Goal: Task Accomplishment & Management: Complete application form

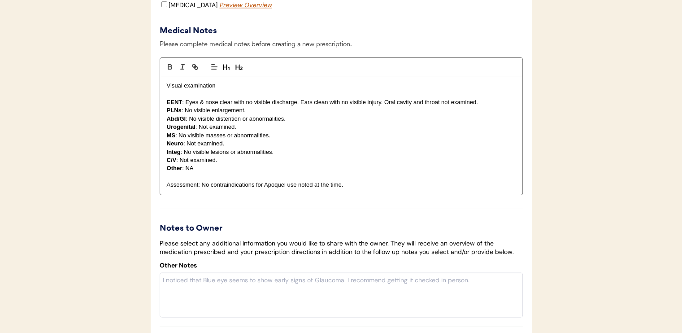
scroll to position [1256, 0]
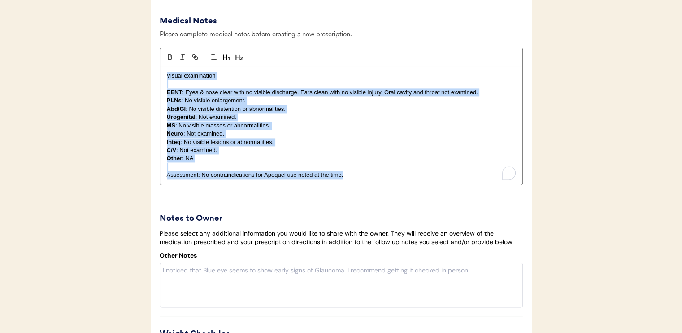
drag, startPoint x: 162, startPoint y: 91, endPoint x: 405, endPoint y: 201, distance: 267.4
click at [405, 185] on div "Visual examination EENT : Eyes & nose clear with no visible discharge. Ears cle…" at bounding box center [341, 125] width 362 height 118
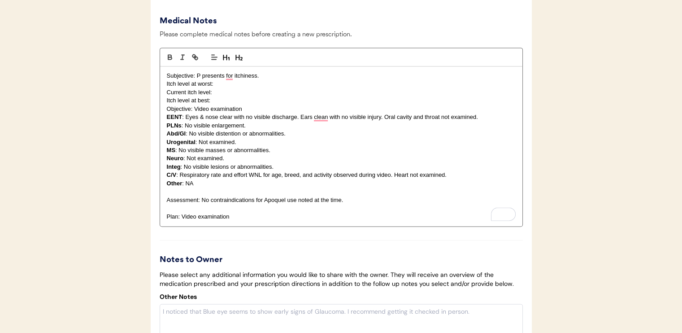
click at [235, 105] on p "Itch level at best:" at bounding box center [341, 100] width 349 height 8
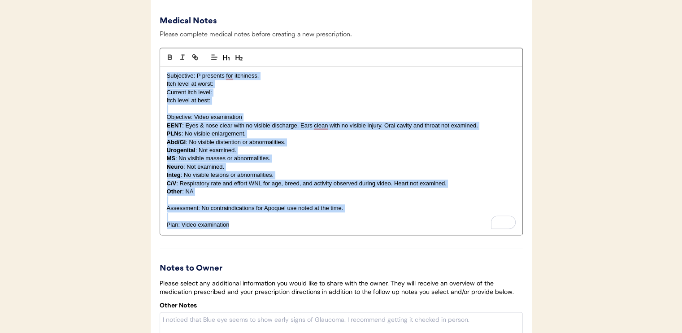
drag, startPoint x: 165, startPoint y: 91, endPoint x: 379, endPoint y: 252, distance: 268.4
click at [379, 235] on div "Subjective: P presents for itchiness. Itch level at worst: Current itch level: …" at bounding box center [341, 150] width 362 height 168
click at [263, 113] on p "To enrich screen reader interactions, please activate Accessibility in Grammarl…" at bounding box center [341, 109] width 349 height 8
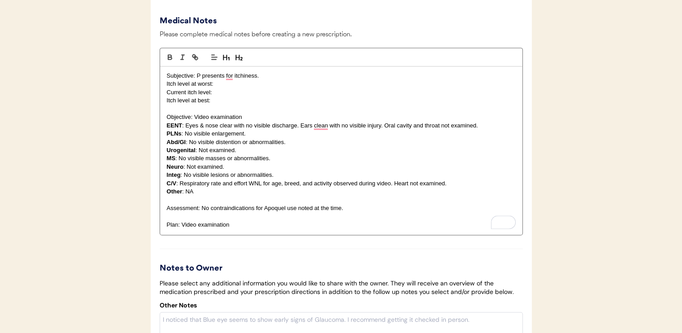
click at [229, 96] on p "Current itch level:" at bounding box center [341, 92] width 349 height 8
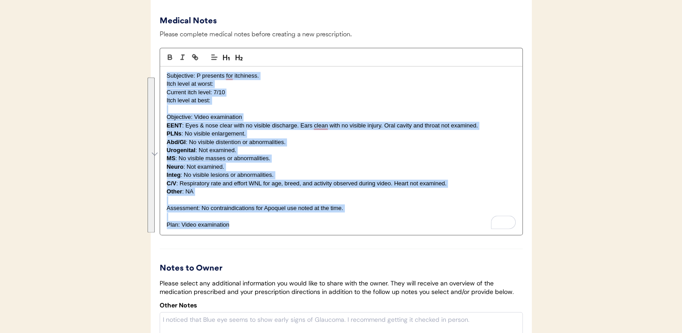
drag, startPoint x: 165, startPoint y: 96, endPoint x: 326, endPoint y: 269, distance: 235.8
copy div "Subjective: P presents for itchiness. Itch level at worst: Current itch level: …"
click at [309, 179] on p "Integ : No visible lesions or abnormalities." at bounding box center [341, 175] width 349 height 8
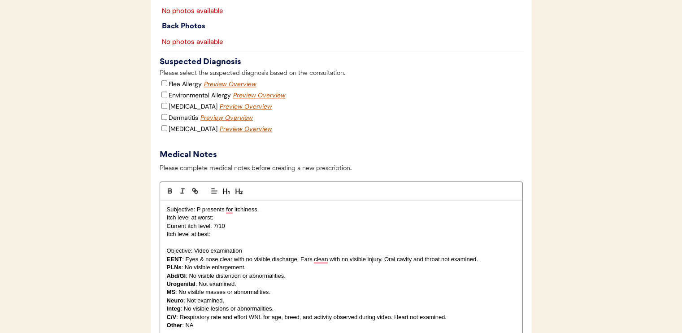
scroll to position [1121, 0]
click at [164, 87] on input "Flea Allergy" at bounding box center [164, 84] width 6 height 6
checkbox input "false"
click at [163, 98] on input "Environmental Allergy" at bounding box center [164, 95] width 6 height 6
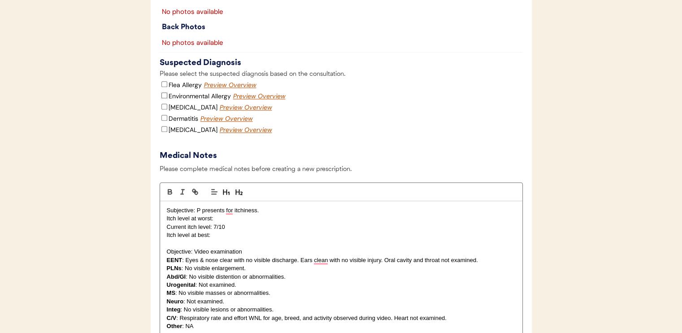
checkbox input "true"
click at [164, 121] on input "Dermatitis" at bounding box center [164, 118] width 6 height 6
checkbox input "true"
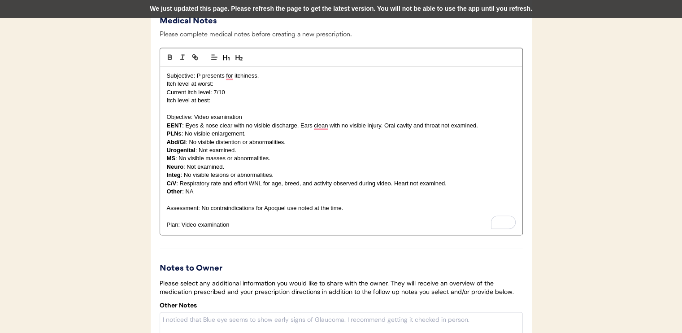
scroll to position [1301, 0]
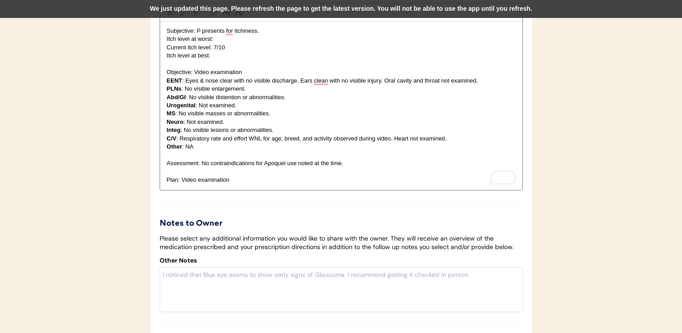
click at [296, 184] on p "Plan: Video examination" at bounding box center [341, 180] width 349 height 8
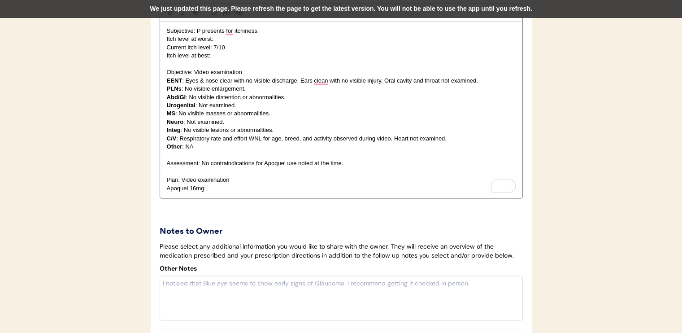
click at [230, 192] on p "Apoquel 16mg:" at bounding box center [341, 188] width 349 height 8
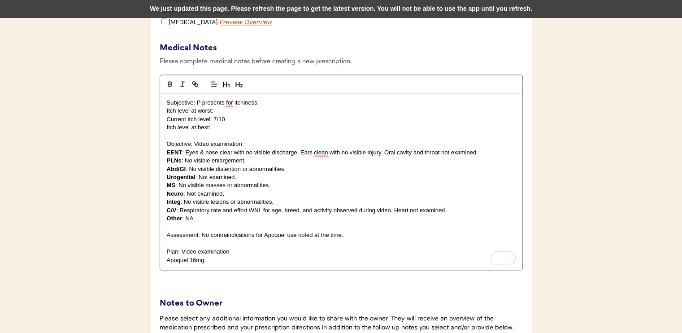
scroll to position [1245, 0]
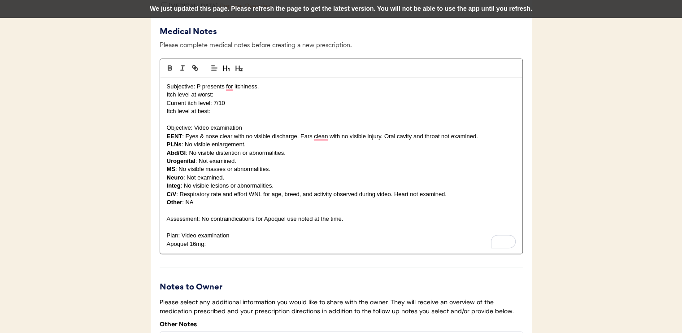
drag, startPoint x: 228, startPoint y: 267, endPoint x: 120, endPoint y: 95, distance: 203.1
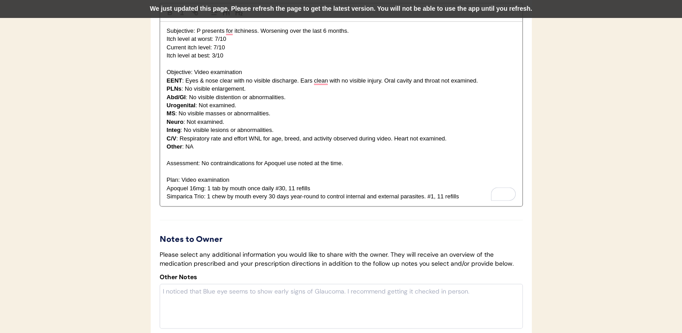
scroll to position [1253, 0]
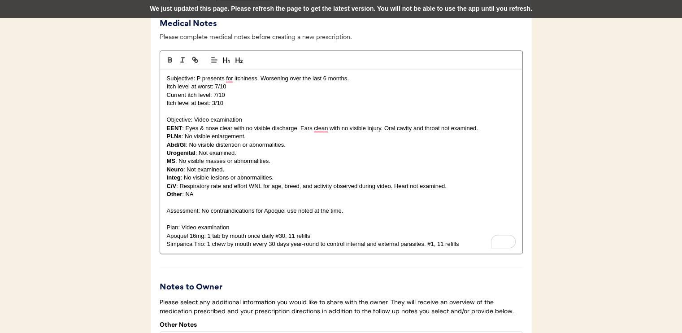
click at [303, 9] on div "We just updated this page. Please refresh the page to get the latest version. Y…" at bounding box center [341, 9] width 682 height 18
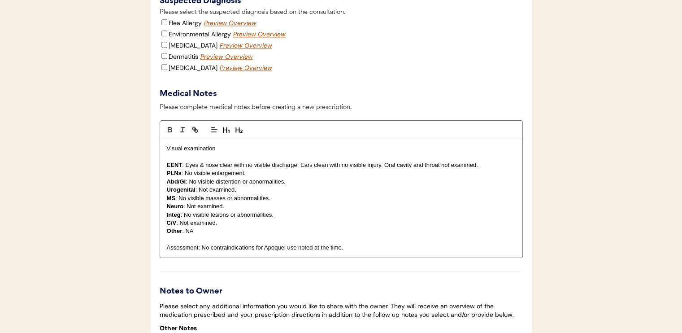
scroll to position [1232, 0]
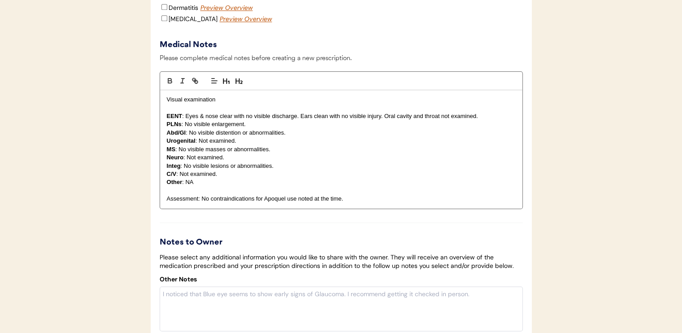
click at [164, 117] on div "Visual examination EENT : Eyes & nose clear with no visible discharge. Ears cle…" at bounding box center [341, 149] width 362 height 118
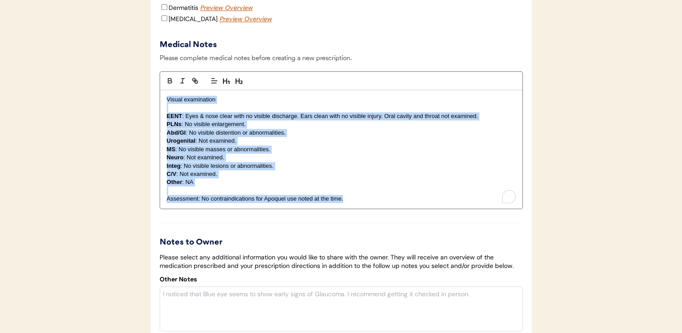
drag, startPoint x: 161, startPoint y: 114, endPoint x: 380, endPoint y: 234, distance: 249.5
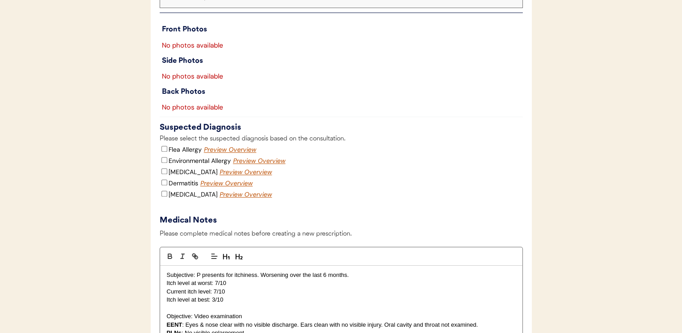
scroll to position [1053, 0]
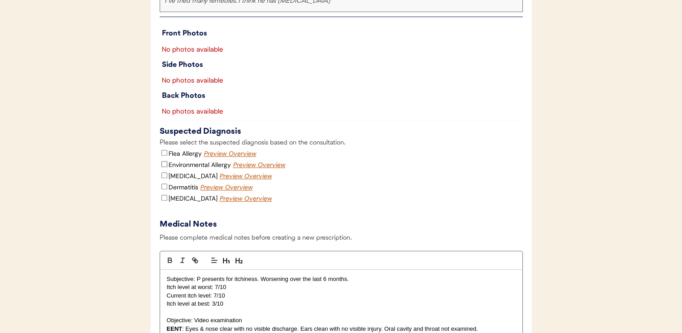
click at [163, 167] on input "Environmental Allergy" at bounding box center [164, 164] width 6 height 6
checkbox input "true"
click at [164, 189] on input "Dermatitis" at bounding box center [164, 186] width 6 height 6
checkbox input "true"
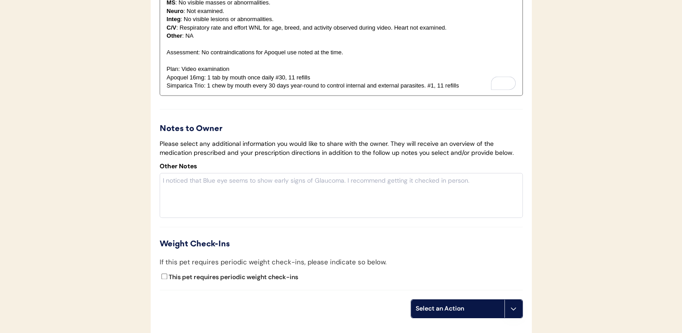
scroll to position [1456, 0]
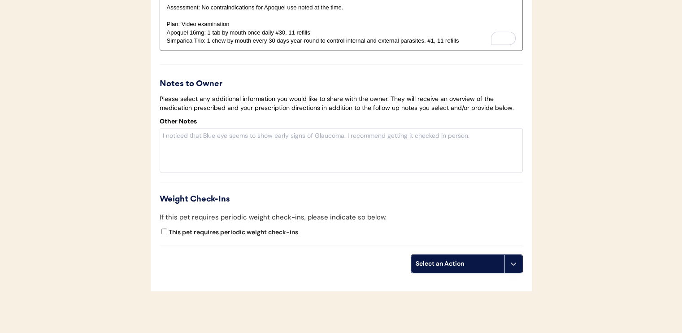
click at [465, 268] on div "Select an Action" at bounding box center [458, 263] width 84 height 9
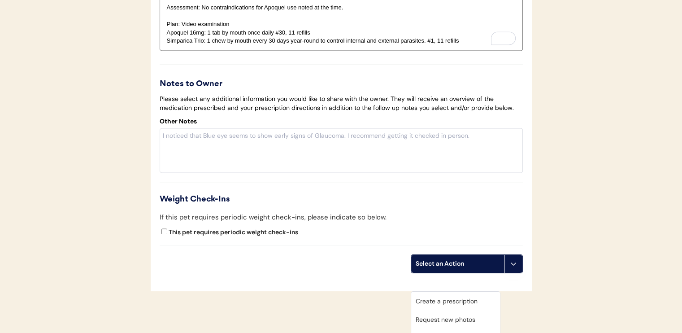
click at [459, 303] on div "Create a prescription" at bounding box center [455, 301] width 89 height 18
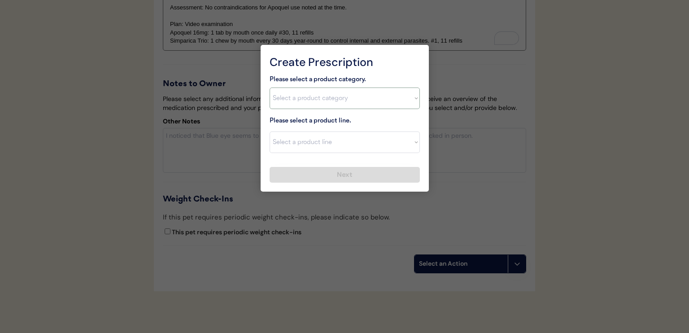
click at [377, 96] on select "Select a product category [MEDICAL_DATA] Antibiotics Anxiety Combo [MEDICAL_DAT…" at bounding box center [345, 98] width 150 height 22
select select ""allergies""
click at [270, 87] on select "Select a product category [MEDICAL_DATA] Antibiotics Anxiety Combo [MEDICAL_DAT…" at bounding box center [345, 98] width 150 height 22
click at [342, 145] on select "Select a product line Apoquel Chewable Tablet Apoquel Tablet Cyclosporine Derma…" at bounding box center [345, 142] width 150 height 22
select select ""Apoquel Tablet""
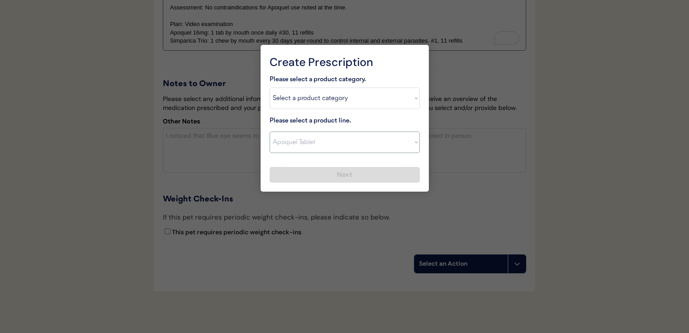
click at [270, 131] on select "Select a product line Apoquel Chewable Tablet Apoquel Tablet [MEDICAL_DATA] Der…" at bounding box center [345, 142] width 150 height 22
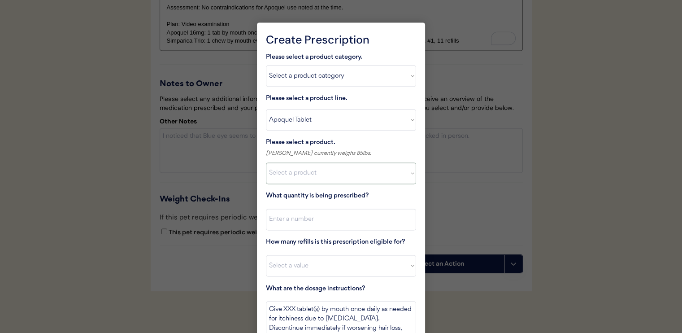
click at [343, 174] on select "Select a product Apoquel Tablet (16 mg) Apoquel Tablet (3.6 mg) Apoquel Tablet …" at bounding box center [341, 173] width 150 height 22
select select ""1348695171700984260__LOOKUP__1720647054590x322599372364987400""
click at [266, 162] on select "Select a product Apoquel Tablet (16 mg) Apoquel Tablet (3.6 mg) Apoquel Tablet …" at bounding box center [341, 173] width 150 height 22
click at [348, 218] on input "input" at bounding box center [341, 220] width 150 height 22
type input "30"
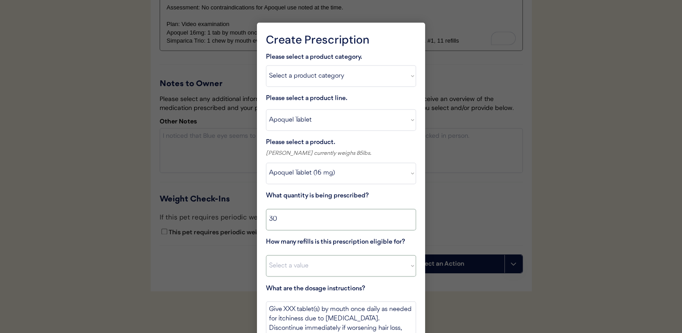
click at [347, 268] on select "Select a value 0 1 2 3 4 5 6 7 8 10 11" at bounding box center [341, 266] width 150 height 22
select select "11"
click at [266, 255] on select "Select a value 0 1 2 3 4 5 6 7 8 10 11" at bounding box center [341, 266] width 150 height 22
click at [288, 311] on textarea "Give XXX tablet(s) by mouth once daily as needed for itchiness due to allergies…" at bounding box center [341, 318] width 150 height 34
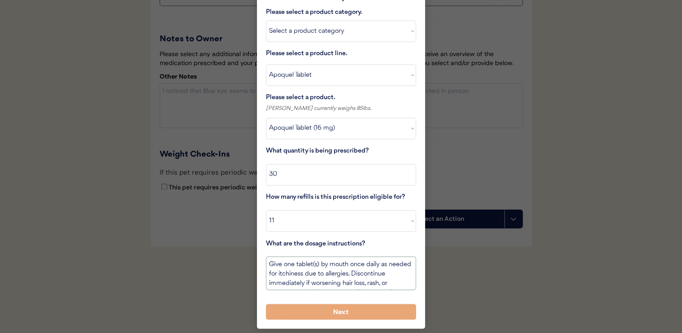
scroll to position [19, 0]
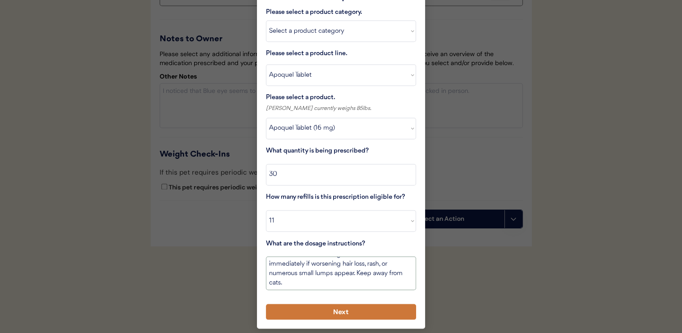
type textarea "Give one tablet(s) by mouth once daily as needed for itchiness due to allergies…"
click at [341, 314] on button "Next" at bounding box center [341, 312] width 150 height 16
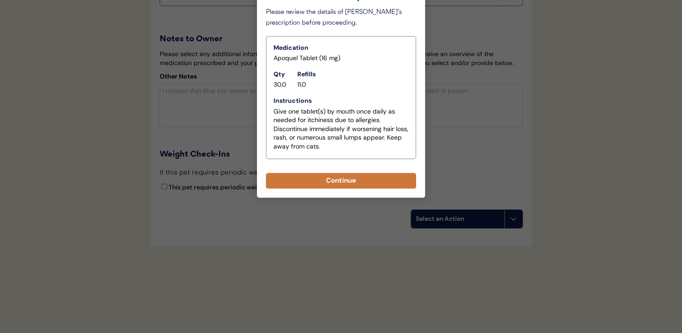
click at [342, 178] on button "Continue" at bounding box center [341, 181] width 150 height 16
select select ""PLACEHOLDER_1427118222253""
type textarea "Give XXX tablet(s) by mouth once daily as needed for itchiness due to allergies…"
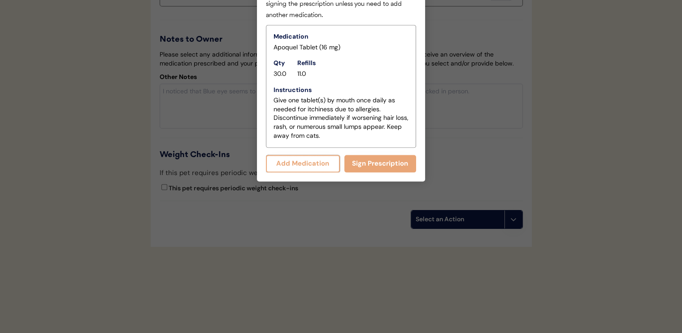
click at [293, 161] on button "Add Medication" at bounding box center [303, 163] width 74 height 17
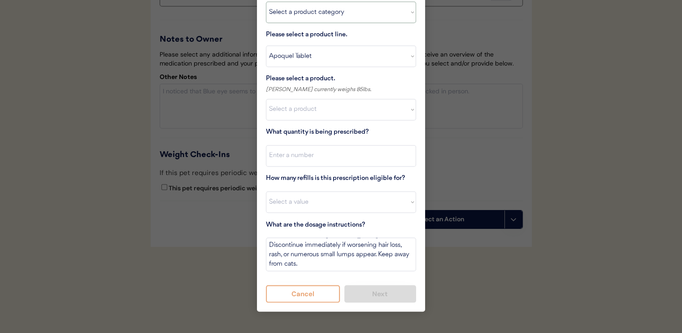
click at [307, 17] on select "Select a product category Allergies Antibiotics Anxiety Combo Parasite Preventi…" at bounding box center [341, 12] width 150 height 22
select select ""combo_parasite_prevention""
click at [266, 1] on select "Select a product category Allergies Antibiotics Anxiety Combo Parasite Preventi…" at bounding box center [341, 12] width 150 height 22
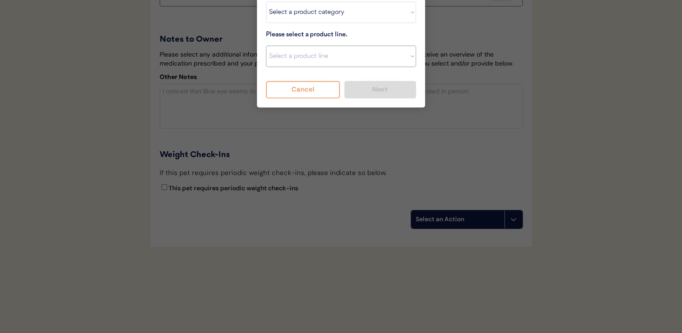
click at [312, 61] on select "Select a product line Advantage Multi for Dogs Credelio Quattro NexGard Plus Ne…" at bounding box center [341, 56] width 150 height 22
select select ""Simparica Trio""
click at [266, 45] on select "Select a product line Advantage Multi for Dogs Credelio Quattro NexGard Plus Ne…" at bounding box center [341, 56] width 150 height 22
type textarea "Give one chew by mouth every 30 days year round to control internal and externa…"
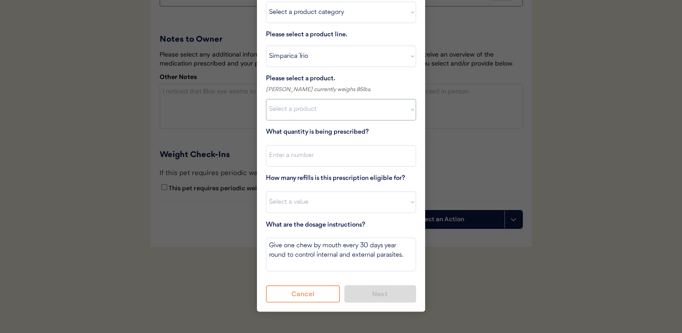
click at [322, 104] on select "Select a product Simparica Trio, 2.8 - 5.5lbs Simparica Trio, 5.6 - 11lbs Simpa…" at bounding box center [341, 110] width 150 height 22
select select ""1348695171700984260__LOOKUP__1704773707524x987977572973748600""
click at [266, 99] on select "Select a product Simparica Trio, 2.8 - 5.5lbs Simparica Trio, 5.6 - 11lbs Simpa…" at bounding box center [341, 110] width 150 height 22
click at [344, 156] on input "input" at bounding box center [341, 156] width 150 height 22
type input "1"
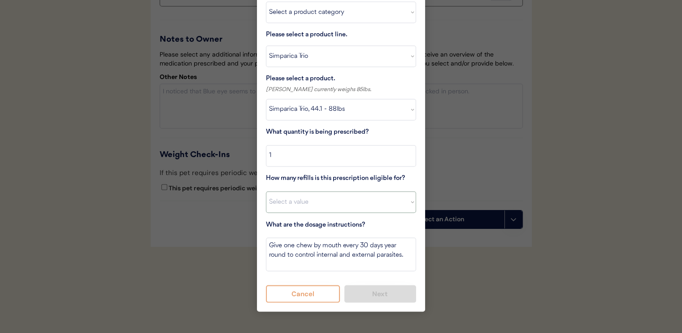
click at [351, 196] on select "Select a value 0 1 2 3 4 5 6 7 8 10 11" at bounding box center [341, 202] width 150 height 22
select select "11"
click at [266, 191] on select "Select a value 0 1 2 3 4 5 6 7 8 10 11" at bounding box center [341, 202] width 150 height 22
click at [375, 288] on button "Next" at bounding box center [380, 293] width 72 height 17
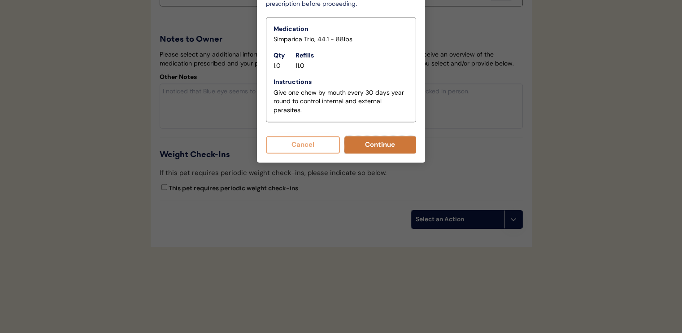
click at [379, 136] on button "Continue" at bounding box center [380, 144] width 72 height 17
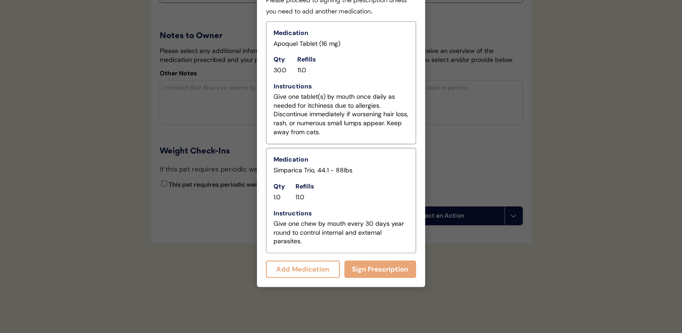
scroll to position [1541, 0]
click at [355, 260] on button "Sign Prescription" at bounding box center [380, 268] width 72 height 17
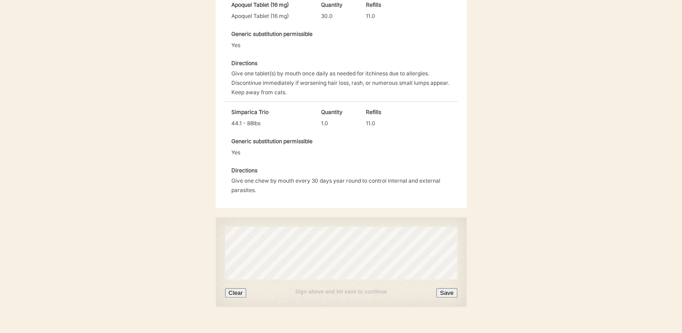
scroll to position [316, 0]
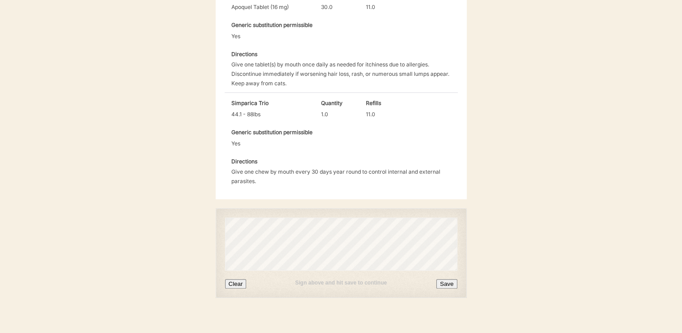
click at [442, 279] on button "Save" at bounding box center [446, 283] width 21 height 9
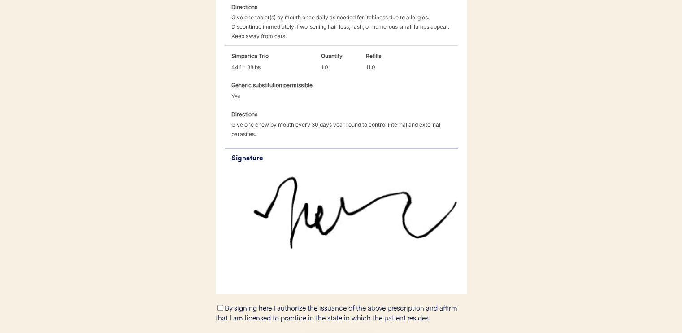
scroll to position [418, 0]
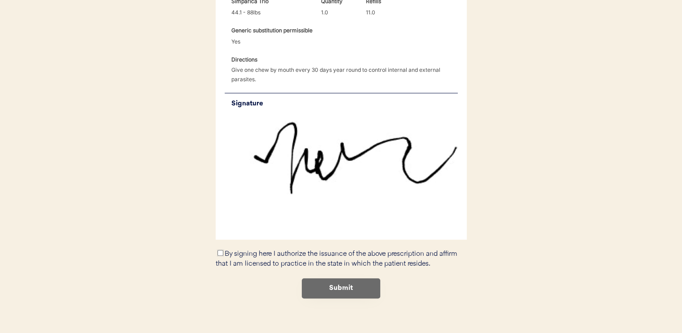
click at [219, 250] on input "By signing here I authorize the issuance of the above prescription and affirm t…" at bounding box center [221, 253] width 6 height 6
checkbox input "true"
click at [327, 278] on button "Submit" at bounding box center [341, 288] width 78 height 20
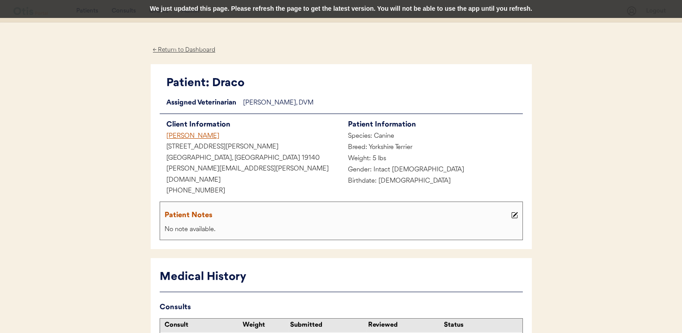
click at [404, 8] on div "We just updated this page. Please refresh the page to get the latest version. Y…" at bounding box center [341, 9] width 682 height 18
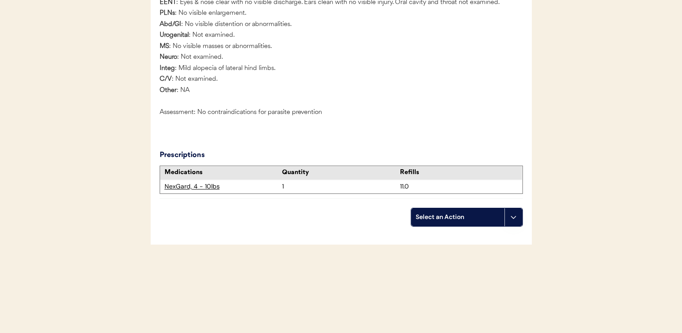
scroll to position [954, 0]
click at [449, 214] on div "Select an Action" at bounding box center [458, 216] width 84 height 9
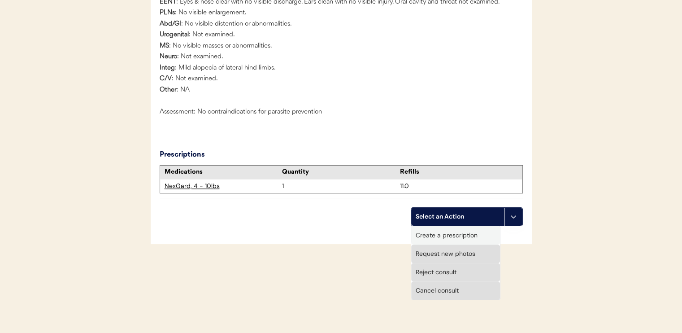
click at [456, 236] on div "Create a prescription" at bounding box center [455, 235] width 89 height 18
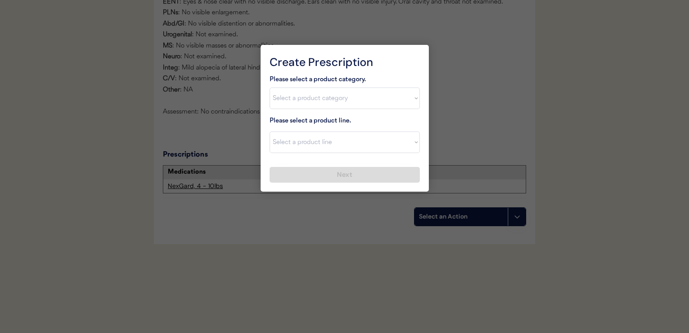
click at [468, 132] on div at bounding box center [344, 166] width 689 height 333
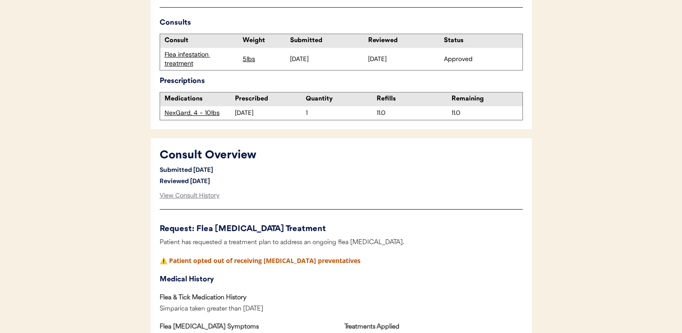
scroll to position [282, 0]
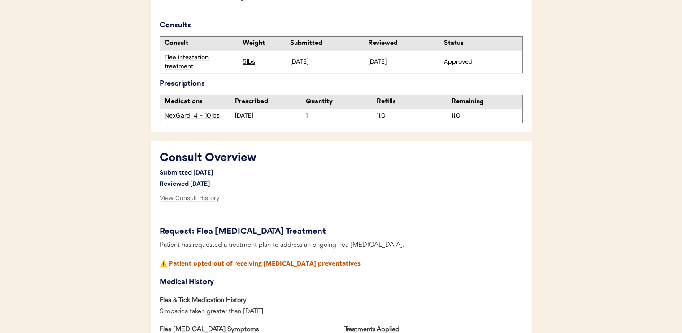
click at [180, 55] on div "Flea infestation treatment" at bounding box center [202, 61] width 74 height 17
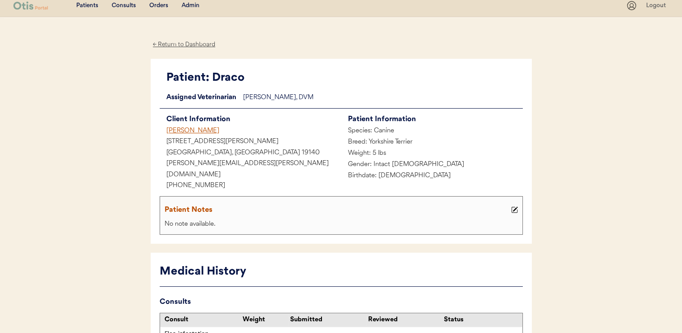
scroll to position [0, 0]
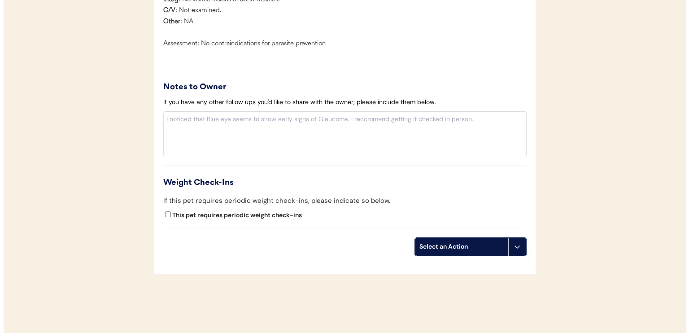
scroll to position [1029, 0]
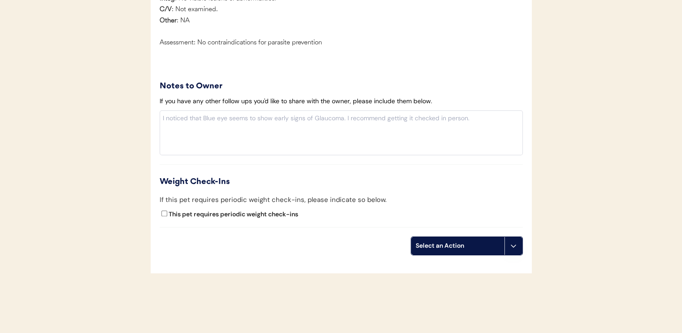
click at [434, 250] on div "Select an Action" at bounding box center [458, 245] width 84 height 9
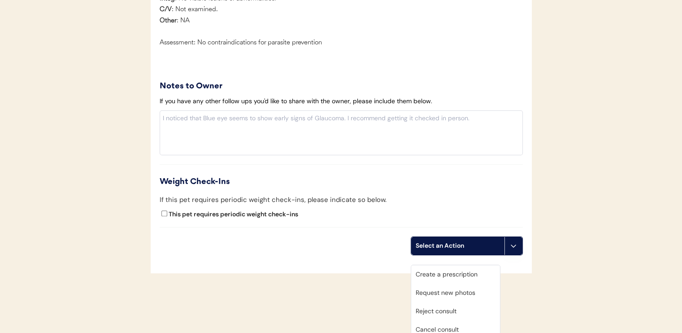
click at [444, 271] on div "Create a prescription" at bounding box center [455, 274] width 89 height 18
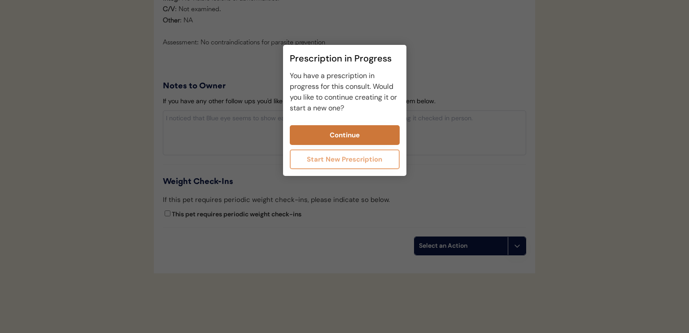
click at [346, 138] on button "Continue" at bounding box center [345, 135] width 110 height 20
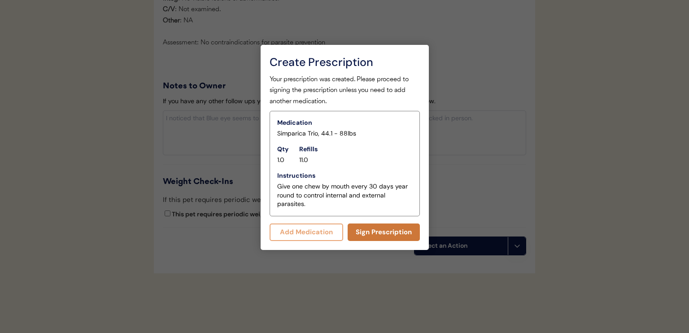
click at [364, 231] on button "Sign Prescription" at bounding box center [384, 231] width 72 height 17
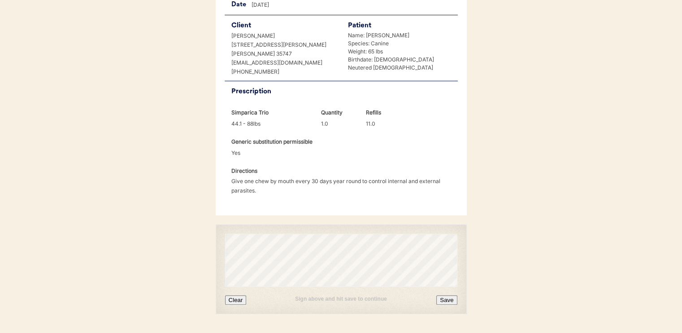
scroll to position [216, 0]
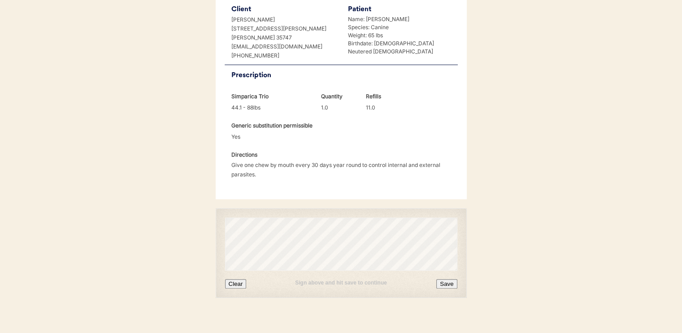
click at [450, 279] on button "Save" at bounding box center [446, 283] width 21 height 9
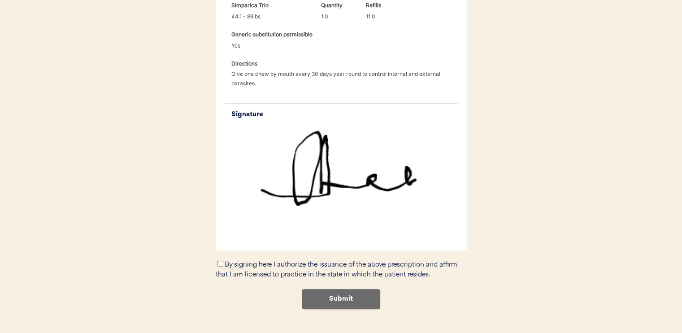
scroll to position [318, 0]
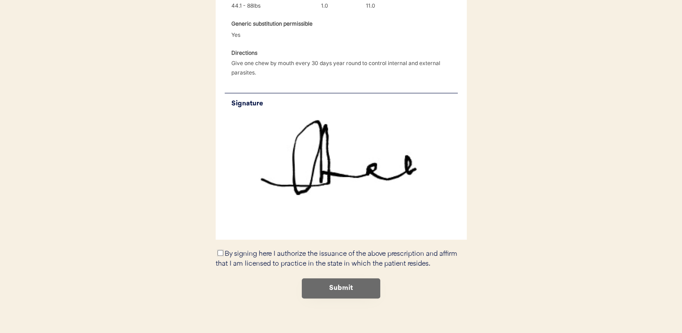
click at [222, 250] on input "By signing here I authorize the issuance of the above prescription and affirm t…" at bounding box center [221, 253] width 6 height 6
checkbox input "true"
click at [325, 278] on button "Submit" at bounding box center [341, 288] width 78 height 20
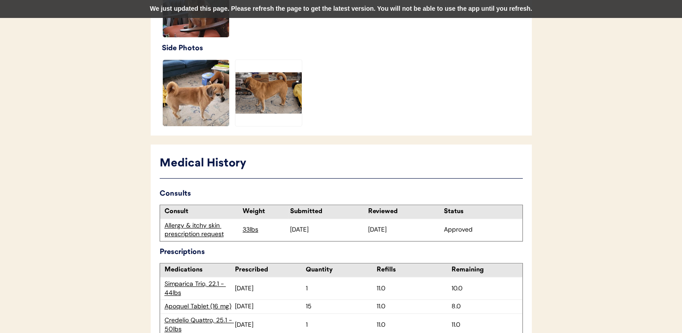
scroll to position [529, 0]
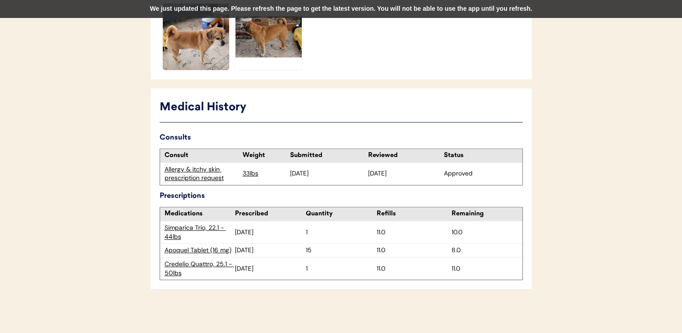
click at [207, 174] on div "Allergy & itchy skin prescription request" at bounding box center [202, 173] width 74 height 17
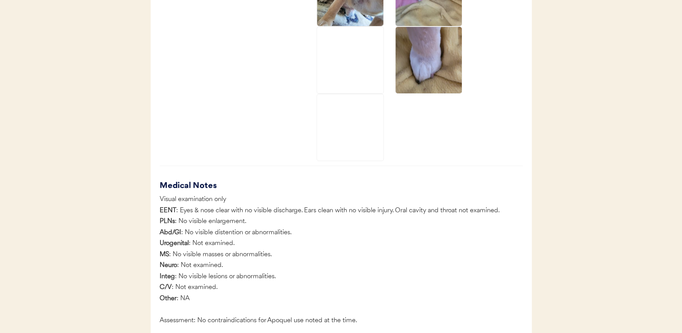
scroll to position [2056, 0]
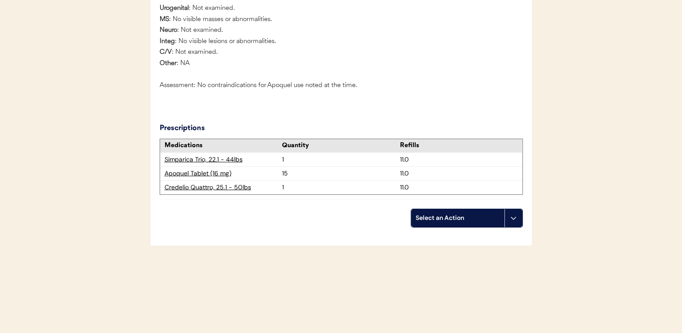
click at [467, 216] on div "Select an Action" at bounding box center [458, 217] width 84 height 9
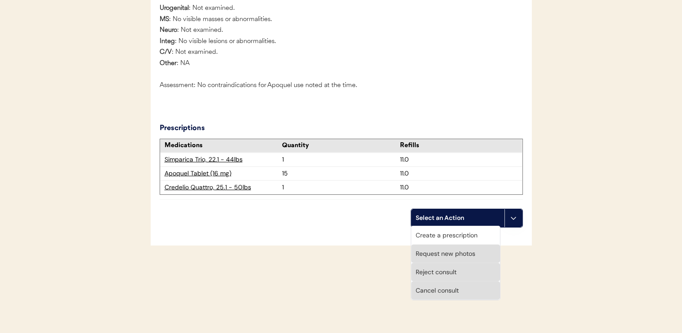
click at [457, 239] on div "Create a prescription" at bounding box center [455, 235] width 89 height 18
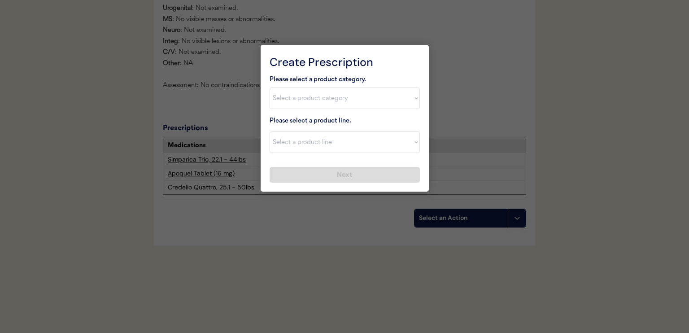
click at [504, 114] on div at bounding box center [344, 166] width 689 height 333
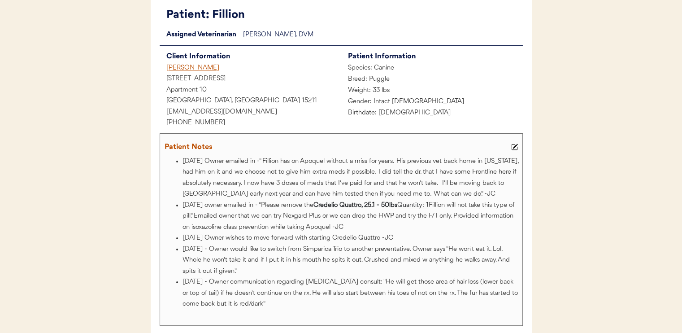
scroll to position [135, 0]
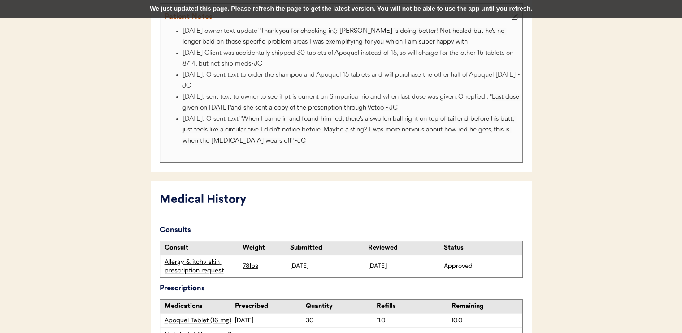
scroll to position [359, 0]
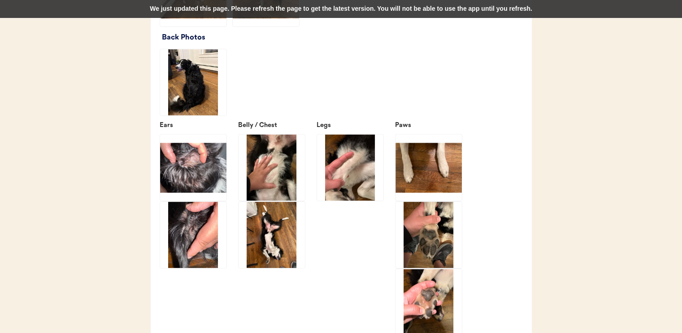
scroll to position [1346, 0]
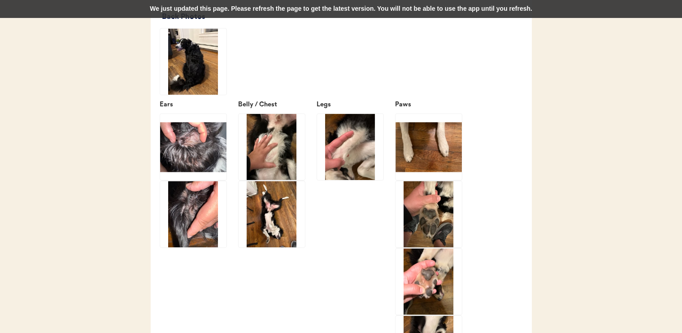
click at [194, 143] on img at bounding box center [193, 146] width 66 height 66
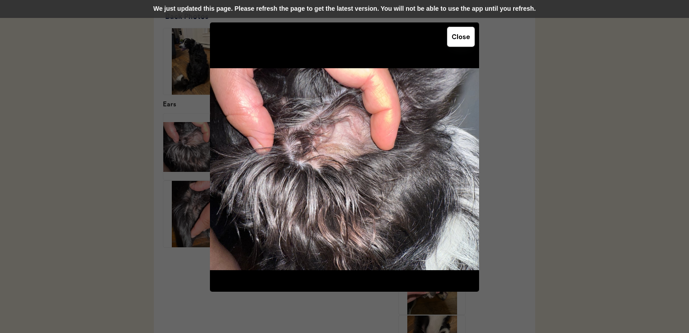
click at [461, 35] on button "Close" at bounding box center [460, 37] width 27 height 20
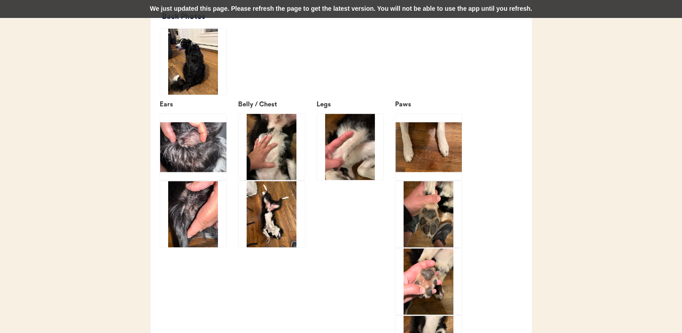
click at [226, 190] on div "Ears Belly / Chest Legs Paws Sides of Body" at bounding box center [341, 284] width 363 height 368
click at [196, 209] on img at bounding box center [193, 214] width 66 height 66
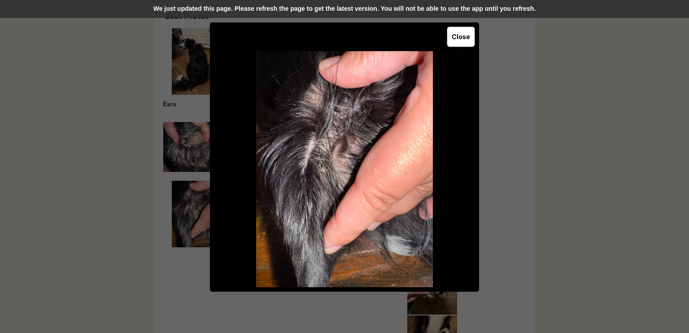
click at [464, 39] on button "Close" at bounding box center [460, 37] width 27 height 20
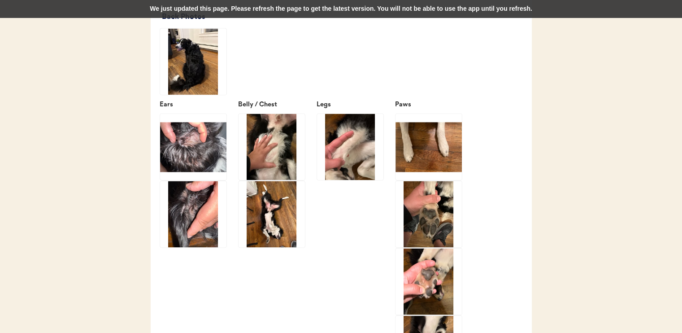
click at [297, 149] on img at bounding box center [272, 146] width 66 height 66
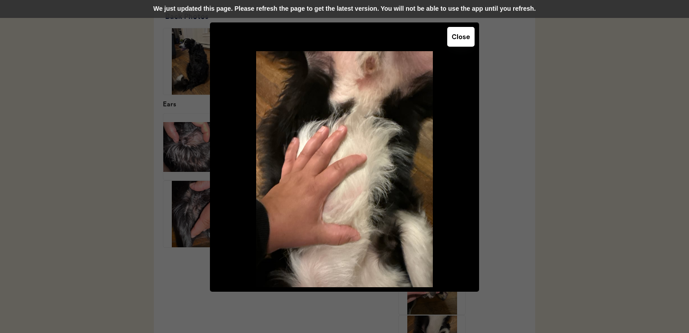
click at [454, 40] on button "Close" at bounding box center [460, 37] width 27 height 20
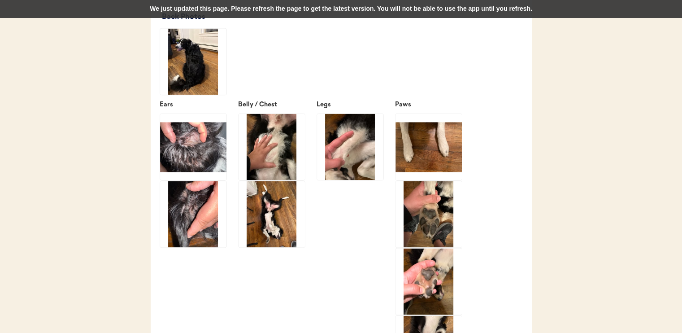
click at [258, 226] on img at bounding box center [272, 214] width 66 height 66
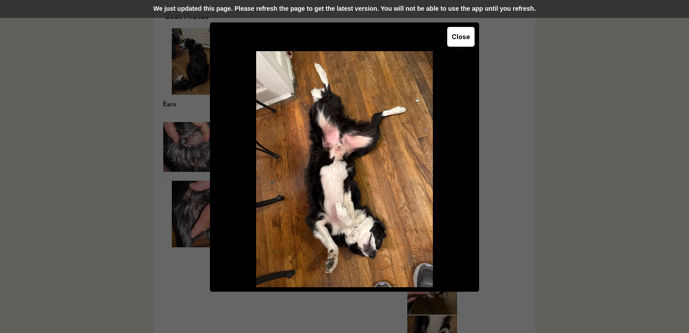
click at [457, 39] on button "Close" at bounding box center [460, 37] width 27 height 20
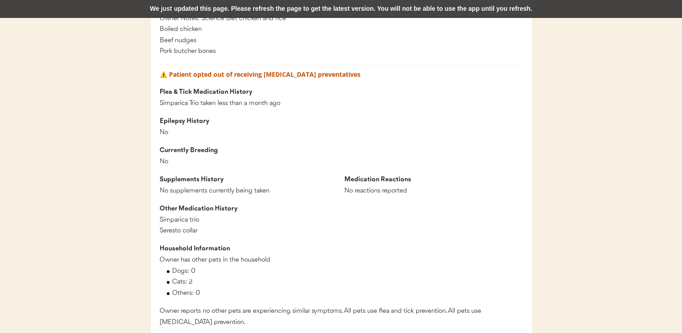
scroll to position [897, 0]
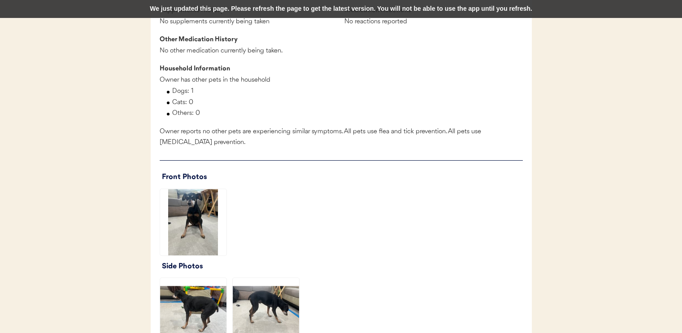
scroll to position [942, 0]
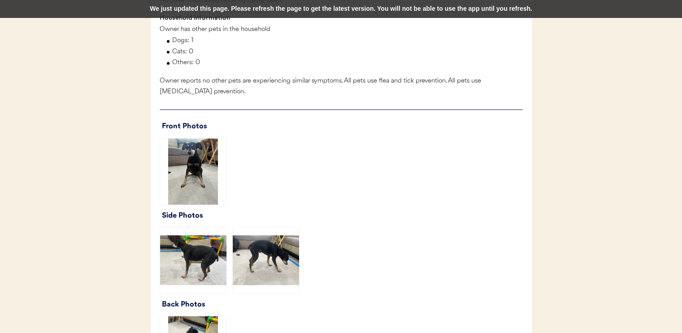
click at [195, 193] on img at bounding box center [193, 171] width 66 height 66
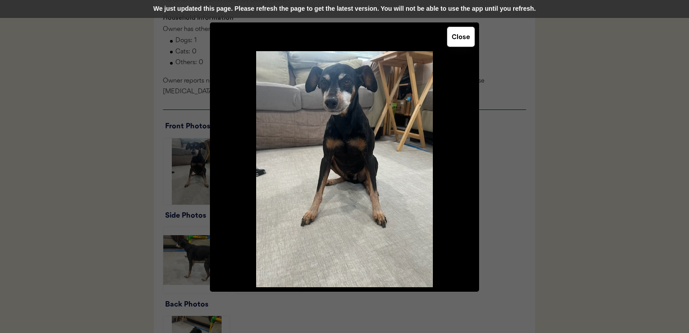
click at [457, 34] on button "Close" at bounding box center [460, 37] width 27 height 20
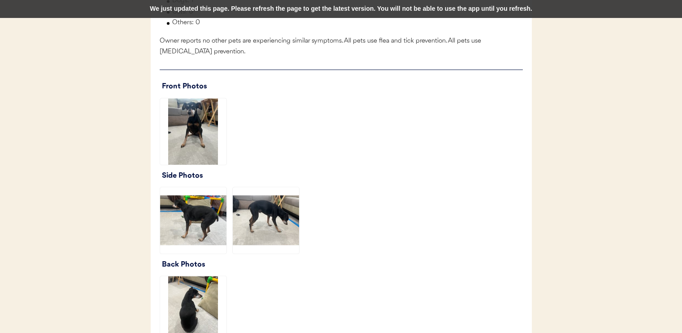
scroll to position [987, 0]
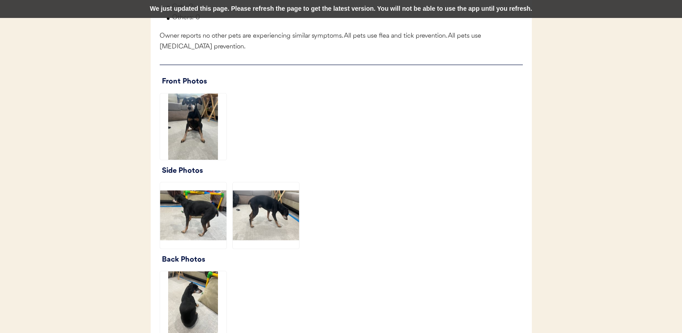
click at [192, 233] on img at bounding box center [193, 215] width 66 height 66
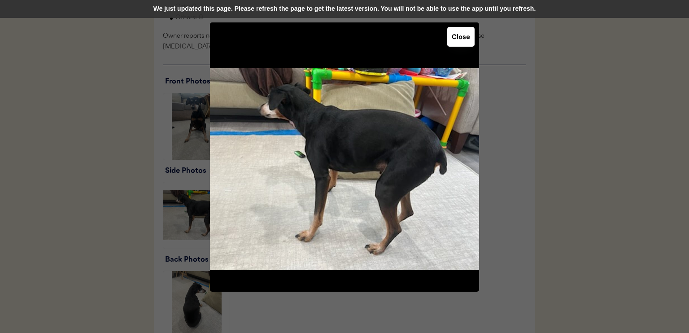
click at [462, 35] on button "Close" at bounding box center [460, 37] width 27 height 20
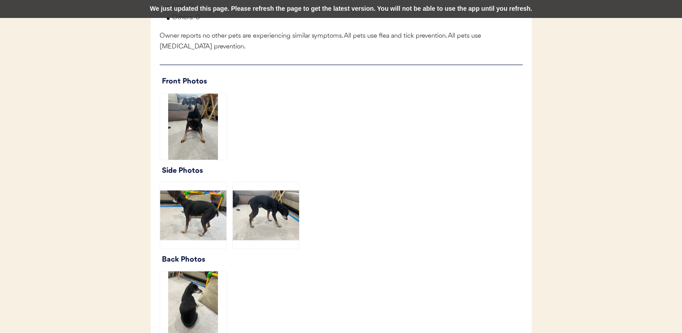
click at [281, 234] on img at bounding box center [266, 215] width 66 height 66
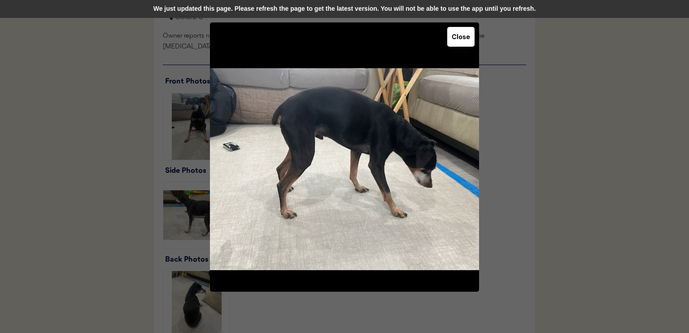
click at [462, 43] on button "Close" at bounding box center [460, 37] width 27 height 20
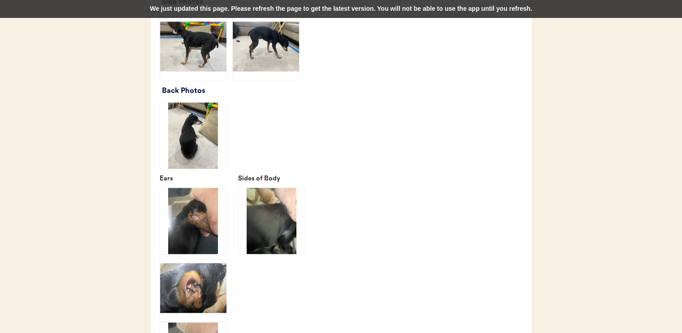
scroll to position [1166, 0]
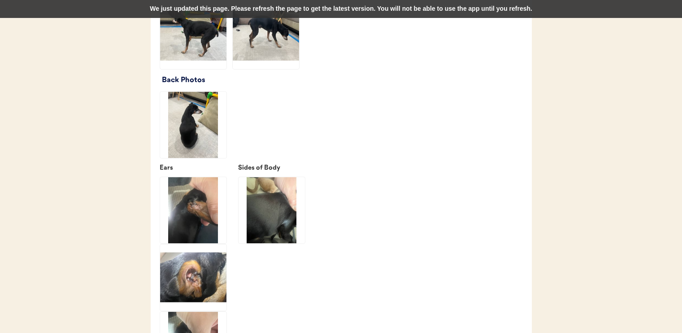
click at [193, 158] on img at bounding box center [193, 124] width 66 height 66
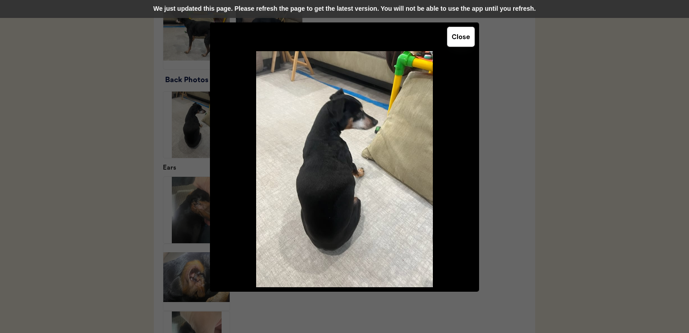
drag, startPoint x: 451, startPoint y: 41, endPoint x: 451, endPoint y: 49, distance: 8.5
click at [451, 41] on button "Close" at bounding box center [460, 37] width 27 height 20
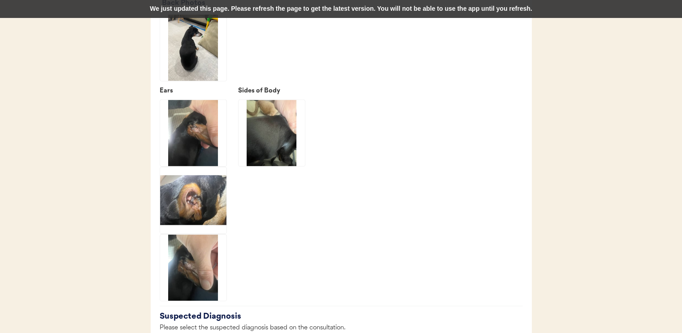
scroll to position [1256, 0]
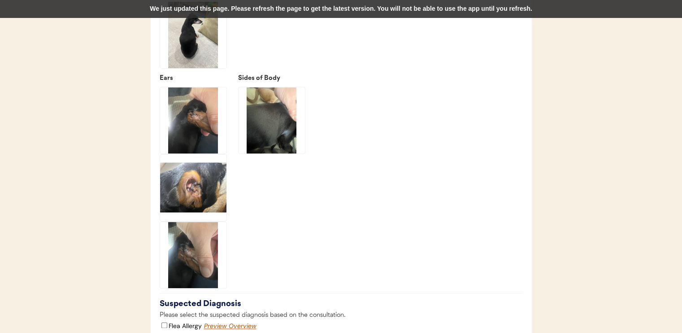
click at [181, 135] on img at bounding box center [193, 120] width 66 height 66
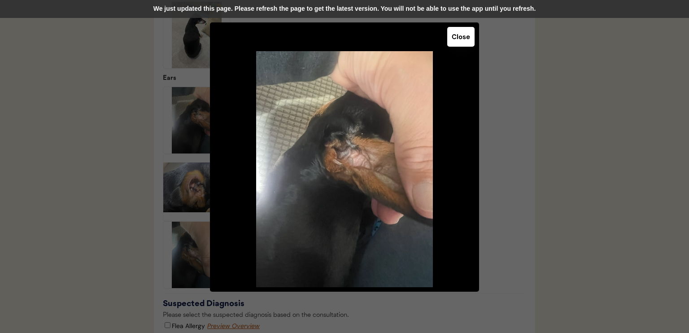
click at [459, 37] on button "Close" at bounding box center [460, 37] width 27 height 20
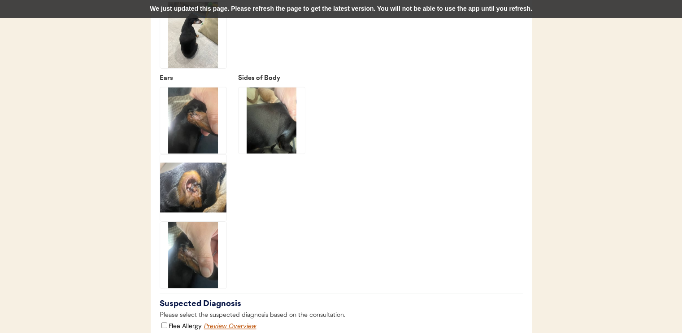
click at [202, 215] on img at bounding box center [193, 187] width 66 height 66
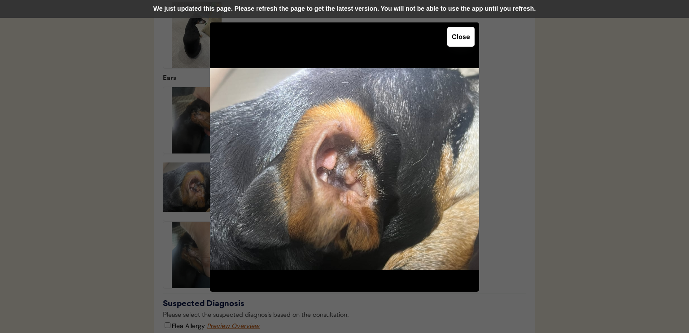
click at [463, 37] on button "Close" at bounding box center [460, 37] width 27 height 20
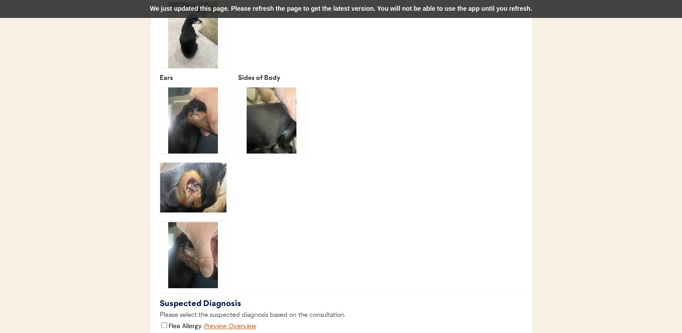
click at [287, 149] on img at bounding box center [272, 120] width 66 height 66
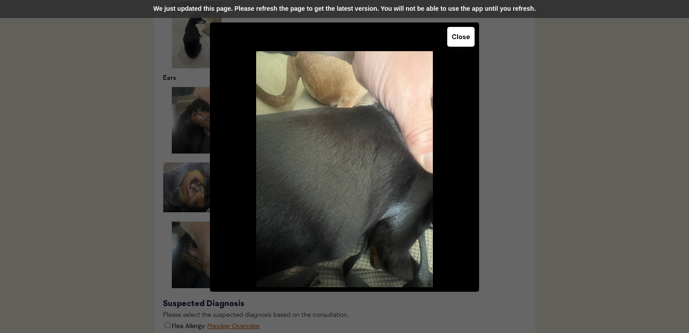
click at [468, 34] on button "Close" at bounding box center [460, 37] width 27 height 20
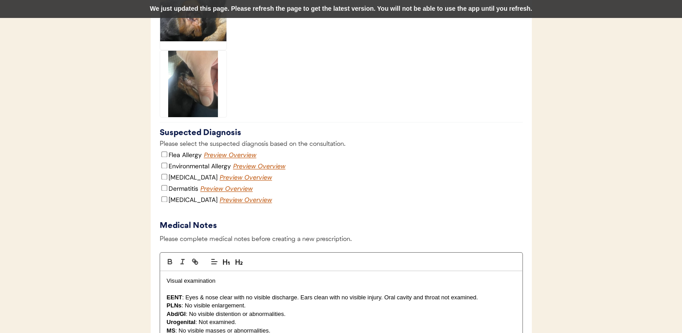
scroll to position [1435, 0]
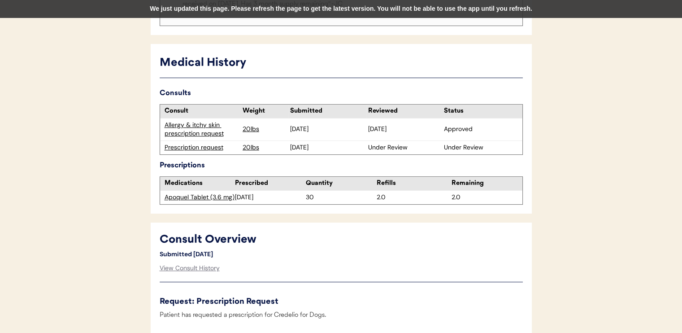
scroll to position [314, 0]
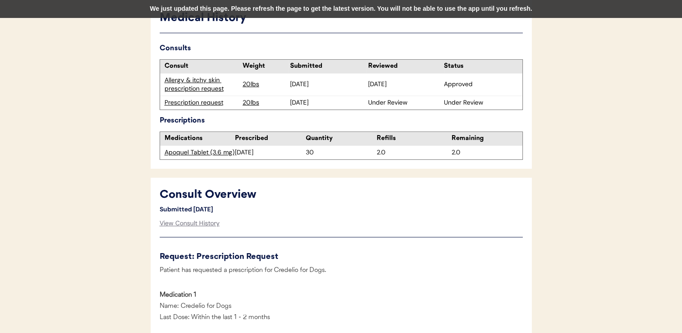
click at [211, 98] on div "Prescription request" at bounding box center [202, 102] width 74 height 9
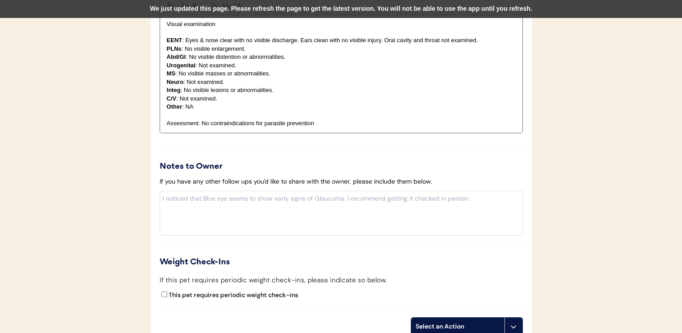
scroll to position [1031, 0]
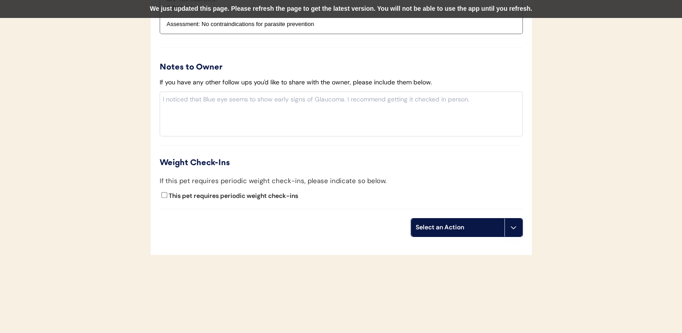
click at [482, 223] on div "Select an Action" at bounding box center [458, 227] width 84 height 9
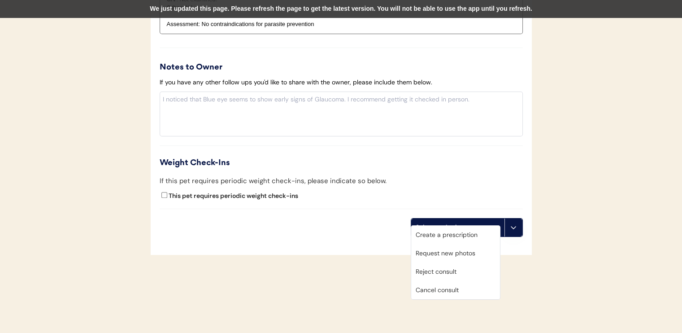
click at [452, 235] on div "Create a prescription" at bounding box center [455, 235] width 89 height 18
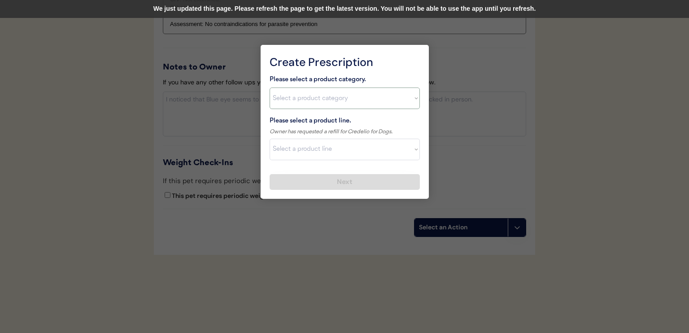
click at [292, 101] on select "Select a product category [MEDICAL_DATA] Antibiotics Anxiety Combo [MEDICAL_DAT…" at bounding box center [345, 98] width 150 height 22
select select ""flea___tick""
click at [270, 87] on select "Select a product category [MEDICAL_DATA] Antibiotics Anxiety Combo [MEDICAL_DAT…" at bounding box center [345, 98] width 150 height 22
click at [324, 149] on select "Select a product line Advantix II Bravecto 1 Month Bravecto 1 Month (3 Month) B…" at bounding box center [345, 150] width 150 height 22
select select ""Credelio for Dogs""
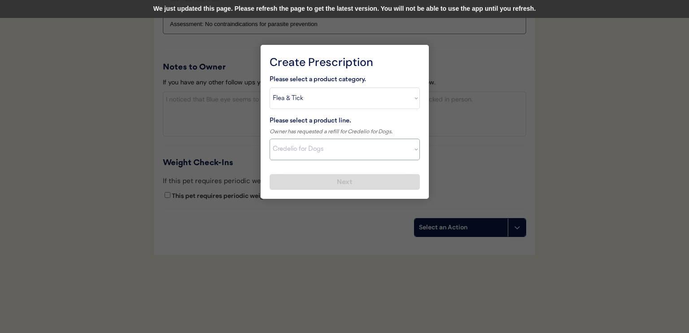
click at [270, 139] on select "Select a product line Advantix II Bravecto 1 Month Bravecto 1 Month (3 Month) B…" at bounding box center [345, 150] width 150 height 22
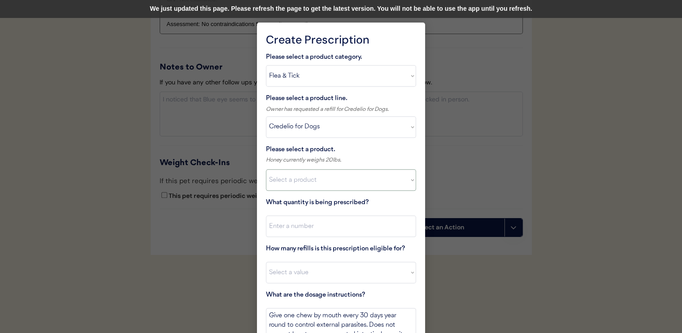
click at [327, 178] on select "Select a product Credelio for Dogs, 4.4 - 6lbs Credelio for Dogs, 6.1 - 12lbs C…" at bounding box center [341, 180] width 150 height 22
select select ""1348695171700984260__LOOKUP__1723830373214x439586230418320000""
click at [266, 169] on select "Select a product Credelio for Dogs, 4.4 - 6lbs Credelio for Dogs, 6.1 - 12lbs C…" at bounding box center [341, 180] width 150 height 22
click at [343, 221] on input "input" at bounding box center [341, 226] width 150 height 22
type input "1"
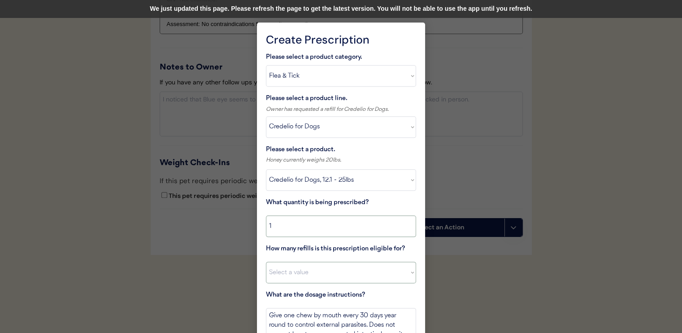
click at [355, 272] on select "Select a value 0 1 2 3 4 5 6 7 8 10 11" at bounding box center [341, 272] width 150 height 22
select select "11"
click at [266, 261] on select "Select a value 0 1 2 3 4 5 6 7 8 10 11" at bounding box center [341, 272] width 150 height 22
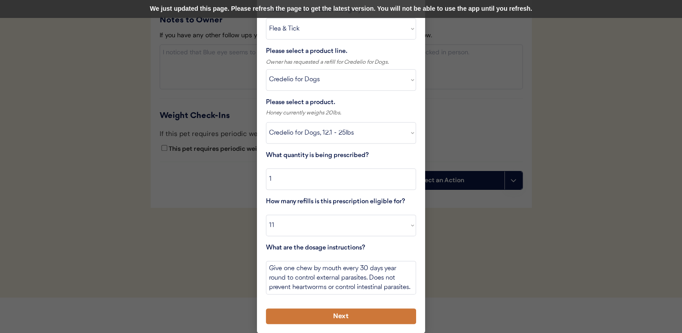
click at [364, 314] on button "Next" at bounding box center [341, 316] width 150 height 16
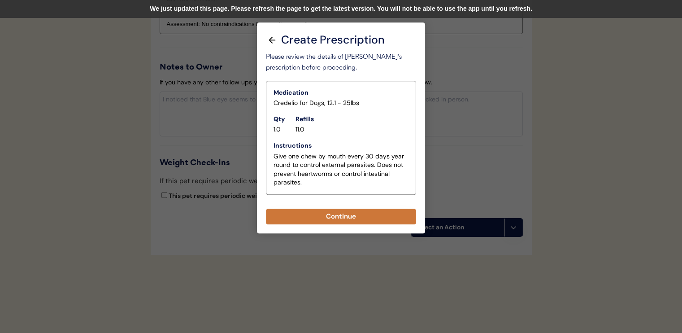
click at [350, 214] on button "Continue" at bounding box center [341, 217] width 150 height 16
click at [313, 15] on div "We just updated this page. Please refresh the page to get the latest version. Y…" at bounding box center [341, 9] width 682 height 18
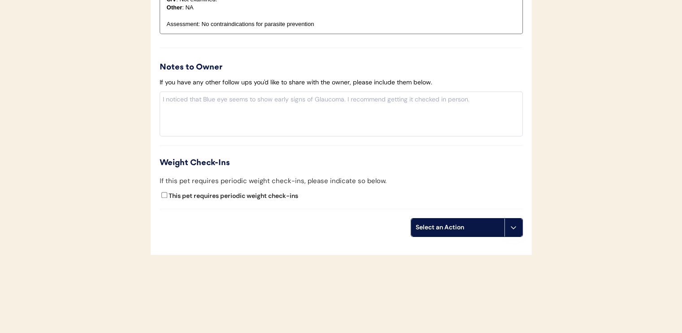
click at [437, 218] on div "Select an Action" at bounding box center [457, 227] width 93 height 18
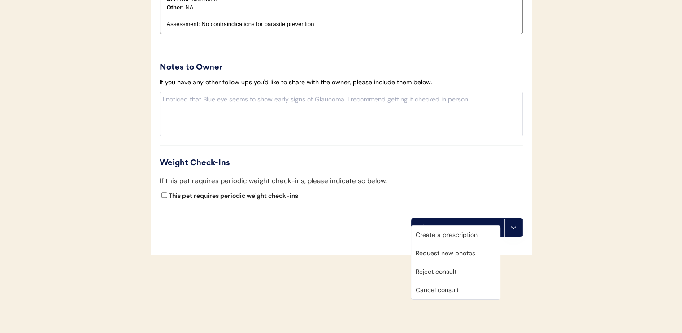
click at [449, 233] on div "Create a prescription" at bounding box center [455, 235] width 89 height 18
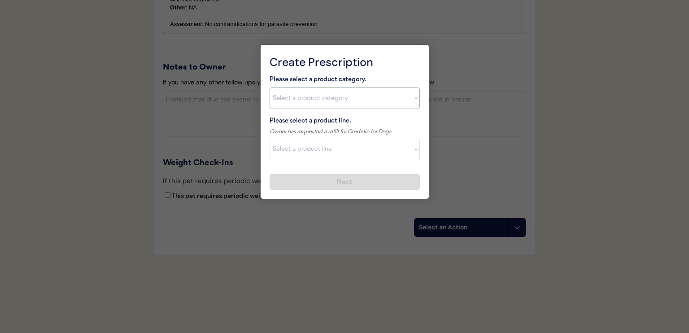
click at [338, 92] on select "Select a product category Allergies Antibiotics Anxiety Combo Parasite Preventi…" at bounding box center [345, 98] width 150 height 22
select select ""flea___tick""
click at [270, 87] on select "Select a product category Allergies Antibiotics Anxiety Combo Parasite Preventi…" at bounding box center [345, 98] width 150 height 22
click at [339, 143] on select "Select a product line" at bounding box center [345, 150] width 150 height 22
drag, startPoint x: 343, startPoint y: 152, endPoint x: 337, endPoint y: 132, distance: 20.0
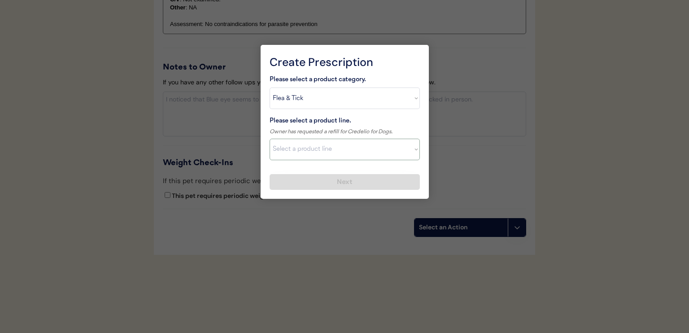
click at [343, 152] on select "Select a product line" at bounding box center [345, 150] width 150 height 22
click at [323, 93] on select "Select a product category Allergies Antibiotics Anxiety Combo Parasite Preventi…" at bounding box center [345, 98] width 150 height 22
click at [270, 87] on select "Select a product category Allergies Antibiotics Anxiety Combo Parasite Preventi…" at bounding box center [345, 98] width 150 height 22
click at [341, 149] on select "Select a product line Advantix II Bravecto 1 Month Bravecto 1 Month (3 Month) B…" at bounding box center [345, 150] width 150 height 22
select select ""Credelio for Dogs""
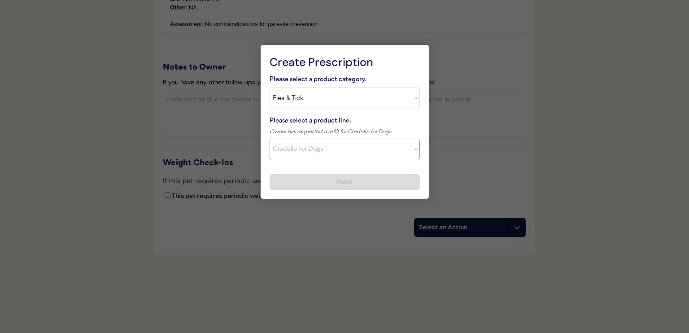
click at [270, 139] on select "Select a product line Advantix II Bravecto 1 Month Bravecto 1 Month (3 Month) B…" at bounding box center [345, 150] width 150 height 22
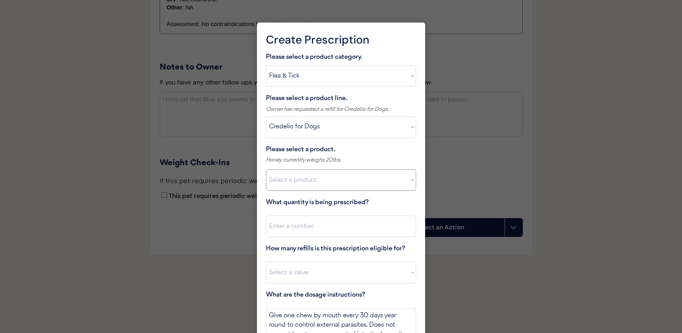
click at [357, 183] on select "Select a product Credelio for Dogs, 4.4 - 6lbs Credelio for Dogs, 6.1 - 12lbs C…" at bounding box center [341, 180] width 150 height 22
select select ""1348695171700984260__LOOKUP__1723830373214x439586230418320000""
click at [266, 169] on select "Select a product Credelio for Dogs, 4.4 - 6lbs Credelio for Dogs, 6.1 - 12lbs C…" at bounding box center [341, 180] width 150 height 22
click at [343, 228] on input "input" at bounding box center [341, 226] width 150 height 22
type input "1"
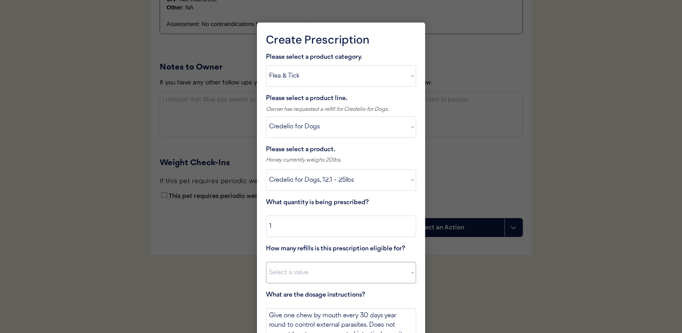
click at [357, 273] on select "Select a value 0 1 2 3 4 5 6 7 8 10 11" at bounding box center [341, 272] width 150 height 22
select select "11"
click at [266, 261] on select "Select a value 0 1 2 3 4 5 6 7 8 10 11" at bounding box center [341, 272] width 150 height 22
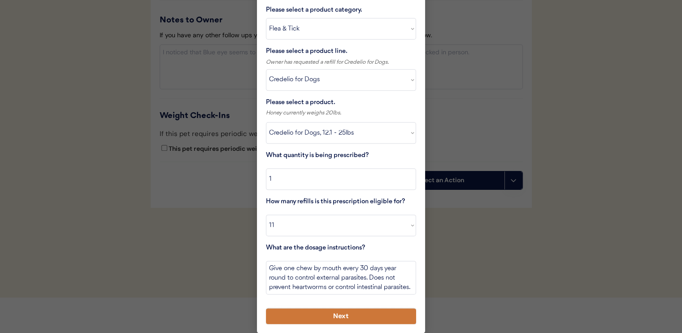
click at [375, 318] on button "Next" at bounding box center [341, 316] width 150 height 16
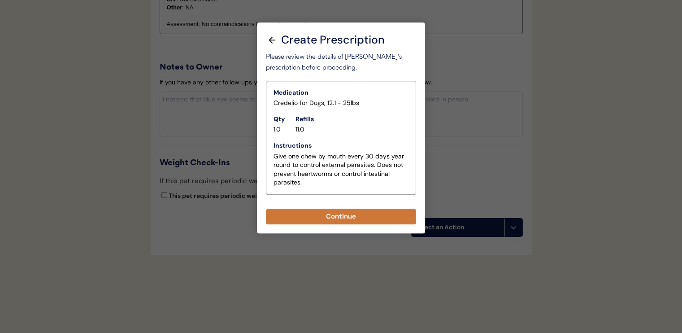
click at [385, 213] on button "Continue" at bounding box center [341, 217] width 150 height 16
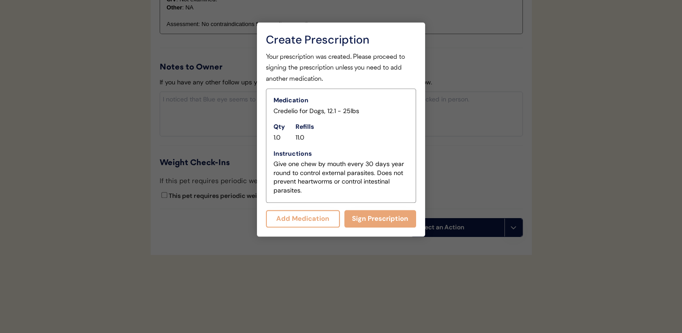
click at [365, 273] on div at bounding box center [341, 166] width 682 height 333
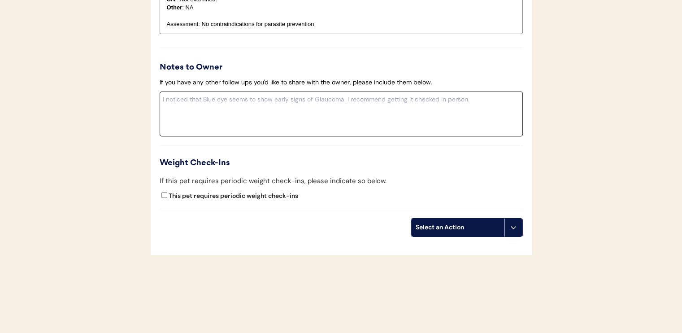
click at [255, 94] on textarea at bounding box center [341, 113] width 363 height 45
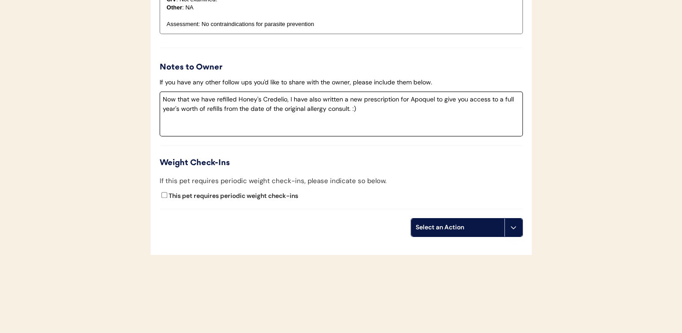
type textarea "Now that we have refilled Honey's Credelio, I have also written a new prescript…"
click at [443, 218] on div "Select an Action" at bounding box center [457, 227] width 93 height 18
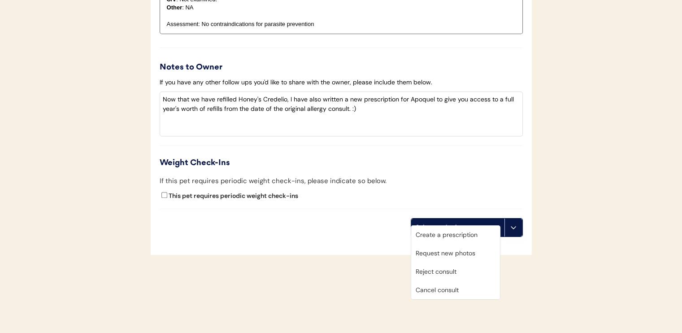
click at [463, 238] on div "Create a prescription" at bounding box center [455, 235] width 89 height 18
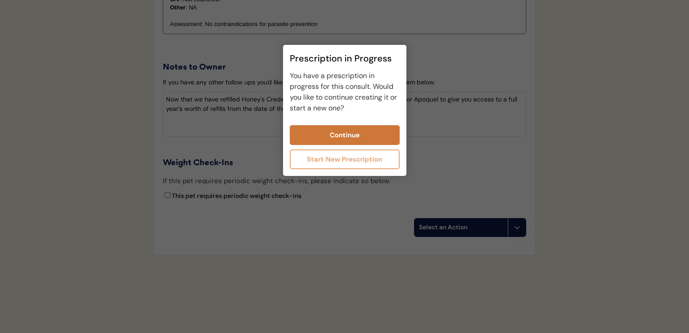
click at [352, 136] on button "Continue" at bounding box center [345, 135] width 110 height 20
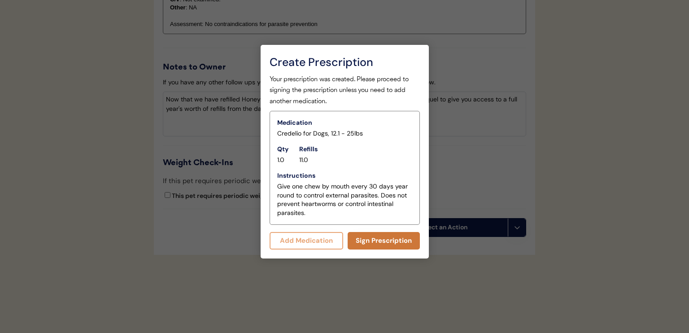
click at [392, 243] on button "Sign Prescription" at bounding box center [384, 240] width 72 height 17
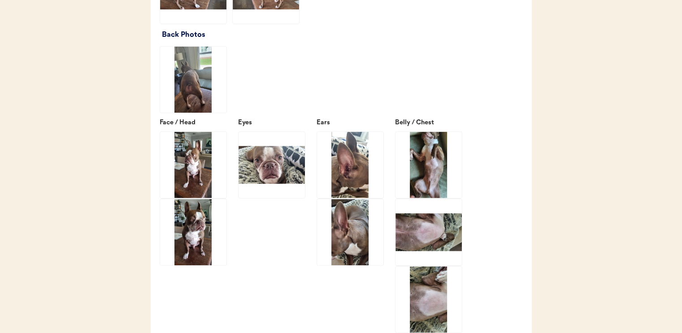
scroll to position [1301, 0]
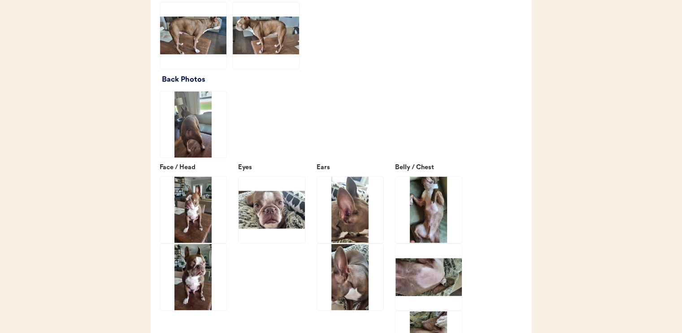
click at [201, 50] on img at bounding box center [193, 35] width 66 height 66
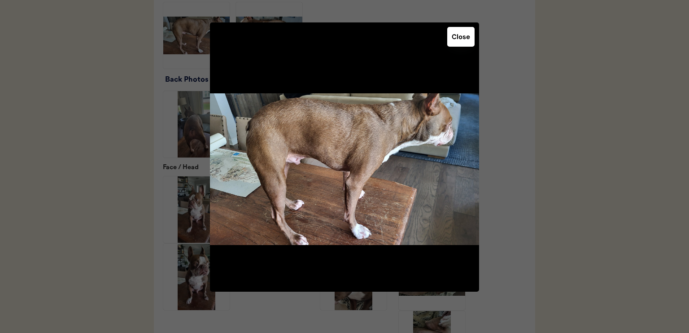
click at [463, 36] on button "Close" at bounding box center [460, 37] width 27 height 20
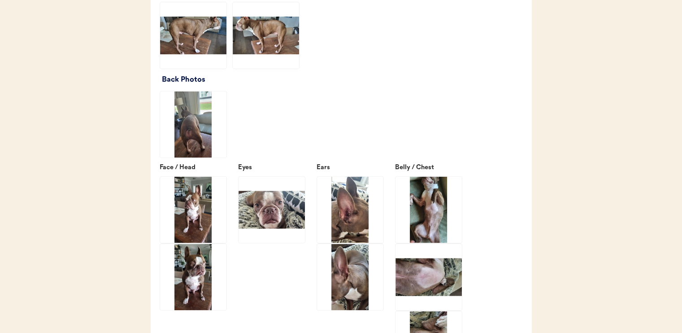
click at [277, 50] on img at bounding box center [266, 35] width 66 height 66
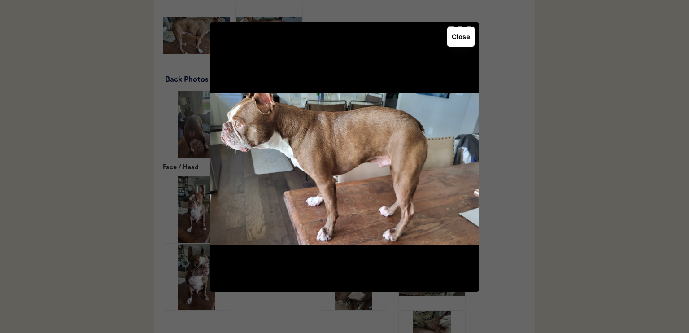
click at [463, 36] on button "Close" at bounding box center [460, 37] width 27 height 20
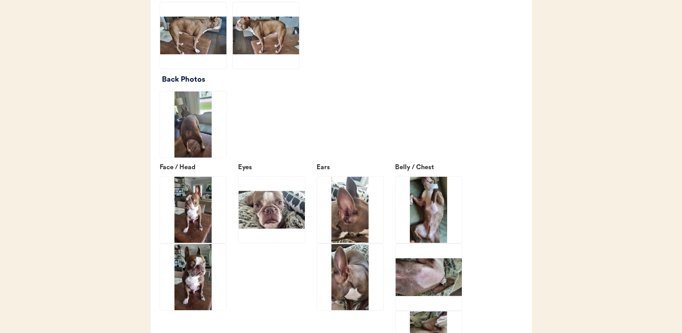
click at [199, 280] on img at bounding box center [193, 277] width 66 height 66
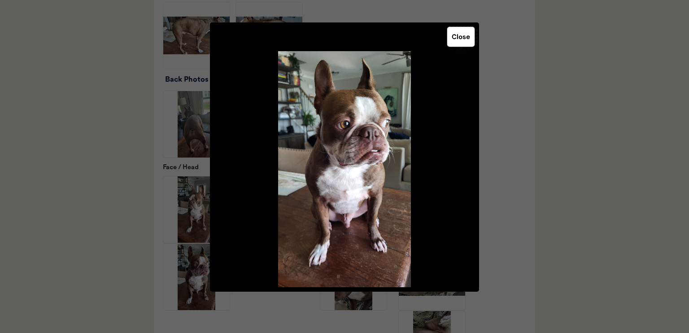
click at [457, 42] on button "Close" at bounding box center [460, 37] width 27 height 20
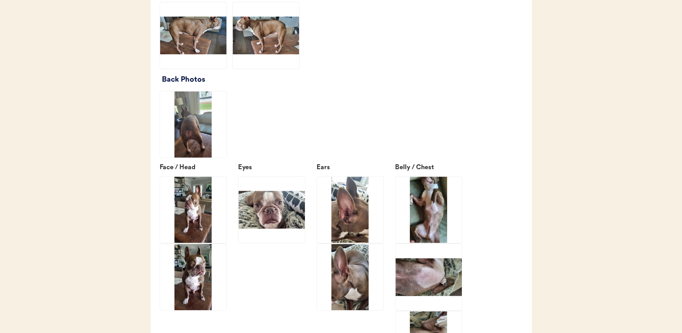
click at [262, 231] on img at bounding box center [272, 209] width 66 height 66
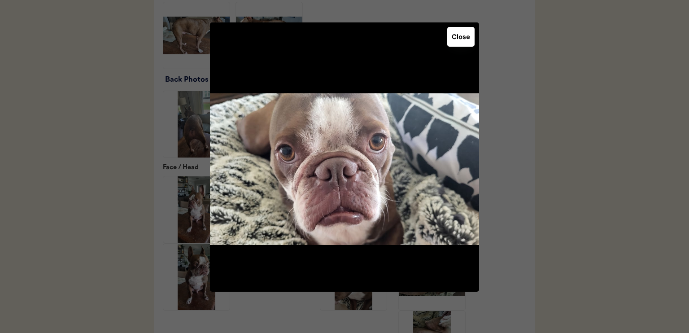
click at [466, 32] on button "Close" at bounding box center [460, 37] width 27 height 20
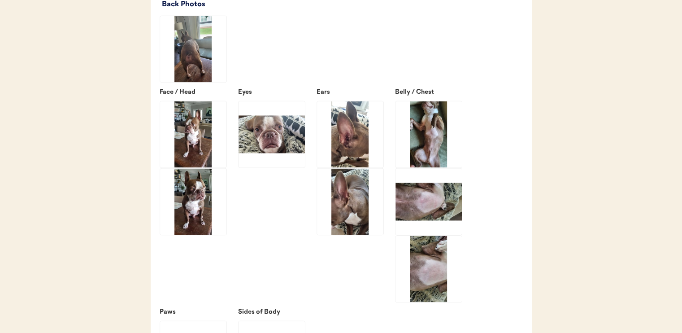
scroll to position [1480, 0]
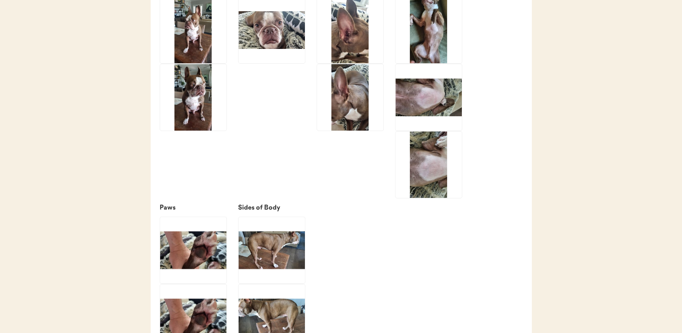
click at [434, 109] on img at bounding box center [429, 97] width 66 height 66
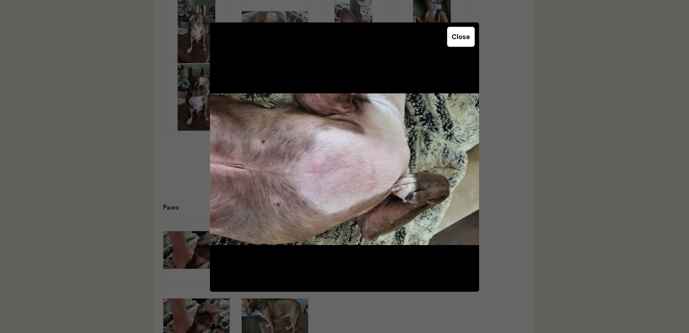
click at [463, 37] on button "Close" at bounding box center [460, 37] width 27 height 20
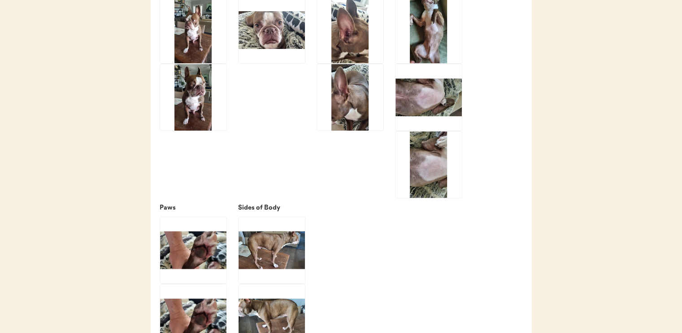
click at [431, 41] on img at bounding box center [429, 30] width 66 height 66
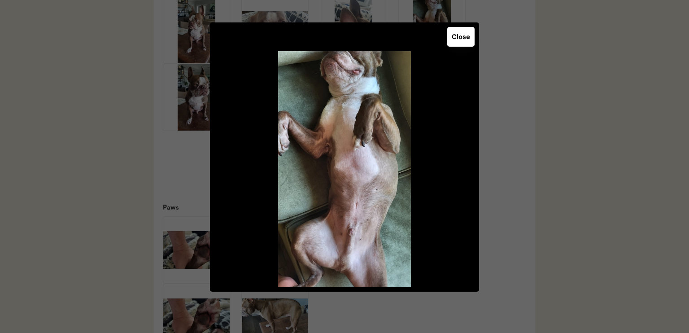
click at [466, 35] on button "Close" at bounding box center [460, 37] width 27 height 20
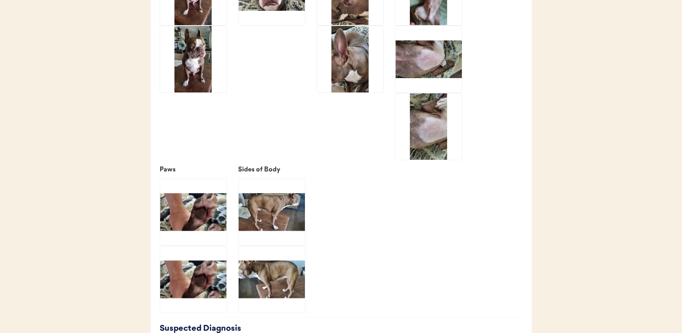
scroll to position [1615, 0]
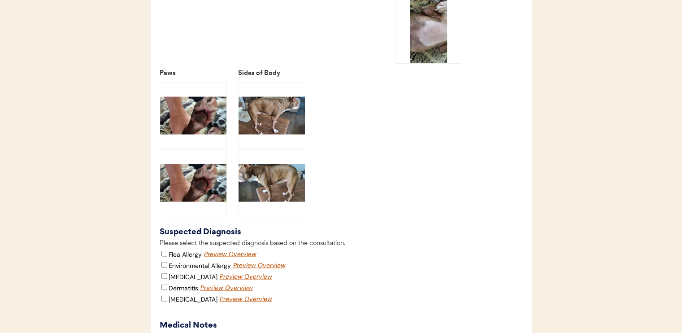
click at [260, 129] on img at bounding box center [272, 115] width 66 height 66
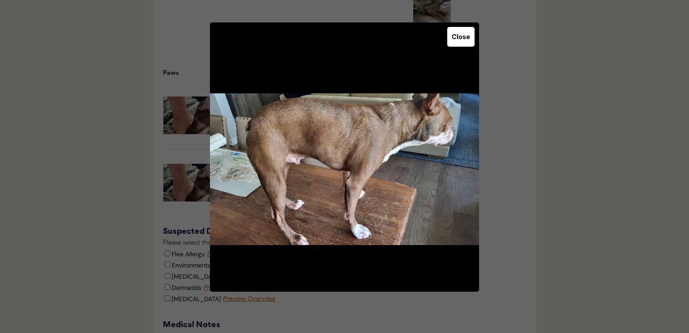
click at [469, 40] on button "Close" at bounding box center [460, 37] width 27 height 20
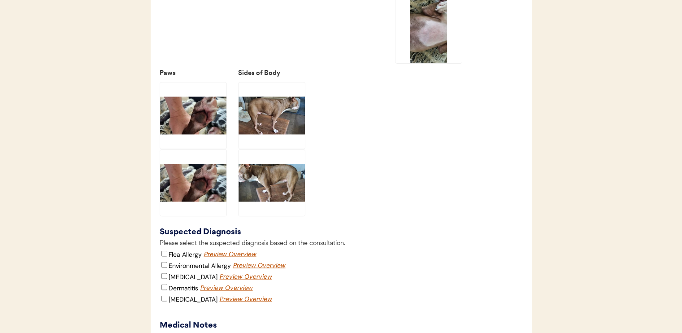
click at [182, 132] on img at bounding box center [193, 115] width 66 height 66
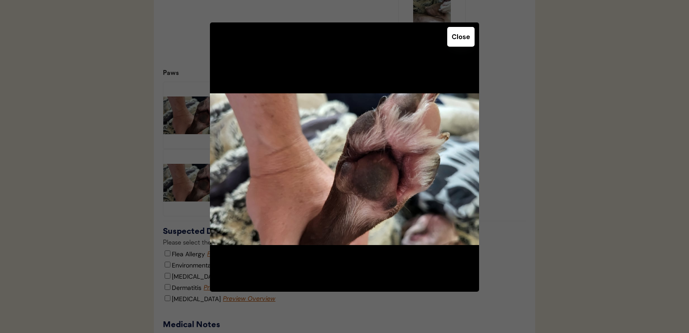
click at [461, 36] on button "Close" at bounding box center [460, 37] width 27 height 20
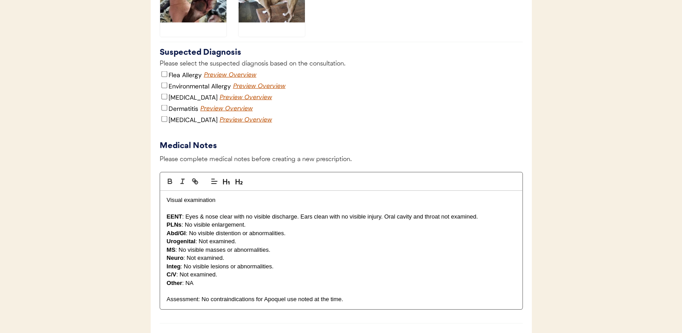
scroll to position [1794, 0]
click at [165, 88] on input "Environmental Allergy" at bounding box center [164, 85] width 6 height 6
checkbox input "true"
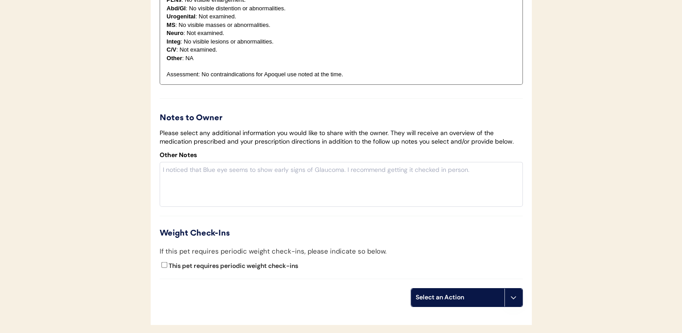
scroll to position [2108, 0]
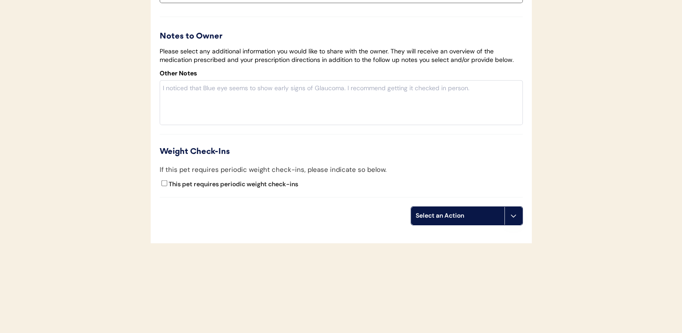
click at [443, 210] on div "Select an Action" at bounding box center [457, 216] width 93 height 18
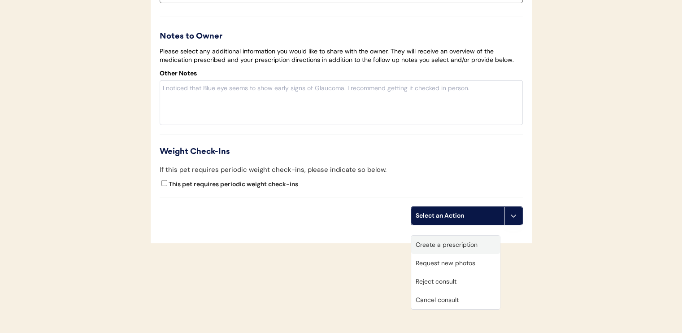
click at [444, 240] on div "Create a prescription" at bounding box center [455, 244] width 89 height 18
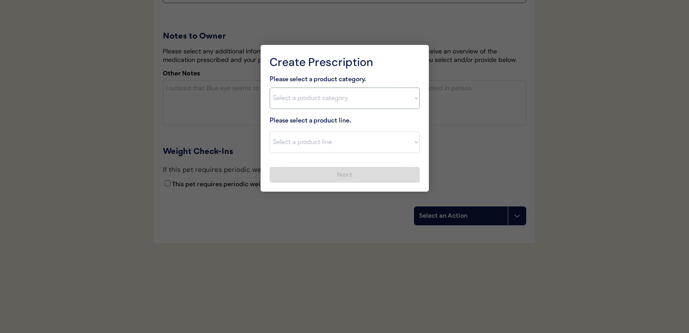
click at [362, 105] on select "Select a product category [MEDICAL_DATA] Antibiotics Anxiety Combo [MEDICAL_DAT…" at bounding box center [345, 98] width 150 height 22
select select ""allergies""
click at [270, 87] on select "Select a product category [MEDICAL_DATA] Antibiotics Anxiety Combo [MEDICAL_DAT…" at bounding box center [345, 98] width 150 height 22
click at [346, 146] on select "Select a product line" at bounding box center [345, 142] width 150 height 22
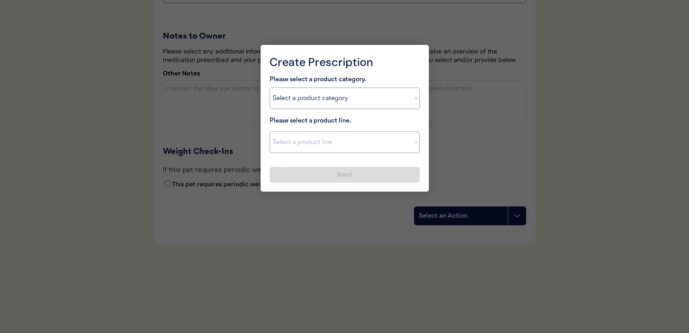
click at [333, 99] on select "Select a product category [MEDICAL_DATA] Antibiotics Anxiety Combo [MEDICAL_DAT…" at bounding box center [345, 98] width 150 height 22
click at [270, 87] on select "Select a product category [MEDICAL_DATA] Antibiotics Anxiety Combo [MEDICAL_DAT…" at bounding box center [345, 98] width 150 height 22
click at [334, 147] on select "Select a product line Apoquel Chewable Tablet Apoquel Tablet Cyclosporine Derma…" at bounding box center [345, 142] width 150 height 22
select select ""Apoquel Tablet""
click at [270, 131] on select "Select a product line Apoquel Chewable Tablet Apoquel Tablet Cyclosporine Derma…" at bounding box center [345, 142] width 150 height 22
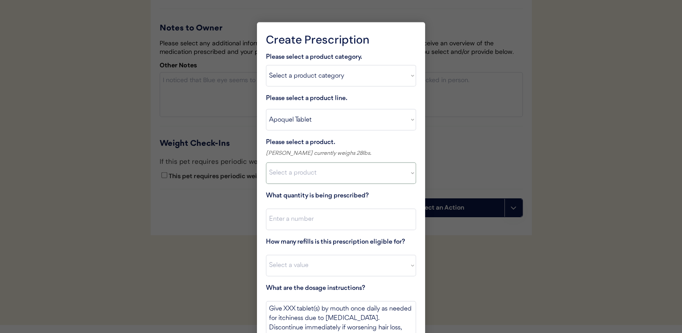
click at [335, 168] on select "Select a product Apoquel Tablet (16 mg) Apoquel Tablet (3.6 mg) Apoquel Tablet …" at bounding box center [341, 173] width 150 height 22
select select ""1348695171700984260__LOOKUP__1720647054595x451849566471218300""
click at [266, 162] on select "Select a product Apoquel Tablet (16 mg) Apoquel Tablet (3.6 mg) Apoquel Tablet …" at bounding box center [341, 173] width 150 height 22
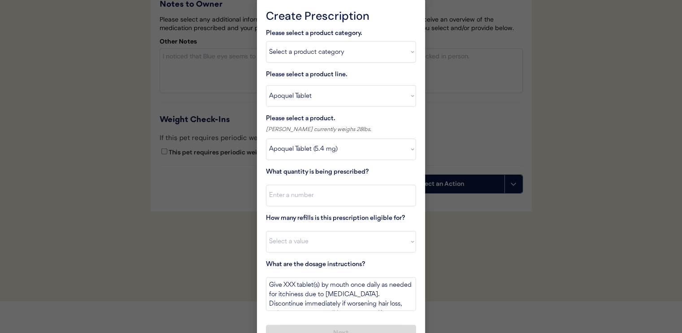
scroll to position [2147, 0]
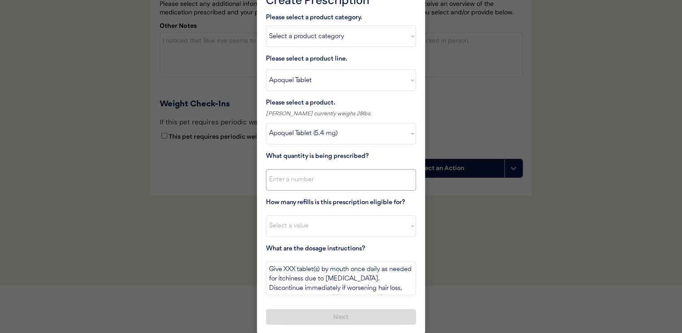
click at [368, 179] on input "input" at bounding box center [341, 180] width 150 height 22
type input "30"
click at [350, 219] on select "Select a value 0 1 2 3 4 5 6 7 8 10 11" at bounding box center [341, 226] width 150 height 22
select select "11"
click at [266, 215] on select "Select a value 0 1 2 3 4 5 6 7 8 10 11" at bounding box center [341, 226] width 150 height 22
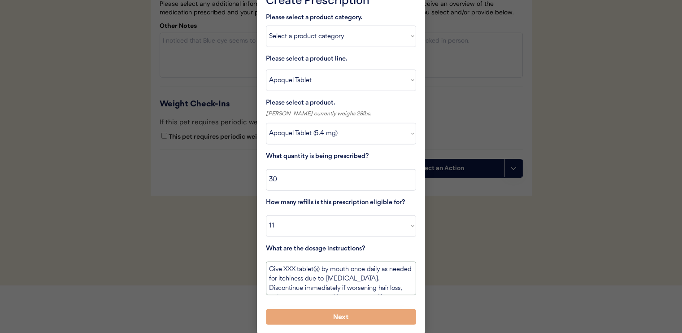
click at [287, 269] on textarea "Give XXX tablet(s) by mouth once daily as needed for itchiness due to allergies…" at bounding box center [341, 278] width 150 height 34
click at [287, 268] on textarea "Give XXX tablet(s) by mouth once daily as needed for itchiness due to allergies…" at bounding box center [341, 278] width 150 height 34
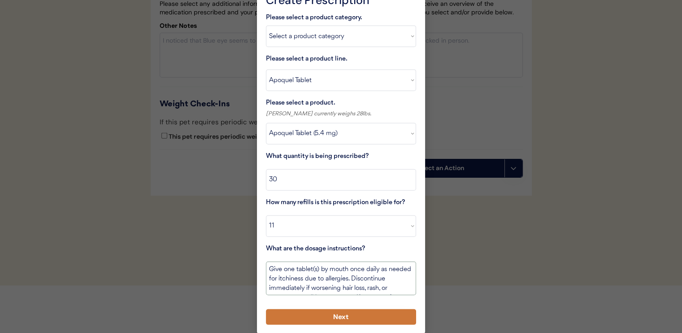
type textarea "Give one tablet(s) by mouth once daily as needed for itchiness due to allergies…"
click at [350, 322] on button "Next" at bounding box center [341, 317] width 150 height 16
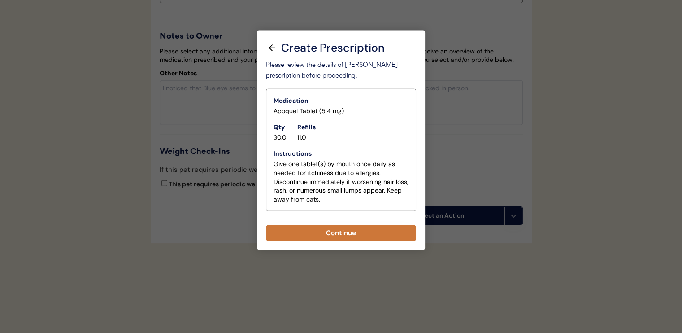
click at [350, 226] on button "Continue" at bounding box center [341, 233] width 150 height 16
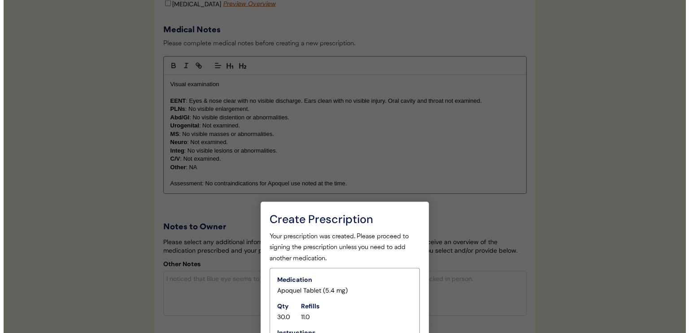
scroll to position [2129, 0]
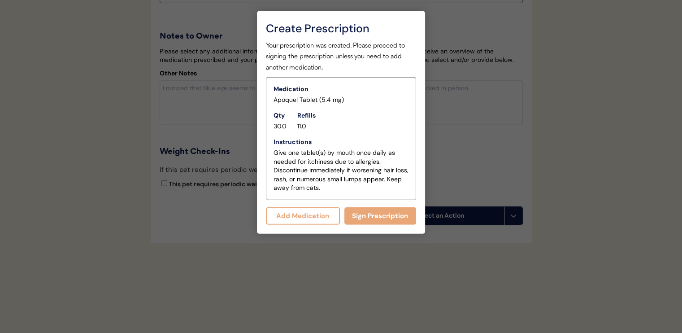
click at [549, 125] on div at bounding box center [341, 166] width 682 height 333
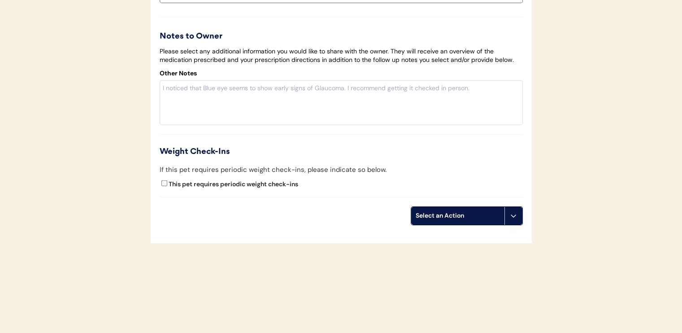
click at [447, 211] on div "Select an Action" at bounding box center [458, 215] width 84 height 9
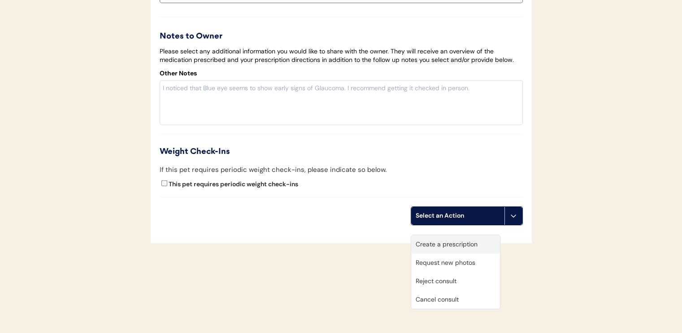
click at [455, 235] on div "Create a prescription" at bounding box center [455, 244] width 89 height 18
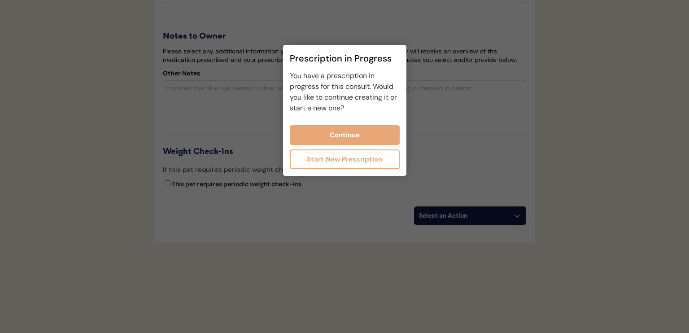
click at [353, 159] on button "Start New Prescription" at bounding box center [345, 159] width 110 height 20
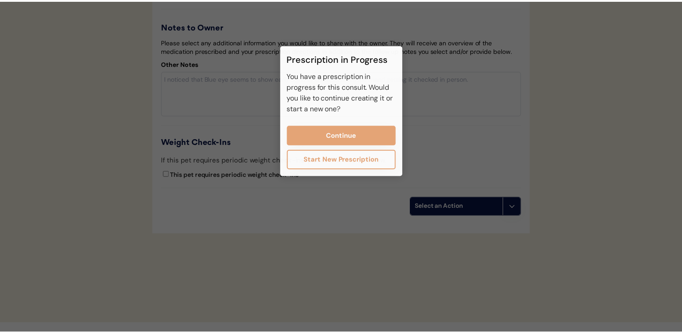
scroll to position [2110, 0]
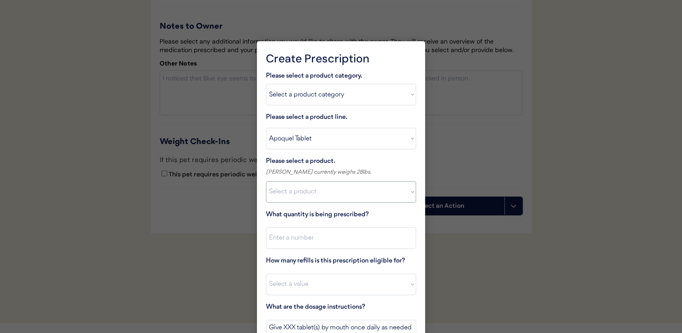
click at [320, 197] on select "Select a product Apoquel Tablet (16 mg) Apoquel Tablet (3.6 mg) Apoquel Tablet …" at bounding box center [341, 192] width 150 height 22
select select ""1348695171700984260__LOOKUP__1720647054595x451849566471218300""
click at [266, 181] on select "Select a product Apoquel Tablet (16 mg) Apoquel Tablet (3.6 mg) Apoquel Tablet …" at bounding box center [341, 192] width 150 height 22
click at [331, 240] on input "input" at bounding box center [341, 238] width 150 height 22
type input "1"
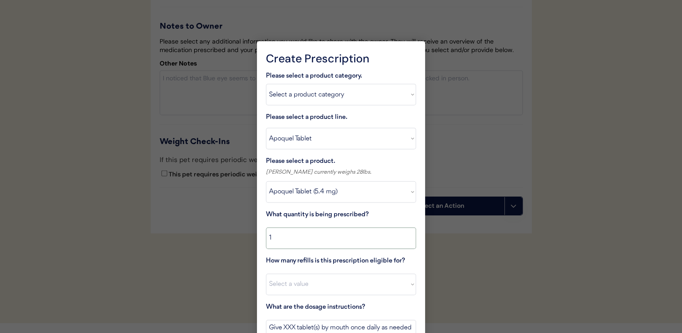
drag, startPoint x: 318, startPoint y: 233, endPoint x: 269, endPoint y: 238, distance: 49.1
click at [274, 238] on input "input" at bounding box center [341, 238] width 150 height 22
type input "30"
click at [294, 283] on select "Select a value 0 1 2 3 4 5 6 7 8 10 11" at bounding box center [341, 285] width 150 height 22
select select "4"
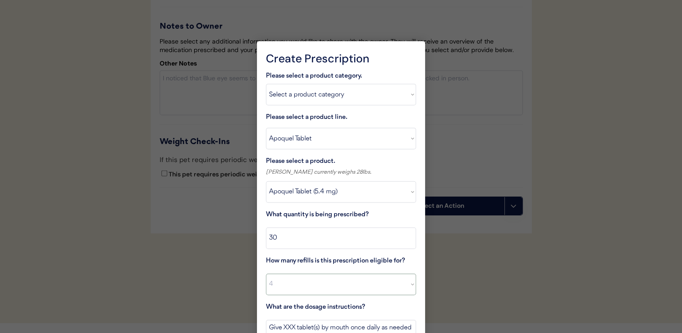
click at [266, 274] on select "Select a value 0 1 2 3 4 5 6 7 8 10 11" at bounding box center [341, 285] width 150 height 22
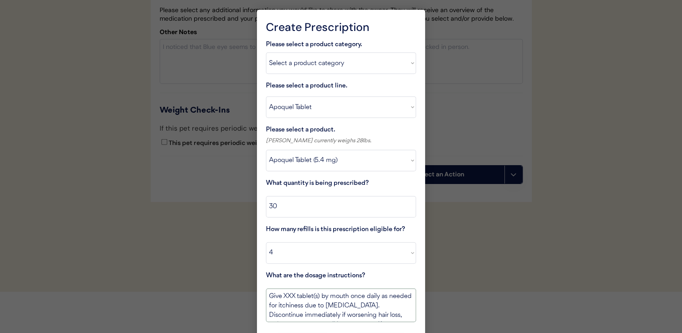
scroll to position [2170, 0]
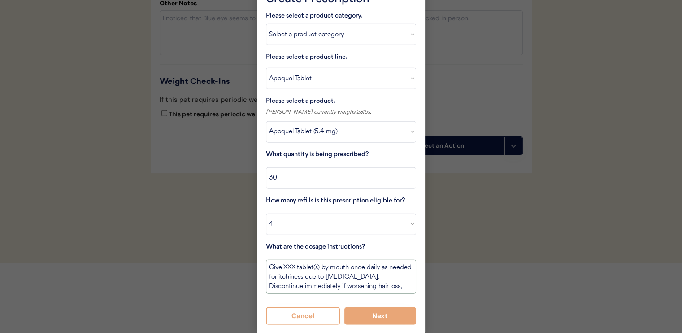
click at [291, 269] on textarea "Give XXX tablet(s) by mouth once daily as needed for itchiness due to allergies…" at bounding box center [341, 277] width 150 height 34
type textarea "Give one tablet(s) by mouth once daily as needed for itchiness due to allergies…"
click at [378, 307] on div "Cancel Next" at bounding box center [341, 315] width 150 height 17
click at [382, 314] on button "Next" at bounding box center [380, 315] width 72 height 17
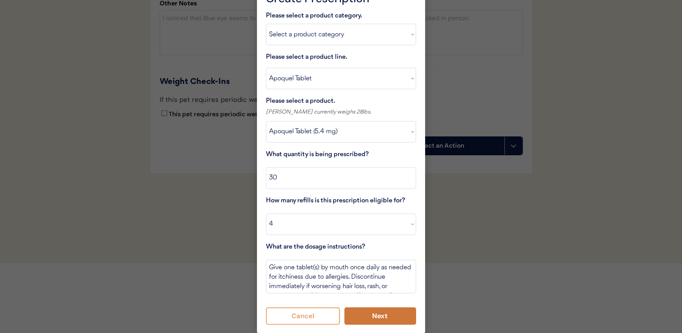
scroll to position [2110, 0]
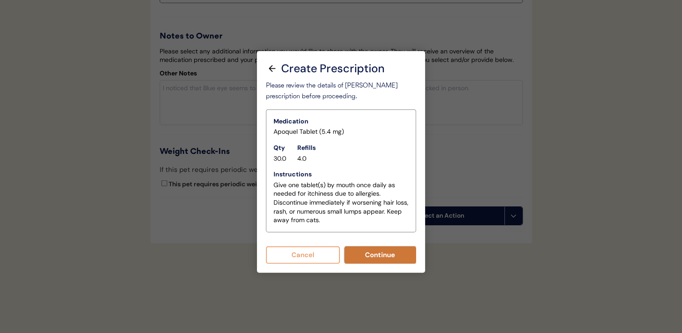
click at [383, 246] on button "Continue" at bounding box center [380, 254] width 72 height 17
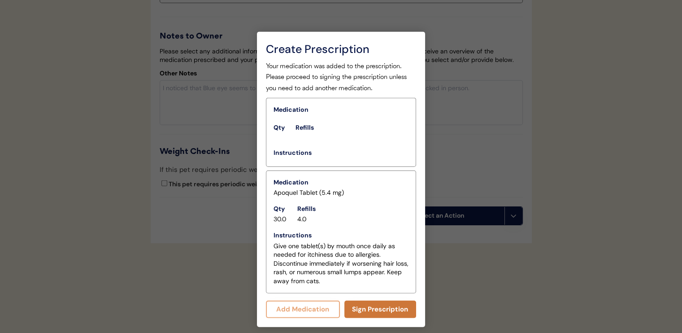
click at [390, 301] on button "Sign Prescription" at bounding box center [380, 309] width 72 height 17
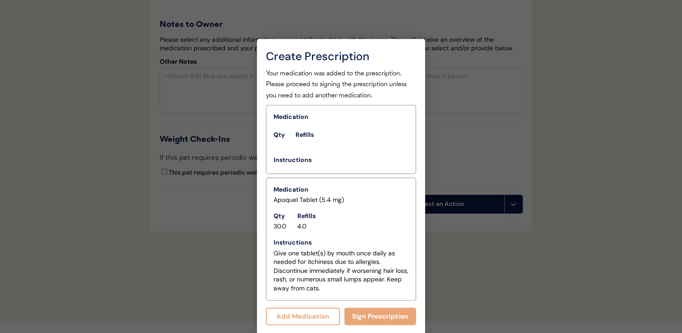
scroll to position [2121, 0]
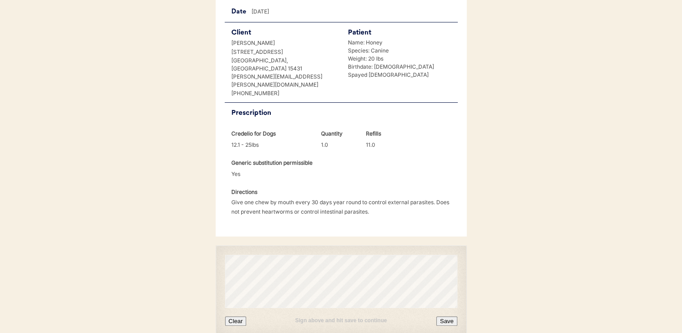
scroll to position [216, 0]
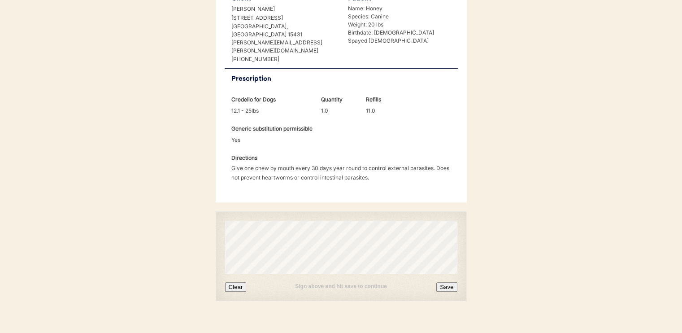
click at [453, 282] on button "Save" at bounding box center [446, 286] width 21 height 9
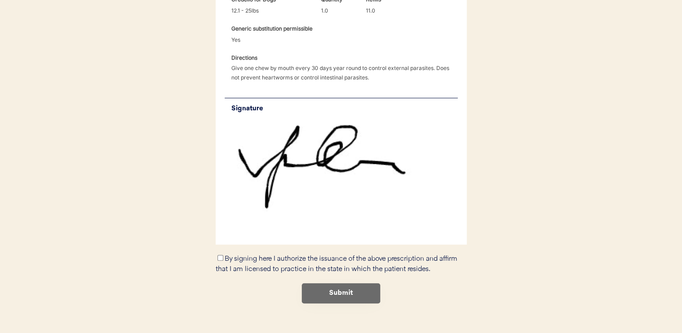
scroll to position [318, 0]
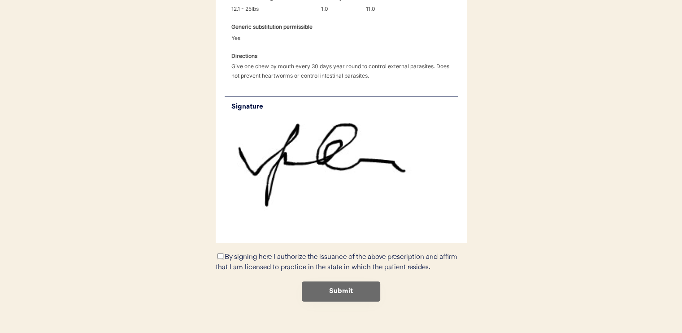
click at [220, 253] on input "By signing here I authorize the issuance of the above prescription and affirm t…" at bounding box center [221, 256] width 6 height 6
checkbox input "true"
click at [314, 282] on button "Submit" at bounding box center [341, 291] width 78 height 20
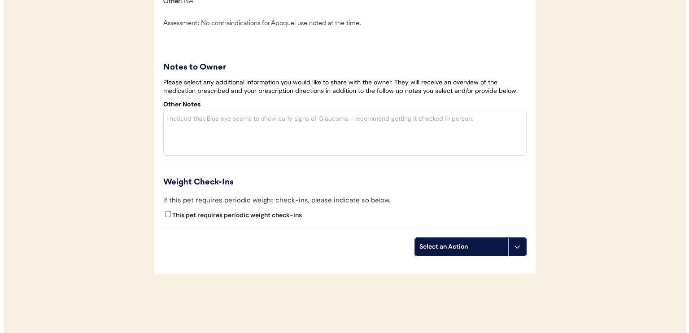
scroll to position [2121, 0]
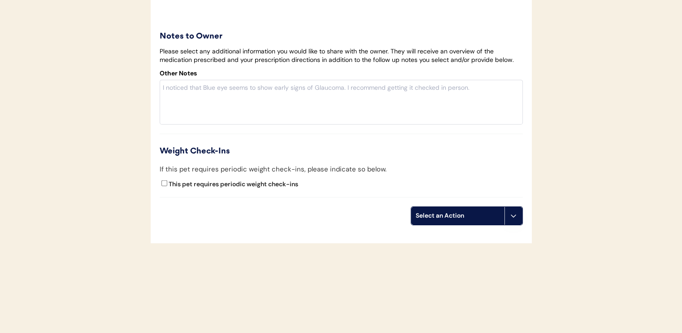
click at [439, 220] on div "Select an Action" at bounding box center [458, 215] width 84 height 9
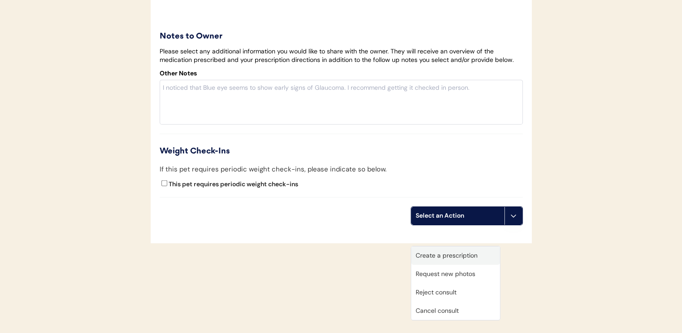
click at [446, 246] on div "Create a prescription" at bounding box center [455, 255] width 89 height 18
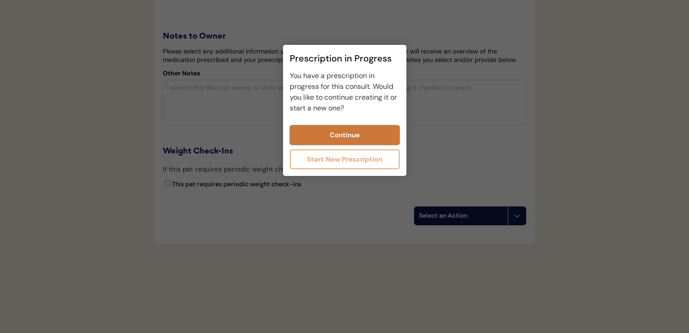
click at [355, 134] on button "Continue" at bounding box center [345, 135] width 110 height 20
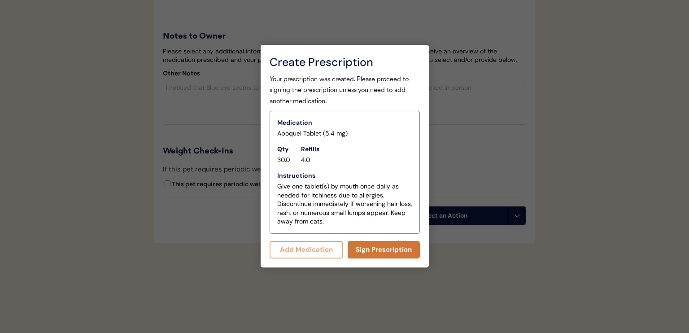
click at [380, 245] on button "Sign Prescription" at bounding box center [384, 249] width 72 height 17
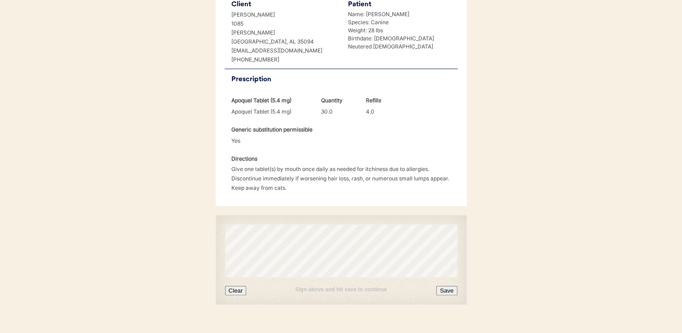
scroll to position [228, 0]
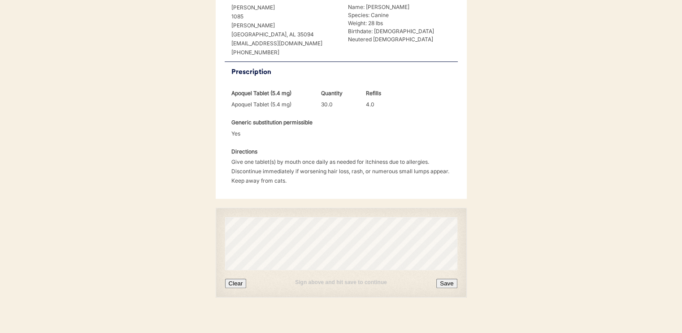
click at [440, 279] on button "Save" at bounding box center [446, 283] width 21 height 9
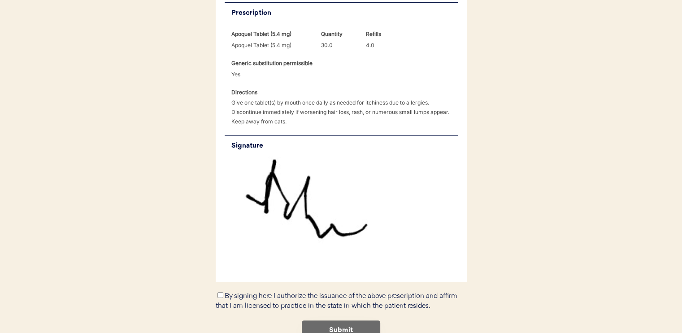
scroll to position [330, 0]
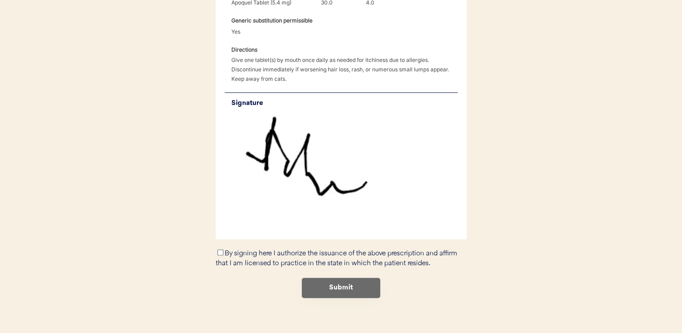
click at [218, 249] on input "By signing here I authorize the issuance of the above prescription and affirm t…" at bounding box center [221, 252] width 6 height 6
checkbox input "true"
click at [318, 278] on button "Submit" at bounding box center [341, 288] width 78 height 20
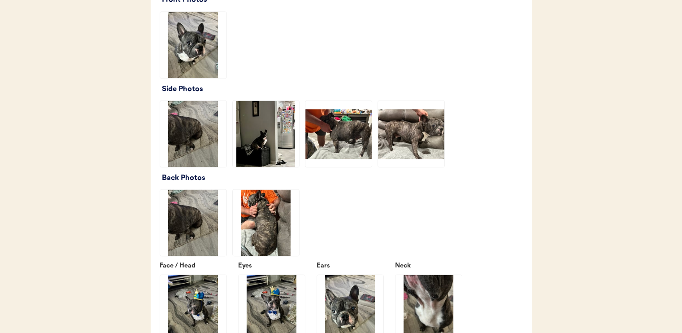
scroll to position [1211, 0]
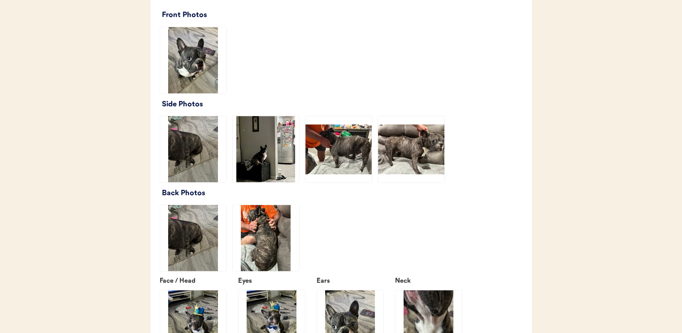
click at [409, 146] on img at bounding box center [411, 149] width 66 height 66
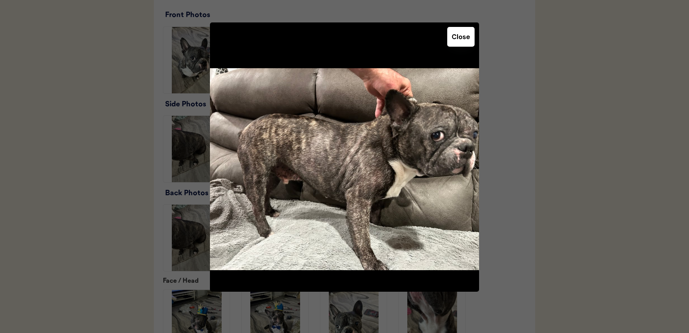
click at [466, 41] on button "Close" at bounding box center [460, 37] width 27 height 20
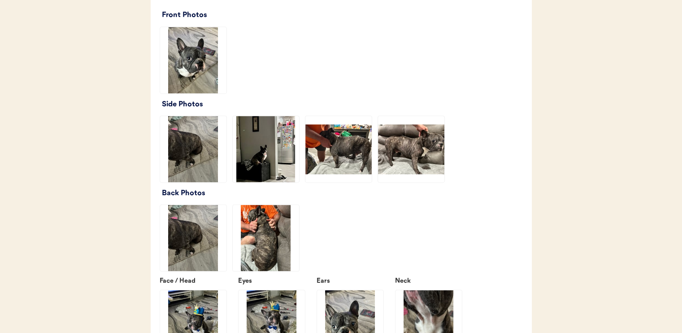
click at [341, 157] on img at bounding box center [338, 149] width 66 height 66
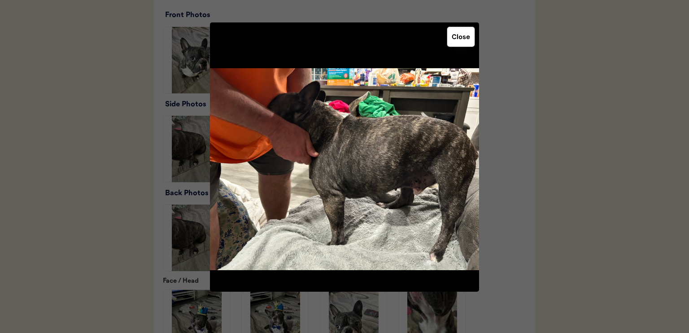
click at [456, 44] on button "Close" at bounding box center [460, 37] width 27 height 20
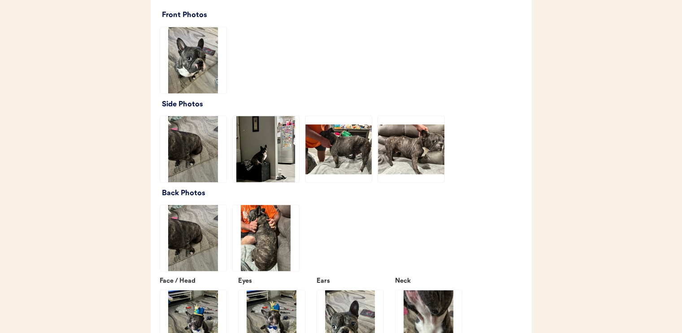
click at [273, 222] on img at bounding box center [266, 238] width 66 height 66
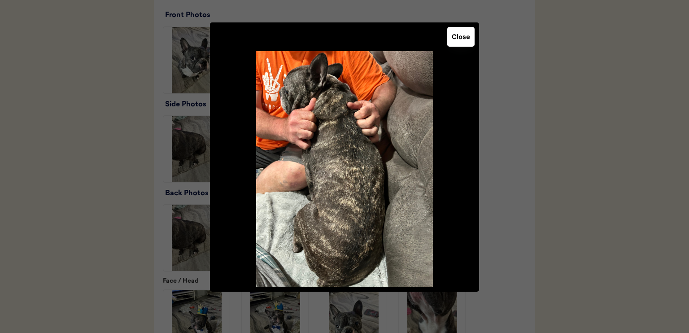
click at [460, 38] on button "Close" at bounding box center [460, 37] width 27 height 20
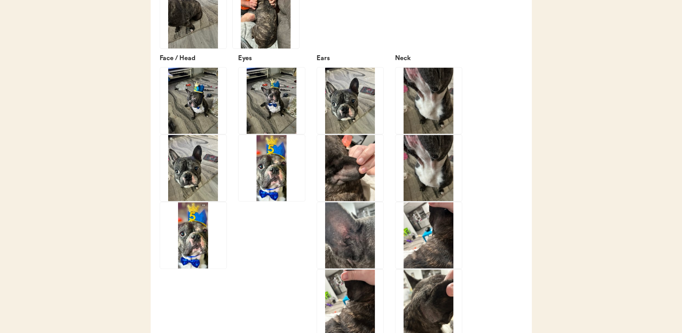
scroll to position [1435, 0]
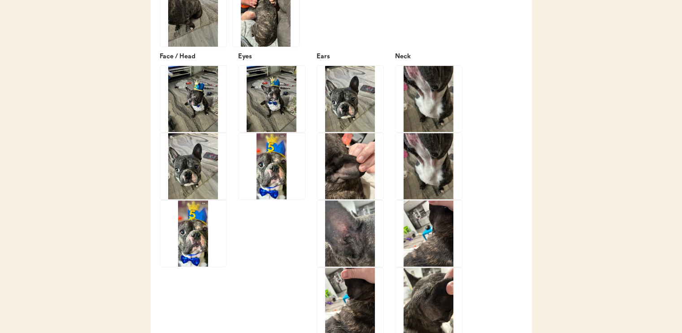
click at [420, 96] on img at bounding box center [429, 98] width 66 height 66
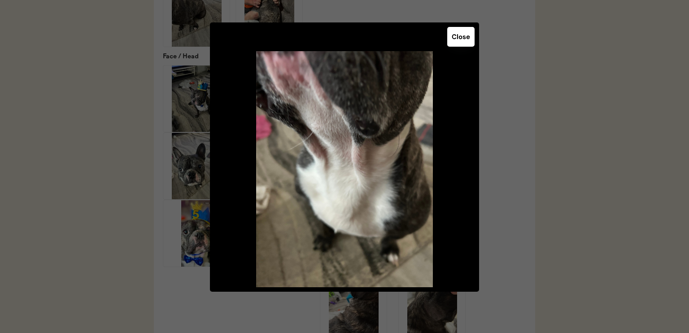
click at [461, 35] on button "Close" at bounding box center [460, 37] width 27 height 20
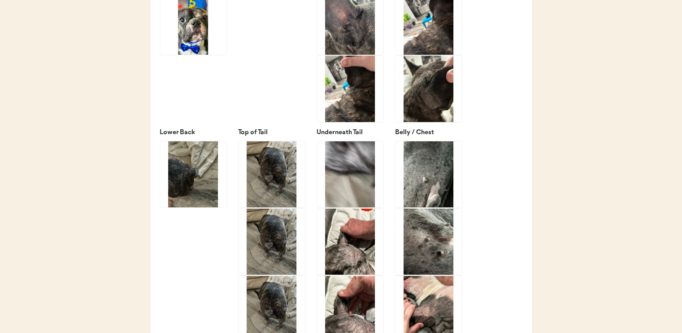
scroll to position [1704, 0]
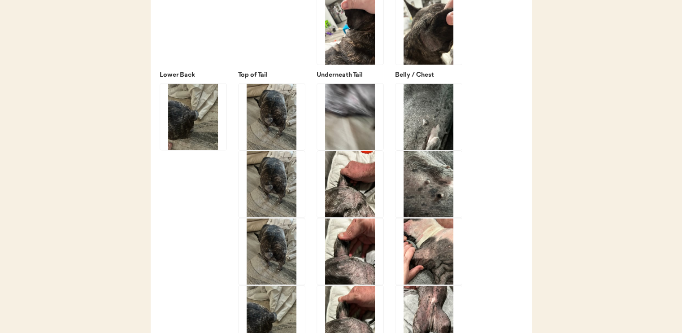
click at [353, 181] on img at bounding box center [350, 184] width 66 height 66
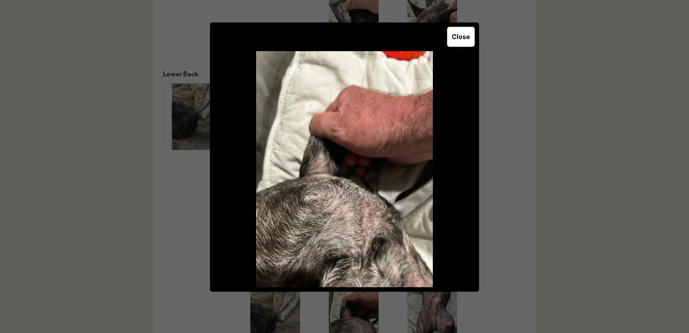
click at [463, 43] on button "Close" at bounding box center [460, 37] width 27 height 20
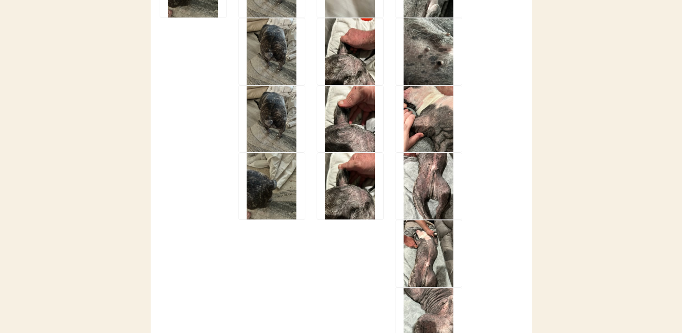
scroll to position [1839, 0]
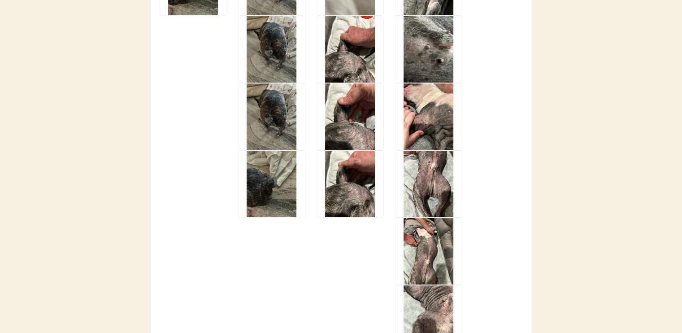
click at [427, 184] on img at bounding box center [429, 184] width 66 height 66
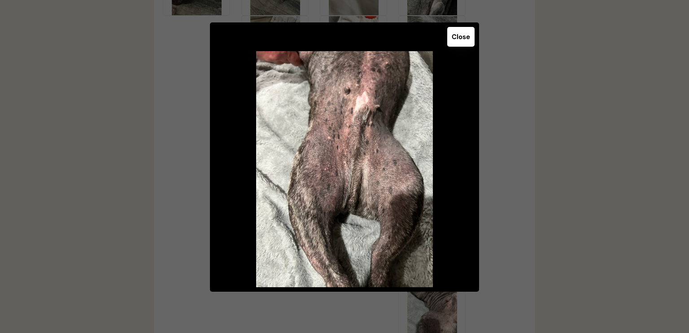
click at [462, 40] on button "Close" at bounding box center [460, 37] width 27 height 20
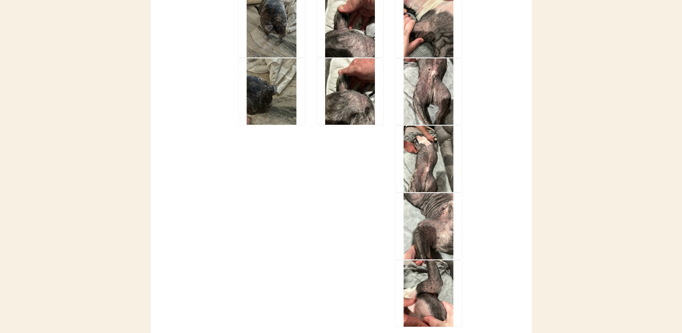
scroll to position [1973, 0]
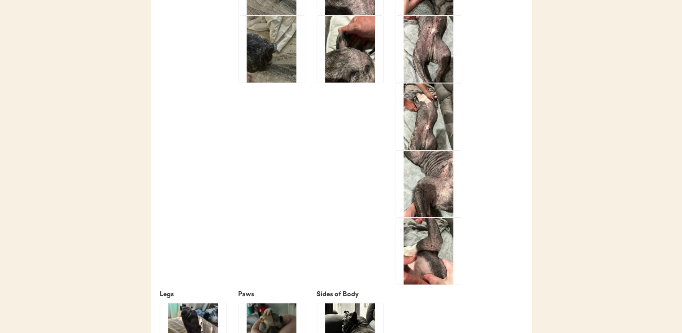
click at [438, 174] on img at bounding box center [429, 184] width 66 height 66
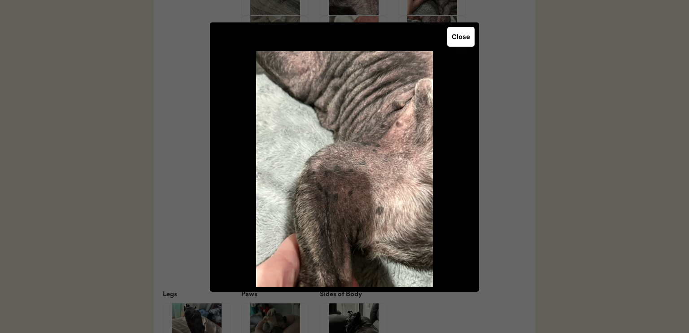
click at [454, 35] on button "Close" at bounding box center [460, 37] width 27 height 20
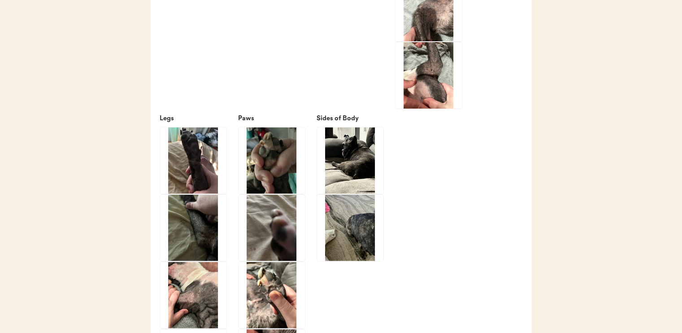
scroll to position [2153, 0]
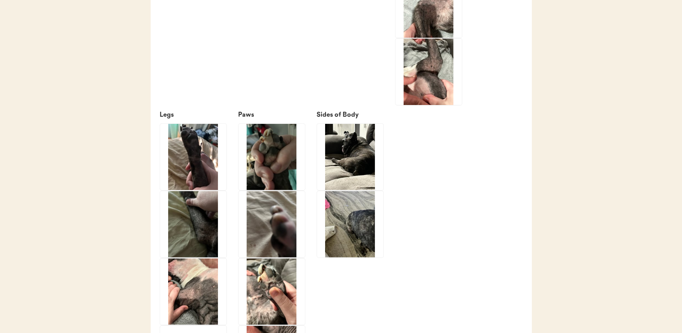
click at [276, 287] on img at bounding box center [272, 291] width 66 height 66
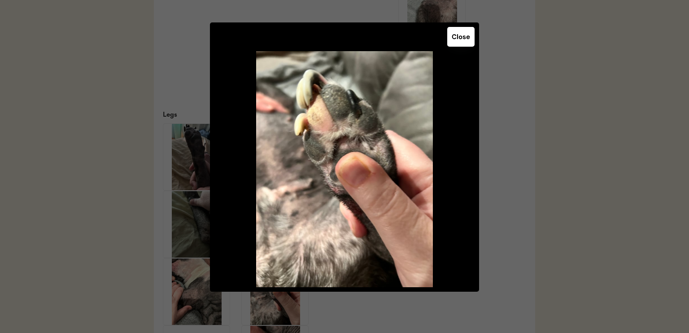
click at [459, 39] on button "Close" at bounding box center [460, 37] width 27 height 20
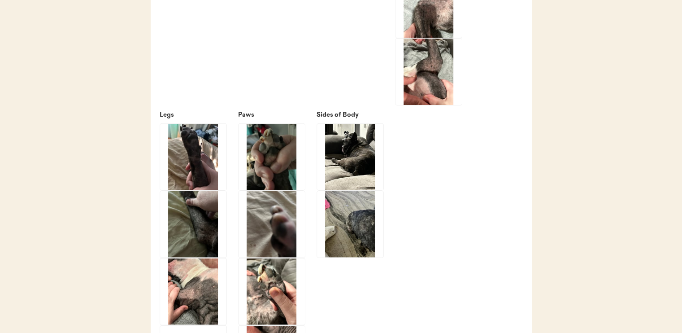
click at [212, 291] on img at bounding box center [193, 291] width 66 height 66
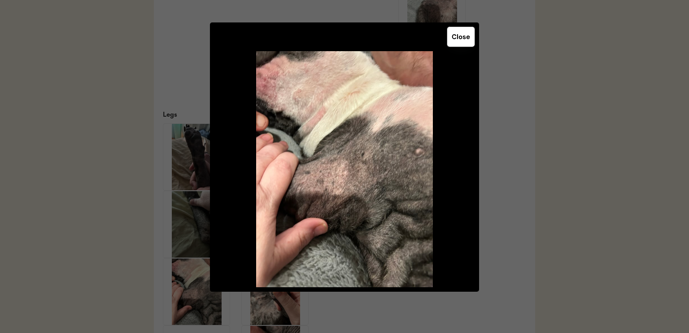
click at [457, 38] on button "Close" at bounding box center [460, 37] width 27 height 20
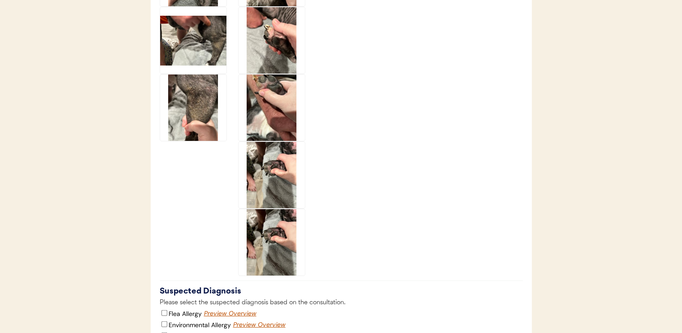
scroll to position [2512, 0]
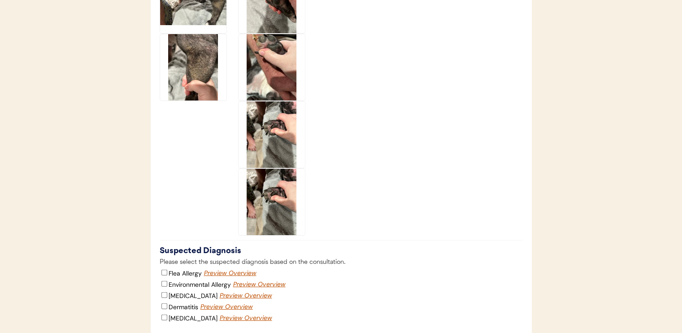
click at [271, 217] on img at bounding box center [272, 202] width 66 height 66
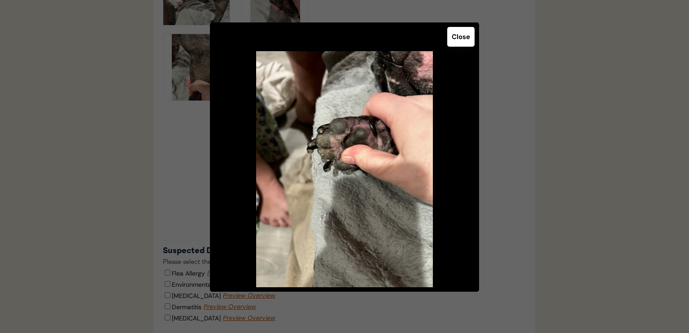
click at [461, 39] on button "Close" at bounding box center [460, 37] width 27 height 20
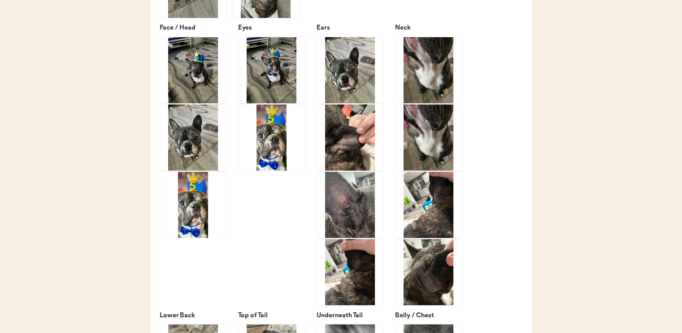
scroll to position [1480, 0]
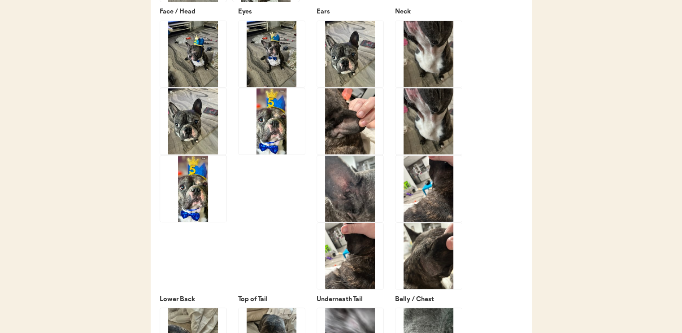
click at [357, 184] on img at bounding box center [350, 188] width 66 height 66
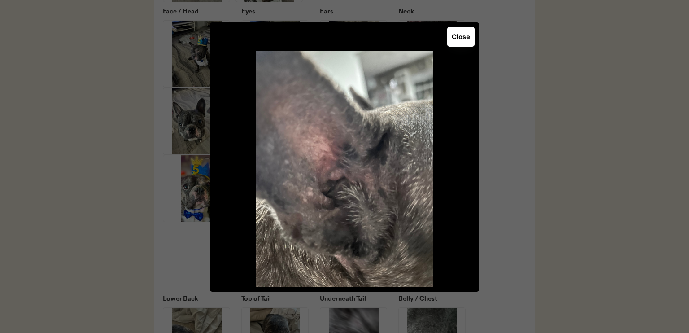
click at [448, 40] on button "Close" at bounding box center [460, 37] width 27 height 20
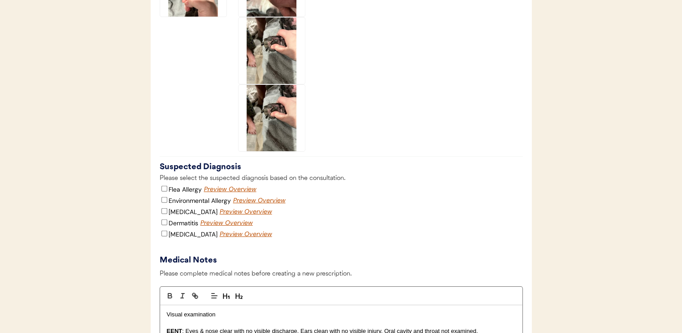
scroll to position [2601, 0]
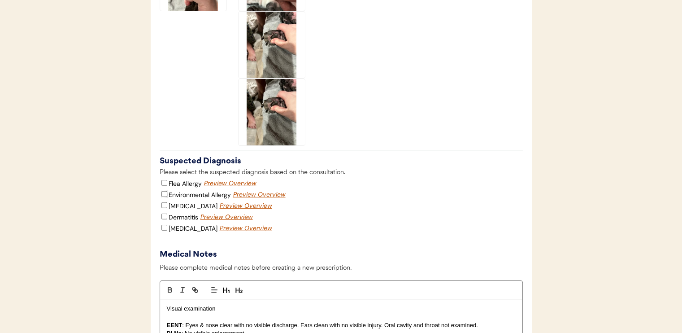
click at [165, 192] on input "Environmental Allergy" at bounding box center [164, 194] width 6 height 6
checkbox input "true"
click at [163, 213] on input "Dermatitis" at bounding box center [164, 216] width 6 height 6
checkbox input "true"
click at [163, 228] on input "Skin Infection" at bounding box center [164, 228] width 6 height 6
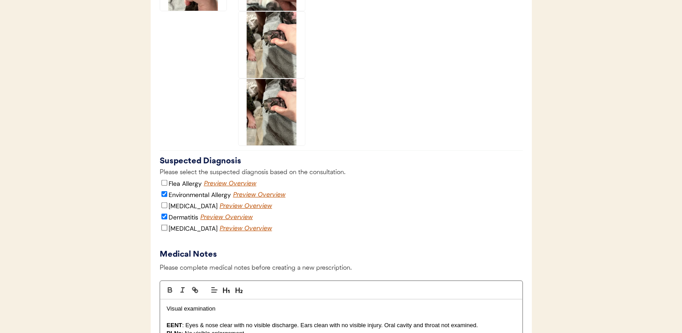
checkbox input "true"
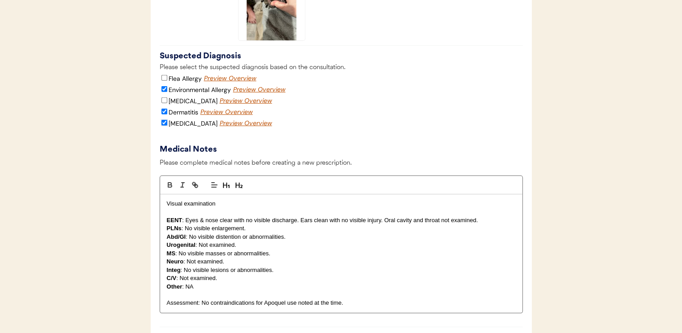
scroll to position [2691, 0]
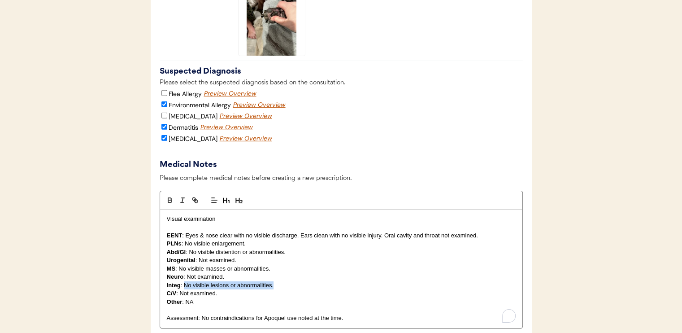
drag, startPoint x: 185, startPoint y: 283, endPoint x: 275, endPoint y: 287, distance: 90.3
click at [275, 287] on p "Integ : No visible lesions or abnormalities." at bounding box center [341, 285] width 349 height 8
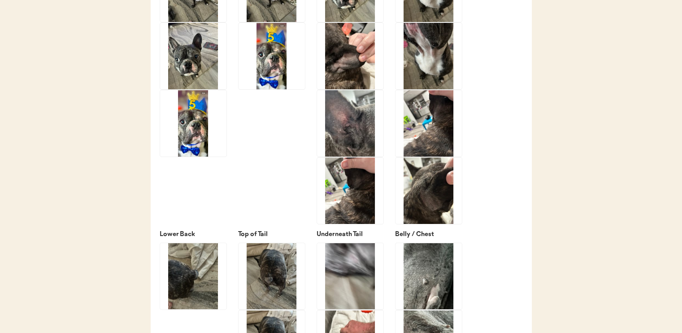
scroll to position [1525, 0]
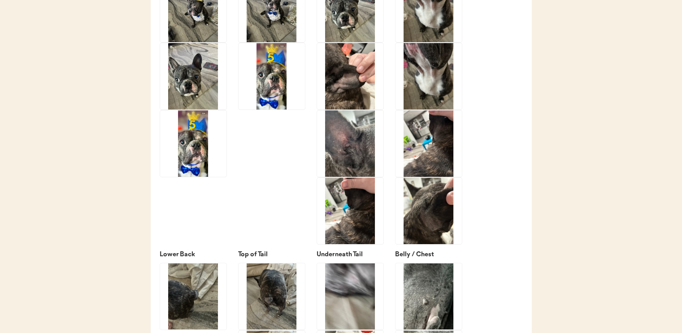
click at [370, 154] on img at bounding box center [350, 143] width 66 height 66
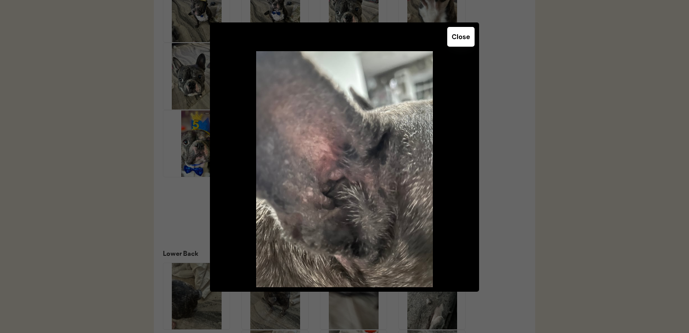
click at [460, 35] on button "Close" at bounding box center [460, 37] width 27 height 20
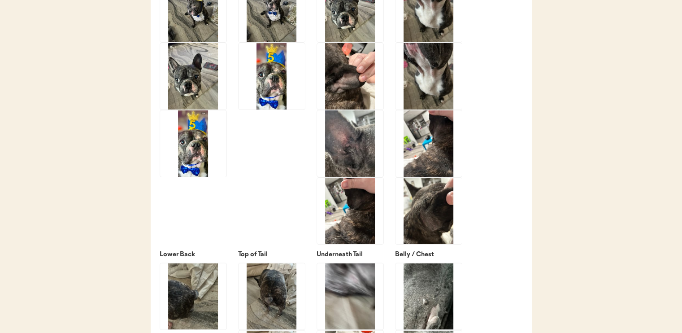
click at [363, 93] on img at bounding box center [350, 76] width 66 height 66
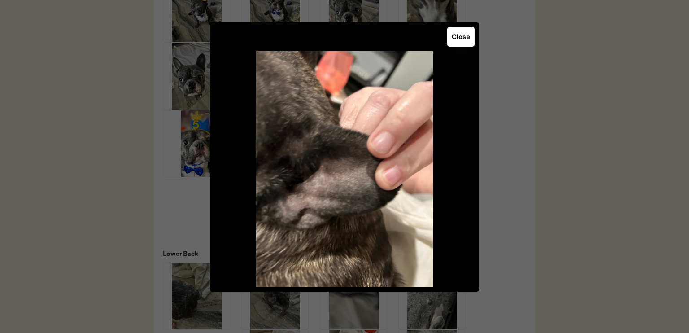
click at [462, 41] on button "Close" at bounding box center [460, 37] width 27 height 20
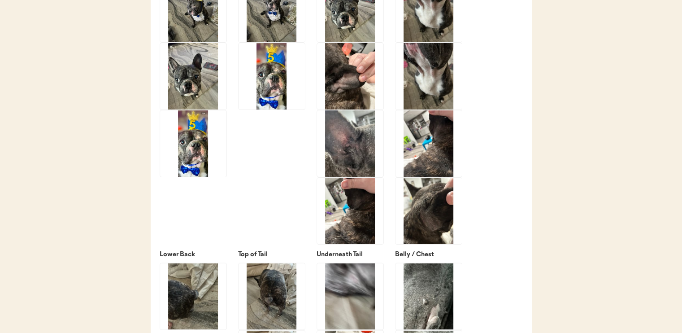
click at [349, 74] on img at bounding box center [350, 76] width 66 height 66
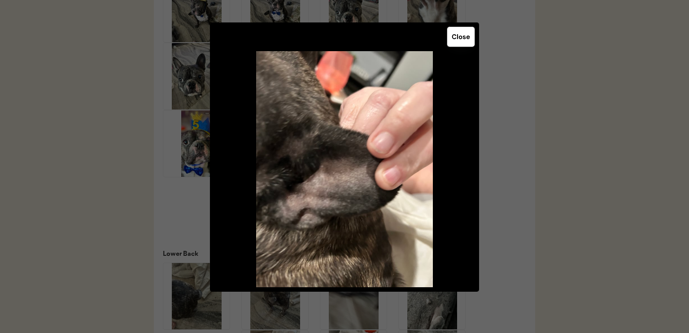
click at [461, 37] on button "Close" at bounding box center [460, 37] width 27 height 20
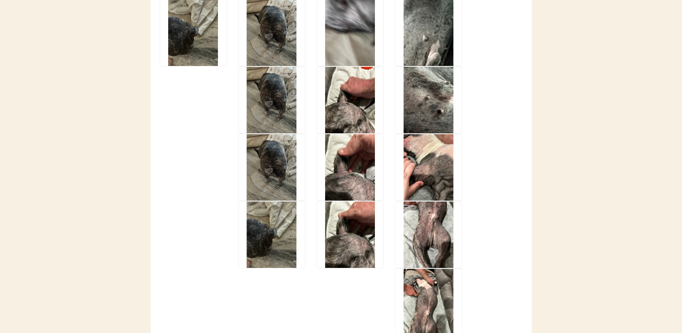
scroll to position [1794, 0]
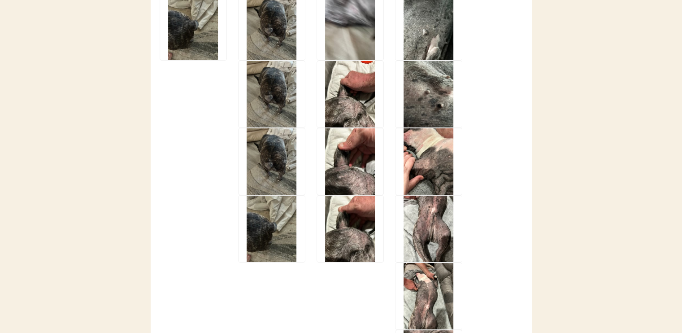
click at [441, 220] on img at bounding box center [429, 229] width 66 height 66
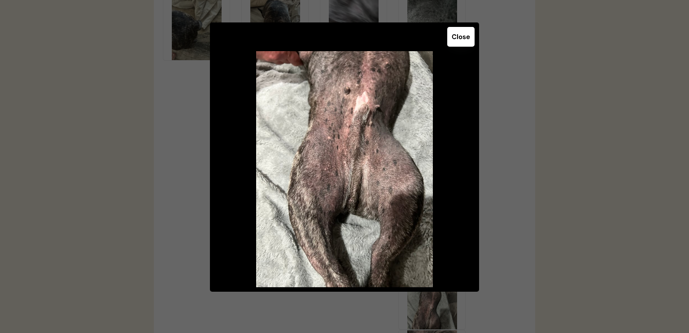
click at [462, 32] on button "Close" at bounding box center [460, 37] width 27 height 20
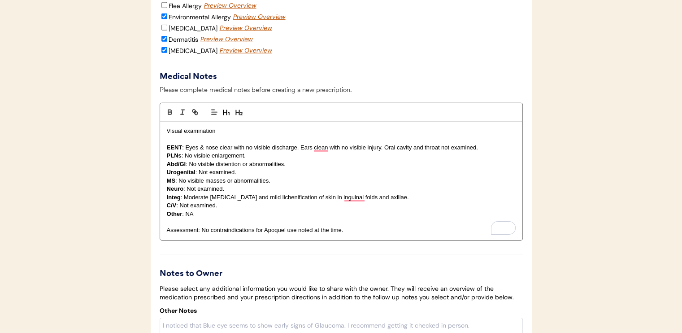
scroll to position [2781, 0]
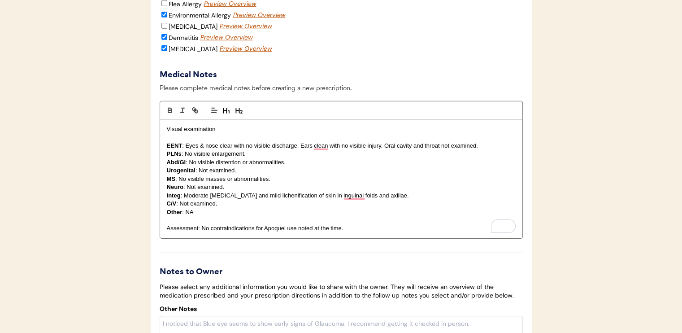
click at [415, 194] on p "Integ : Moderate hyperpigmentation and mild lichenification of skin in inguinal…" at bounding box center [341, 196] width 349 height 8
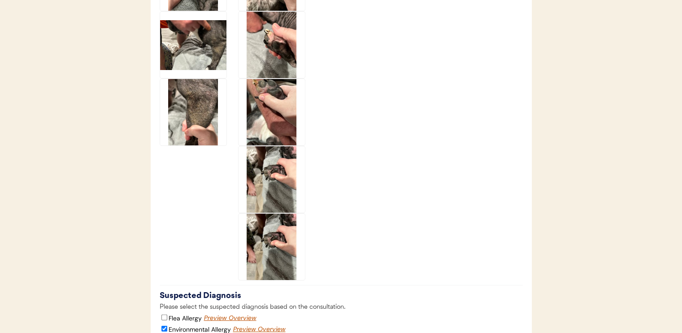
scroll to position [2467, 0]
click at [193, 119] on img at bounding box center [193, 112] width 66 height 66
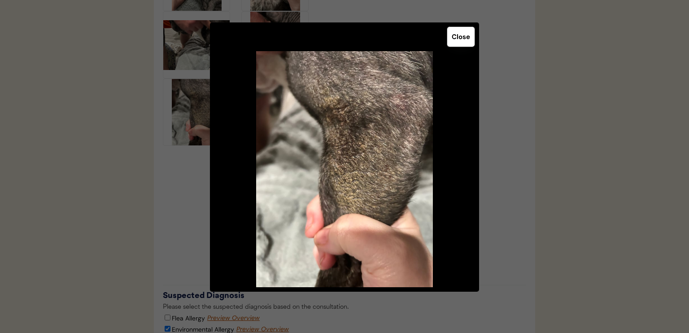
click at [461, 34] on button "Close" at bounding box center [460, 37] width 27 height 20
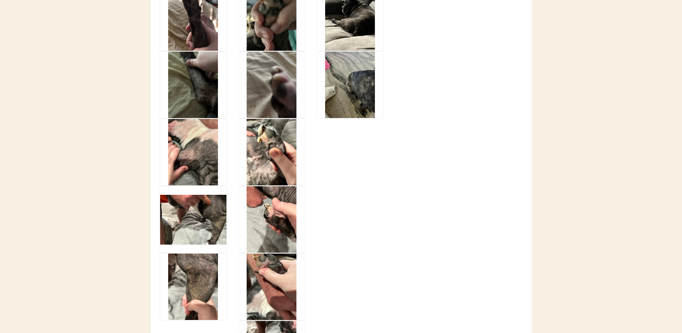
scroll to position [2287, 0]
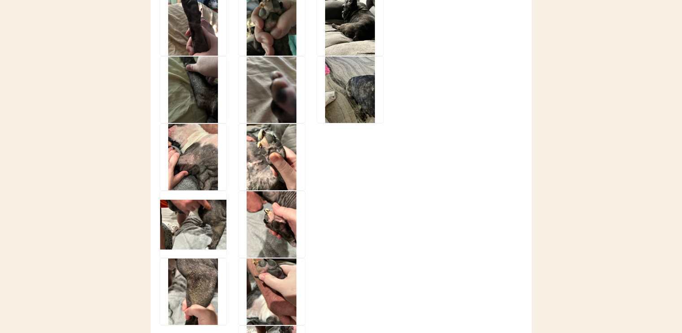
click at [186, 159] on img at bounding box center [193, 157] width 66 height 66
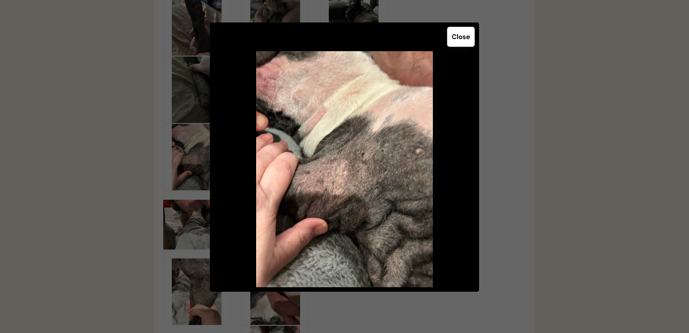
click at [464, 36] on button "Close" at bounding box center [460, 37] width 27 height 20
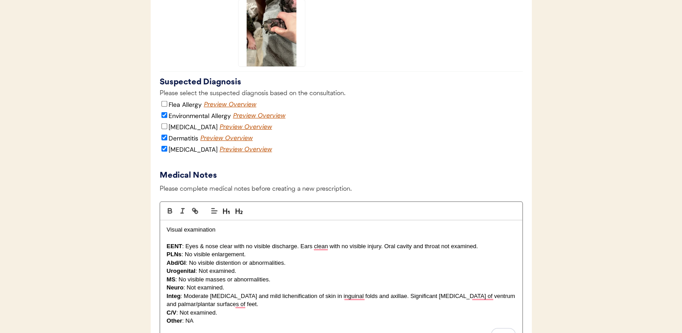
scroll to position [2781, 0]
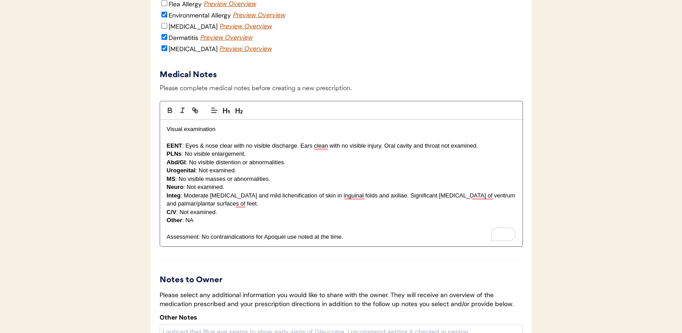
click at [386, 199] on p "Integ : Moderate hyperpigmentation and mild lichenification of skin in inguinal…" at bounding box center [341, 200] width 349 height 17
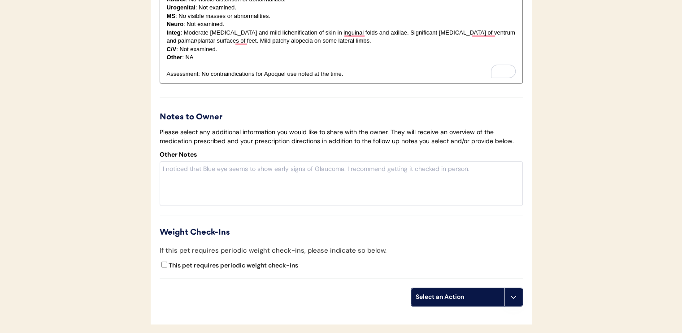
scroll to position [2960, 0]
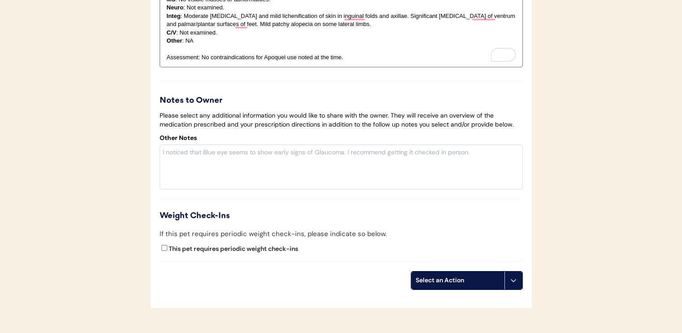
click at [439, 279] on div "Select an Action" at bounding box center [458, 280] width 84 height 9
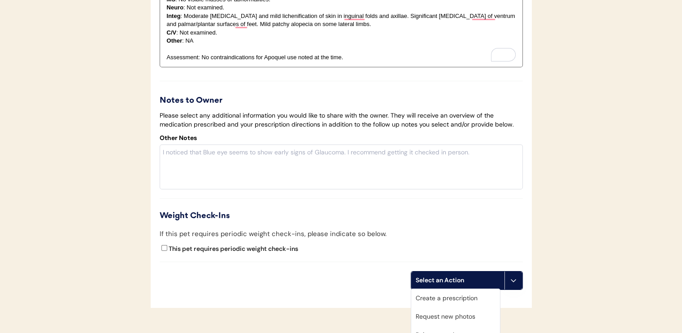
click at [446, 298] on div "Create a prescription" at bounding box center [455, 298] width 89 height 18
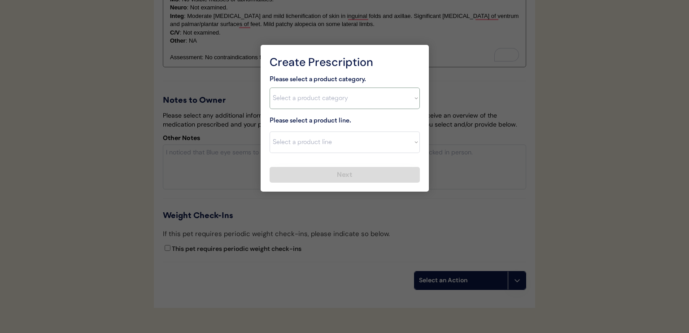
click at [334, 93] on select "Select a product category Allergies Antibiotics Anxiety Combo Parasite Preventi…" at bounding box center [345, 98] width 150 height 22
select select ""allergies""
click at [270, 87] on select "Select a product category Allergies Antibiotics Anxiety Combo Parasite Preventi…" at bounding box center [345, 98] width 150 height 22
click at [346, 142] on select "Select a product line Apoquel Chewable Tablet Apoquel Tablet Cyclosporine Derma…" at bounding box center [345, 142] width 150 height 22
select select ""Apoquel Tablet""
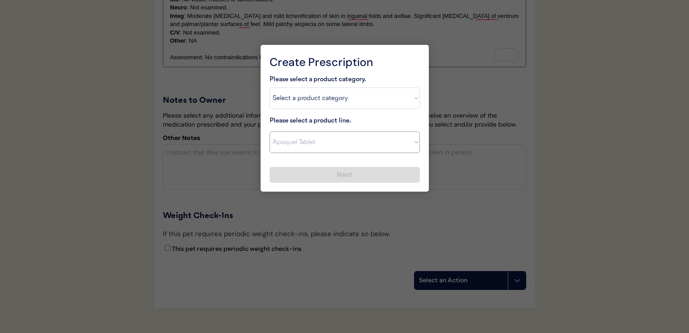
click at [270, 131] on select "Select a product line Apoquel Chewable Tablet Apoquel Tablet Cyclosporine Derma…" at bounding box center [345, 142] width 150 height 22
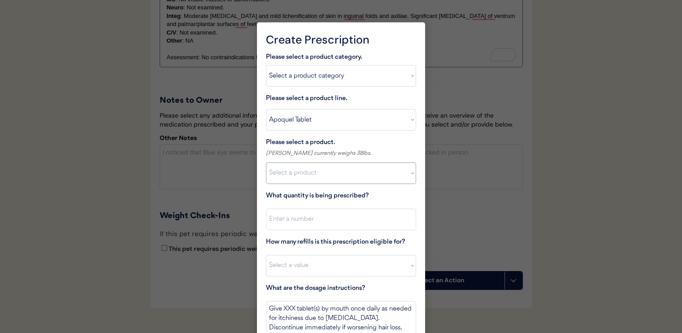
click at [328, 171] on select "Select a product Apoquel Tablet (16 mg) Apoquel Tablet (3.6 mg) Apoquel Tablet …" at bounding box center [341, 173] width 150 height 22
select select ""1348695171700984260__LOOKUP__1720647054590x322599372364987400""
click at [266, 162] on select "Select a product Apoquel Tablet (16 mg) Apoquel Tablet (3.6 mg) Apoquel Tablet …" at bounding box center [341, 173] width 150 height 22
click at [332, 215] on input "input" at bounding box center [341, 220] width 150 height 22
type input "15"
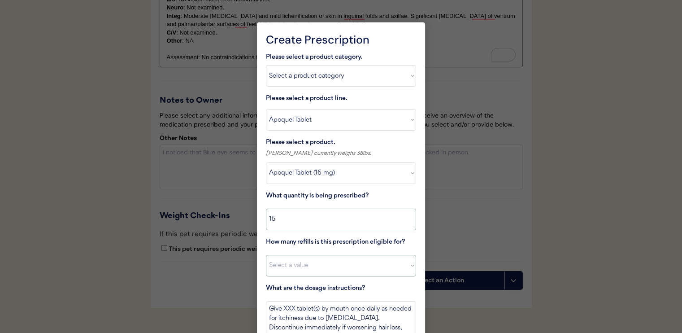
click at [347, 261] on select "Select a value 0 1 2 3 4 5 6 7 8 10 11" at bounding box center [341, 266] width 150 height 22
select select "11"
click at [266, 255] on select "Select a value 0 1 2 3 4 5 6 7 8 10 11" at bounding box center [341, 266] width 150 height 22
click at [287, 309] on textarea "Give XXX tablet(s) by mouth once daily as needed for itchiness due to allergies…" at bounding box center [341, 318] width 150 height 34
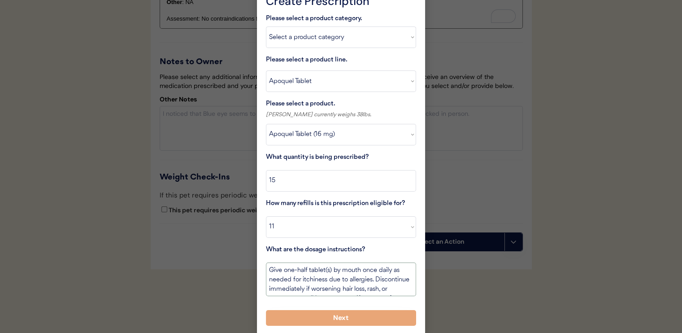
scroll to position [3023, 0]
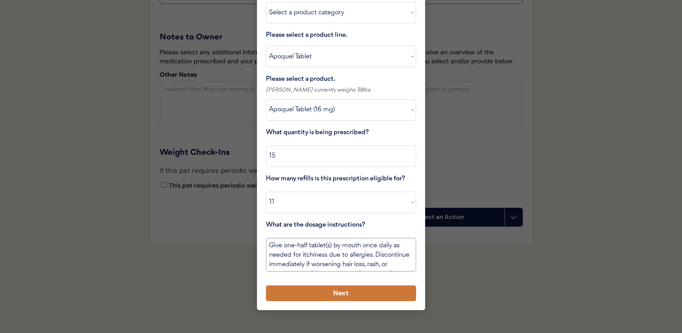
type textarea "Give one-half tablet(s) by mouth once daily as needed for itchiness due to alle…"
click at [323, 290] on button "Next" at bounding box center [341, 293] width 150 height 16
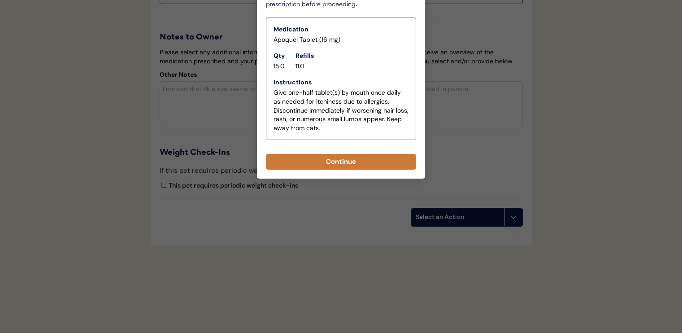
click at [325, 161] on button "Continue" at bounding box center [341, 162] width 150 height 16
select select ""PLACEHOLDER_1427118222253""
type textarea "Give XXX tablet(s) by mouth once daily as needed for itchiness due to allergies…"
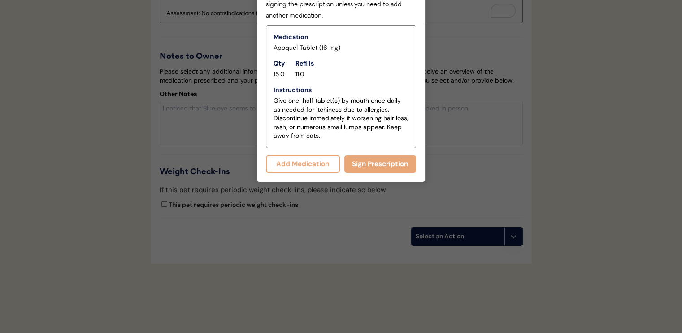
scroll to position [3043, 0]
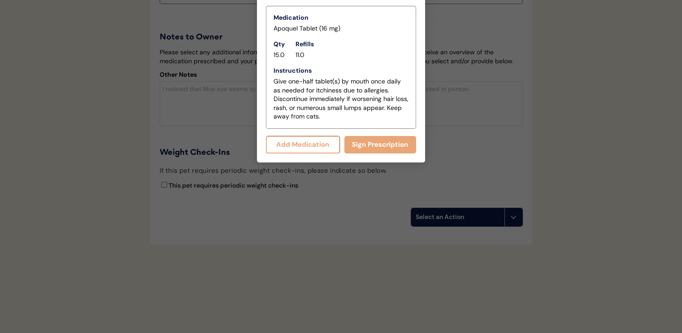
click at [301, 148] on button "Add Medication" at bounding box center [303, 144] width 74 height 17
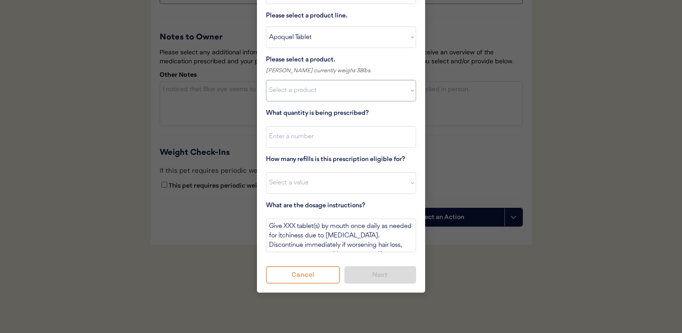
click at [314, 89] on select "Select a product Apoquel Tablet (16 mg) Apoquel Tablet (3.6 mg) Apoquel Tablet …" at bounding box center [341, 91] width 150 height 22
click at [307, 37] on select "Select a product line Apoquel Chewable Tablet Apoquel Tablet Cyclosporine Derma…" at bounding box center [341, 37] width 150 height 22
select select ""Mal-A-Ket Shampoo""
click at [266, 26] on select "Select a product line Apoquel Chewable Tablet Apoquel Tablet Cyclosporine Derma…" at bounding box center [341, 37] width 150 height 22
type textarea "Bathe every other day for 2 weeks, then once weekly for one month, then as need…"
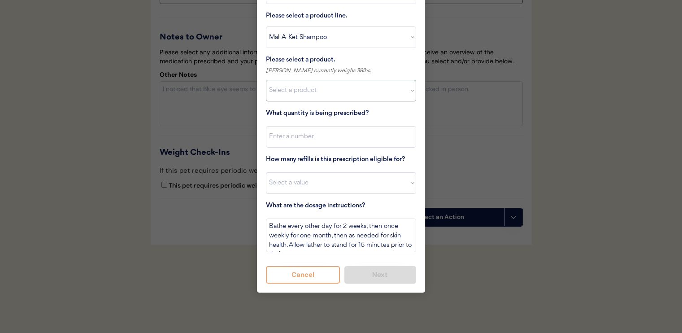
click at [318, 97] on select "Select a product Mal-A-Ket Shampoo, 8 oz" at bounding box center [341, 91] width 150 height 22
select select ""1348695171700984260__LOOKUP__1732553434443x237257447760914180""
click at [266, 80] on select "Select a product Mal-A-Ket Shampoo, 8 oz" at bounding box center [341, 91] width 150 height 22
click at [322, 135] on input "input" at bounding box center [341, 137] width 150 height 22
type input "1"
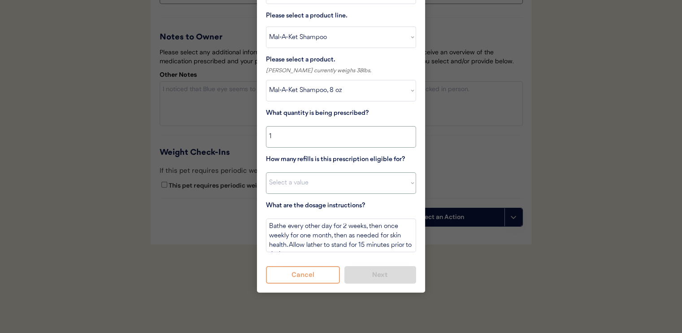
click at [330, 178] on select "Select a value 0 1 2 3 4 5 6 7 8 10 11" at bounding box center [341, 183] width 150 height 22
select select "11"
click at [266, 172] on select "Select a value 0 1 2 3 4 5 6 7 8 10 11" at bounding box center [341, 183] width 150 height 22
click at [384, 278] on button "Next" at bounding box center [380, 274] width 72 height 17
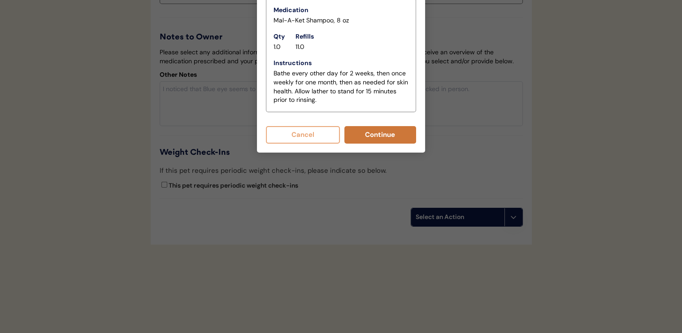
click at [368, 139] on button "Continue" at bounding box center [380, 134] width 72 height 17
select select ""PLACEHOLDER_1427118222253""
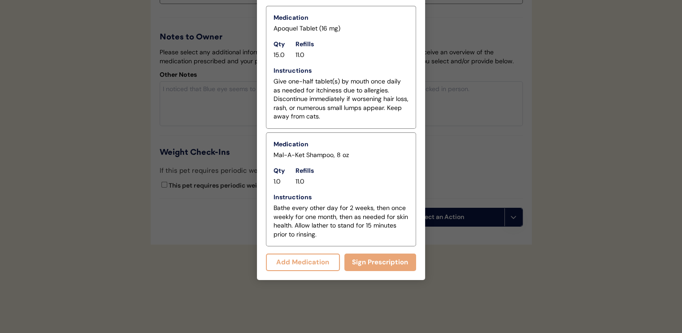
click at [318, 265] on button "Add Medication" at bounding box center [303, 261] width 74 height 17
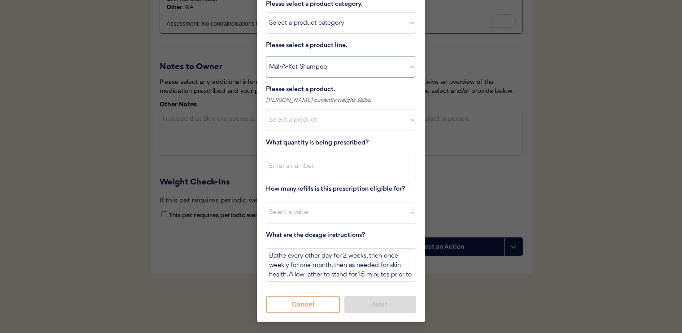
scroll to position [2998, 0]
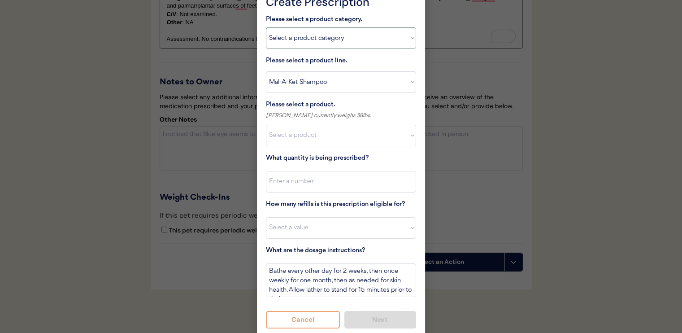
click at [335, 39] on select "Select a product category Allergies Antibiotics Anxiety Combo Parasite Preventi…" at bounding box center [341, 38] width 150 height 22
select select ""flea___tick""
click at [266, 27] on select "Select a product category Allergies Antibiotics Anxiety Combo Parasite Preventi…" at bounding box center [341, 38] width 150 height 22
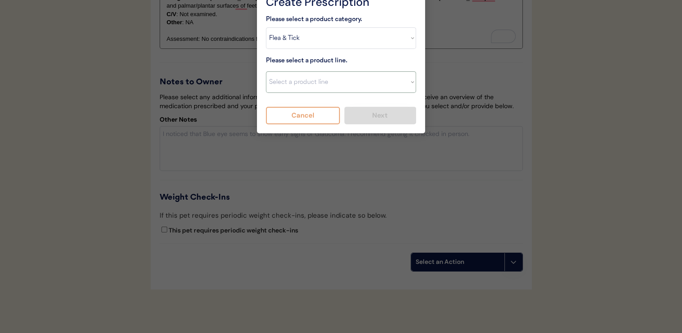
click at [327, 84] on select "Select a product line Advantix II Bravecto 1 Month Bravecto 1 Month (3 Month) B…" at bounding box center [341, 82] width 150 height 22
select select ""NexGard""
click at [266, 71] on select "Select a product line Advantix II Bravecto 1 Month Bravecto 1 Month (3 Month) B…" at bounding box center [341, 82] width 150 height 22
type textarea "Give one chew by mouth every 30 days year round to control external parasites. …"
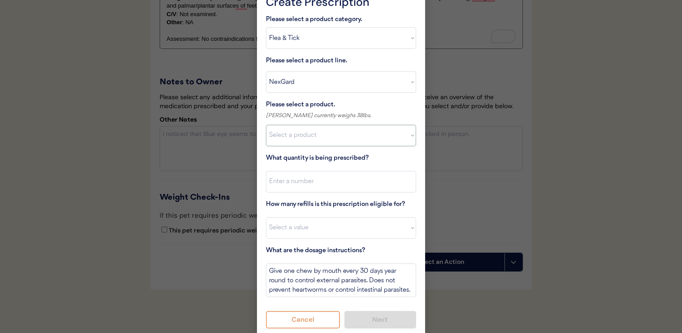
click at [327, 135] on select "Select a product NexGard, 4 - 10lbs NexGard, 10.1 - 24lbs NexGard, 24.1 - 60lbs…" at bounding box center [341, 136] width 150 height 22
select select ""1348695171700984260__LOOKUP__1670802168528x104437410217383500""
click at [266, 125] on select "Select a product NexGard, 4 - 10lbs NexGard, 10.1 - 24lbs NexGard, 24.1 - 60lbs…" at bounding box center [341, 136] width 150 height 22
click at [328, 175] on input "input" at bounding box center [341, 182] width 150 height 22
type input "1"
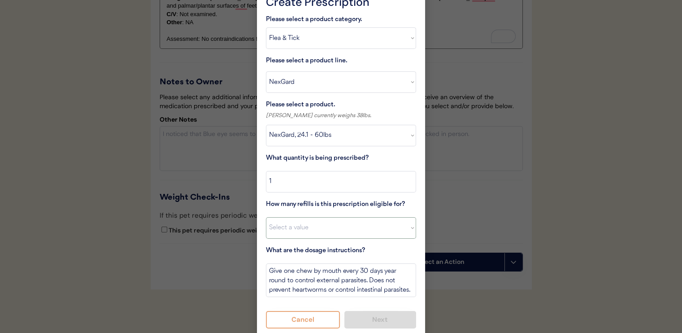
click at [339, 220] on select "Select a value 0 1 2 3 4 5 6 7 8 10 11" at bounding box center [341, 228] width 150 height 22
select select "10"
click at [266, 217] on select "Select a value 0 1 2 3 4 5 6 7 8 10 11" at bounding box center [341, 228] width 150 height 22
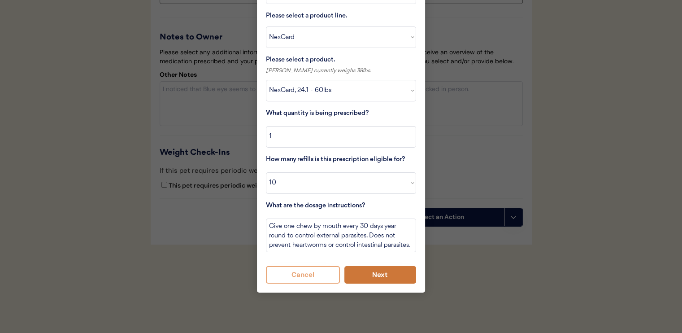
click at [380, 273] on button "Next" at bounding box center [380, 274] width 72 height 17
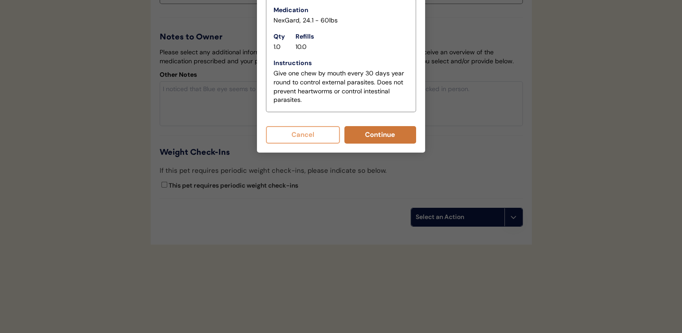
click at [366, 127] on button "Continue" at bounding box center [380, 134] width 72 height 17
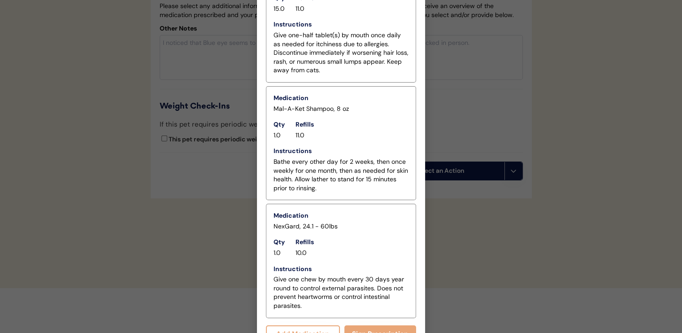
scroll to position [3106, 0]
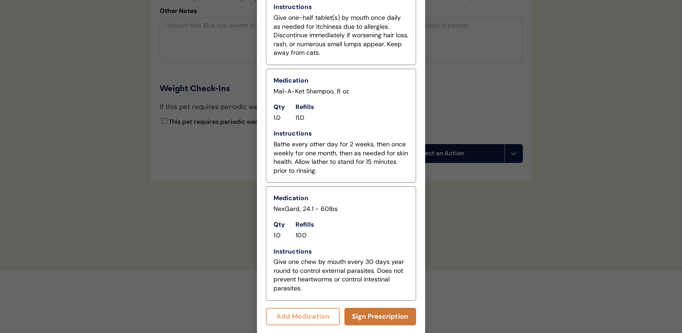
click at [374, 314] on button "Sign Prescription" at bounding box center [380, 316] width 72 height 17
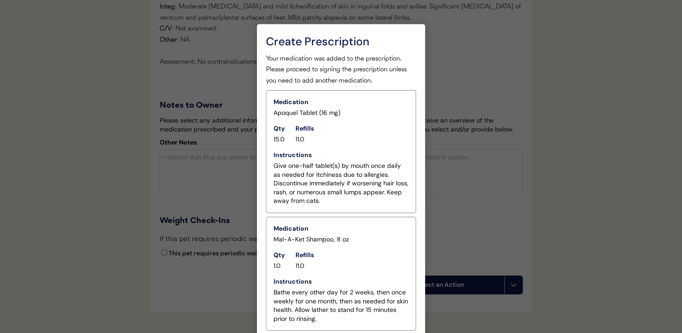
scroll to position [3101, 0]
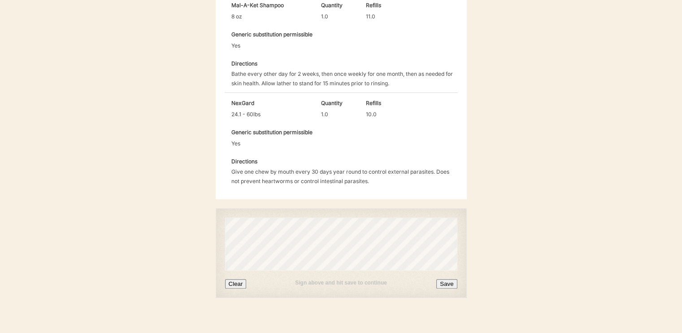
click at [457, 270] on div "Sign above and hit save to continue Clear Save" at bounding box center [341, 253] width 251 height 90
click at [452, 279] on button "Save" at bounding box center [446, 283] width 21 height 9
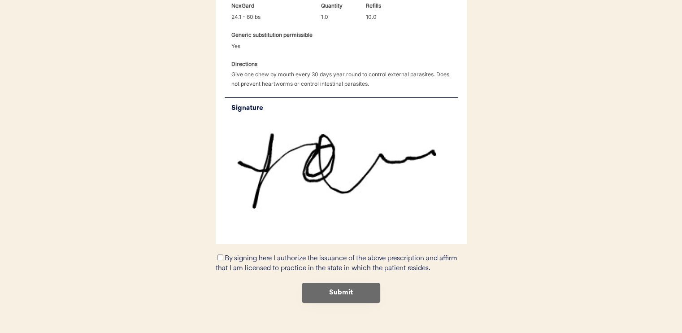
scroll to position [516, 0]
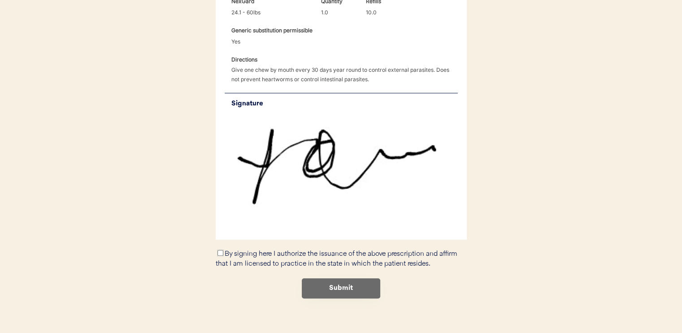
click at [218, 250] on input "By signing here I authorize the issuance of the above prescription and affirm t…" at bounding box center [221, 253] width 6 height 6
checkbox input "true"
click at [335, 281] on button "Submit" at bounding box center [341, 288] width 78 height 20
